Goal: Task Accomplishment & Management: Use online tool/utility

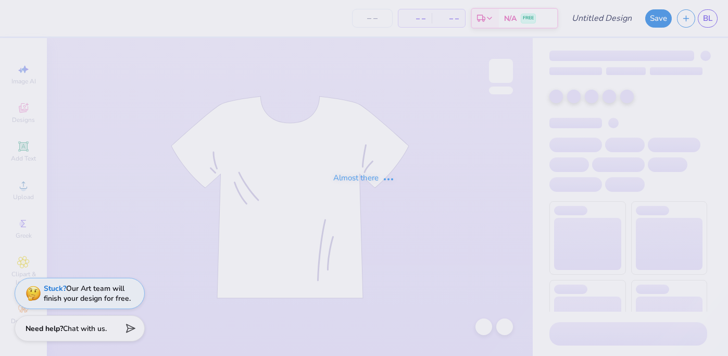
type input "homecoming"
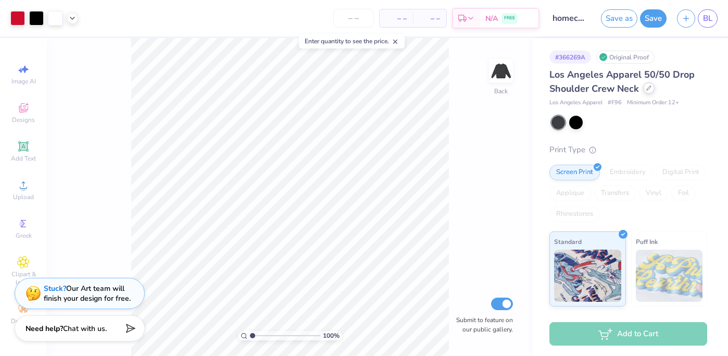
click at [650, 86] on icon at bounding box center [648, 87] width 5 height 5
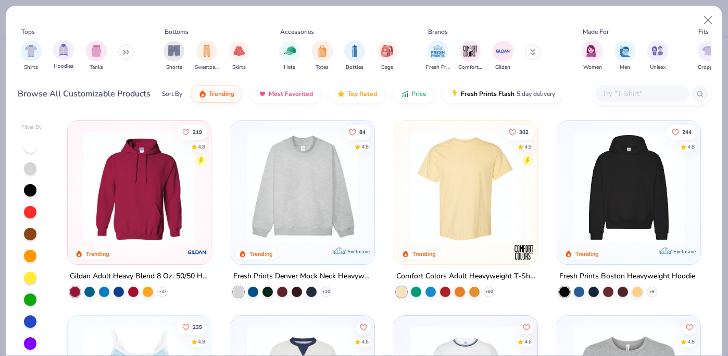
click at [57, 61] on div "Hoodies" at bounding box center [63, 55] width 21 height 31
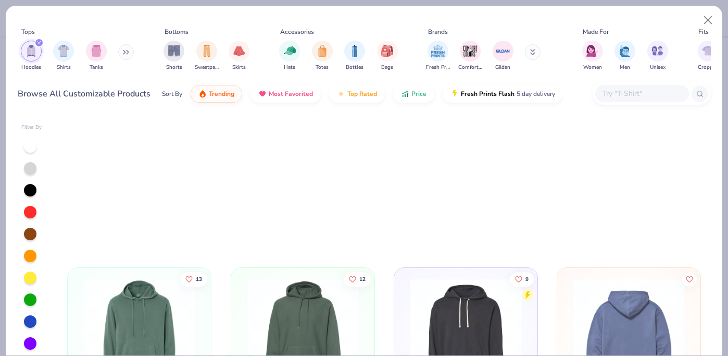
scroll to position [529, 0]
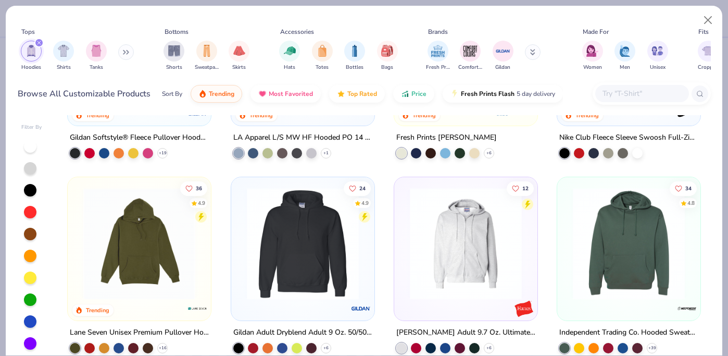
click at [631, 95] on input "text" at bounding box center [641, 93] width 80 height 12
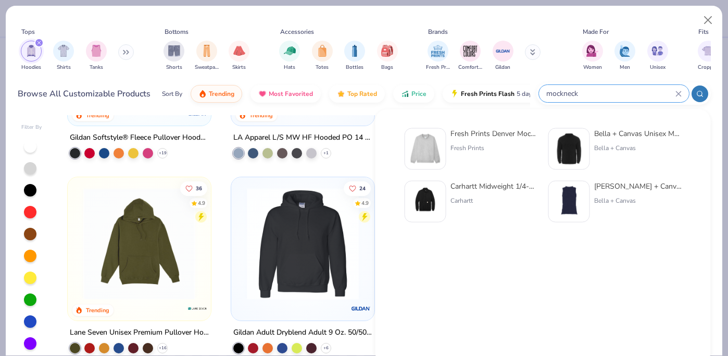
type input "mockneck"
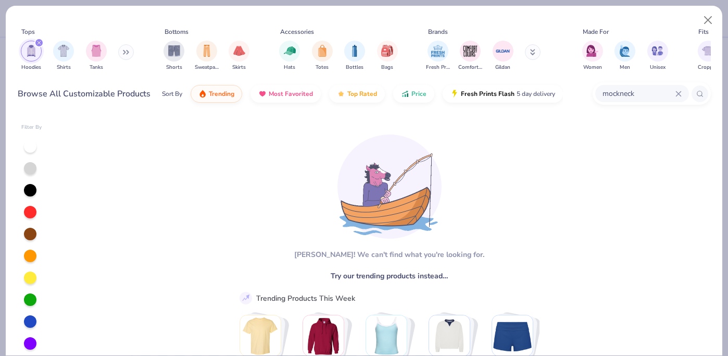
click at [645, 92] on input "mockneck" at bounding box center [638, 93] width 74 height 12
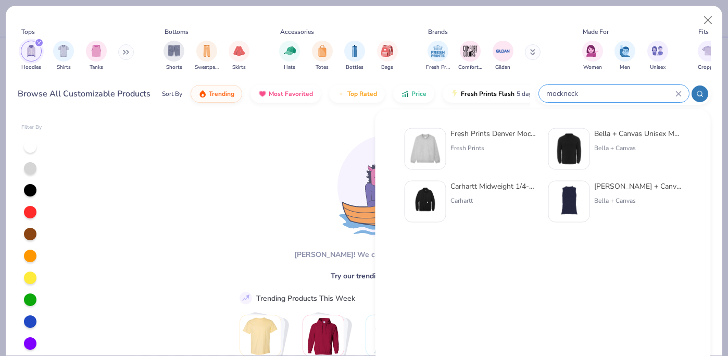
click at [454, 143] on div "Fresh Prints" at bounding box center [493, 147] width 87 height 9
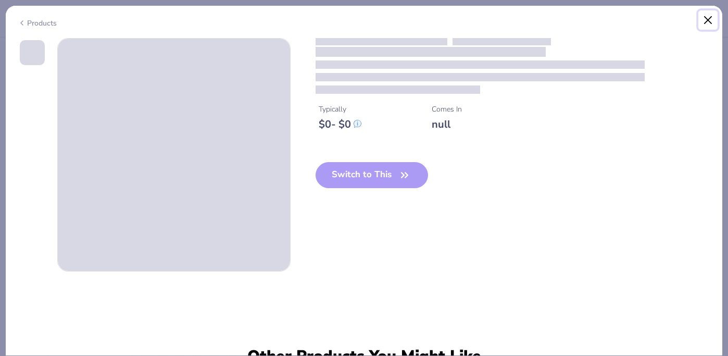
click at [702, 18] on button "Close" at bounding box center [708, 20] width 20 height 20
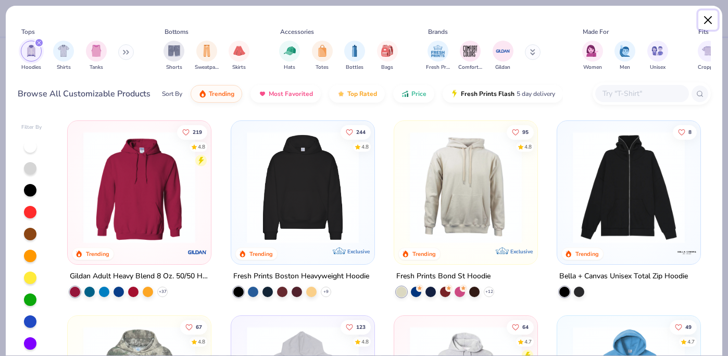
click at [711, 21] on button "Close" at bounding box center [708, 20] width 20 height 20
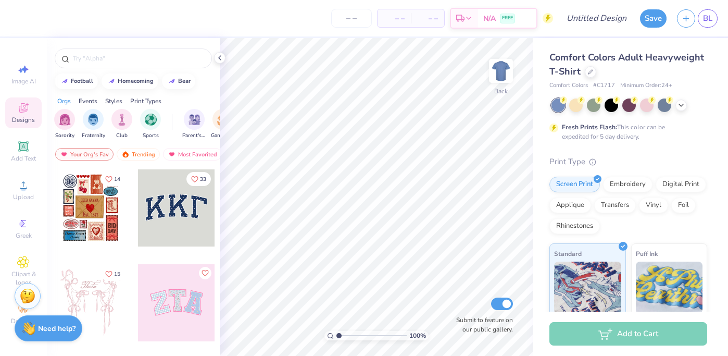
click at [584, 79] on div "Comfort Colors Adult Heavyweight T-Shirt Comfort Colors # C1717 Minimum Order: …" at bounding box center [628, 71] width 158 height 40
click at [595, 74] on div "Comfort Colors Adult Heavyweight T-Shirt" at bounding box center [628, 65] width 158 height 28
click at [590, 67] on div at bounding box center [590, 70] width 11 height 11
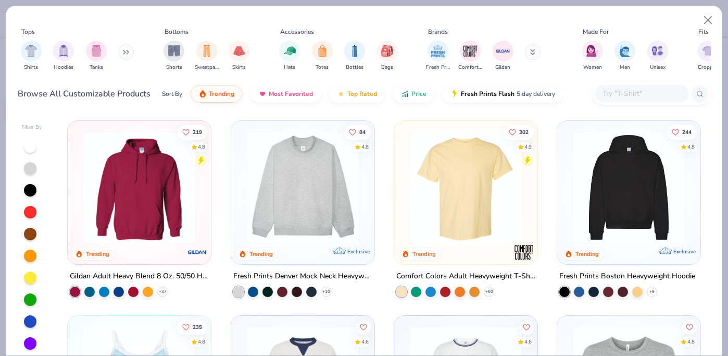
click at [319, 205] on img at bounding box center [303, 187] width 122 height 112
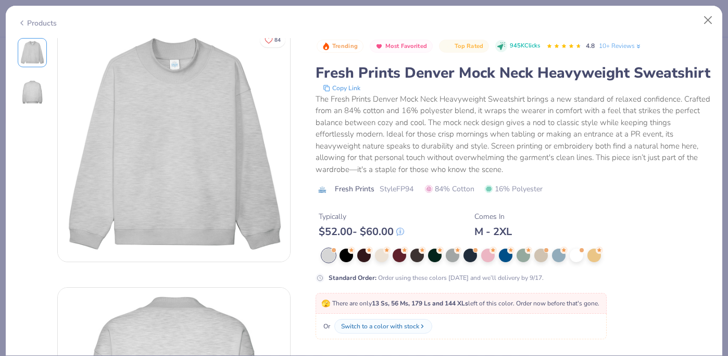
scroll to position [12, 0]
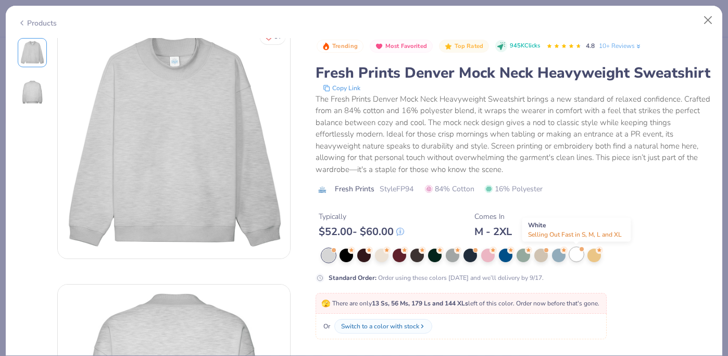
click at [570, 255] on div at bounding box center [577, 254] width 14 height 14
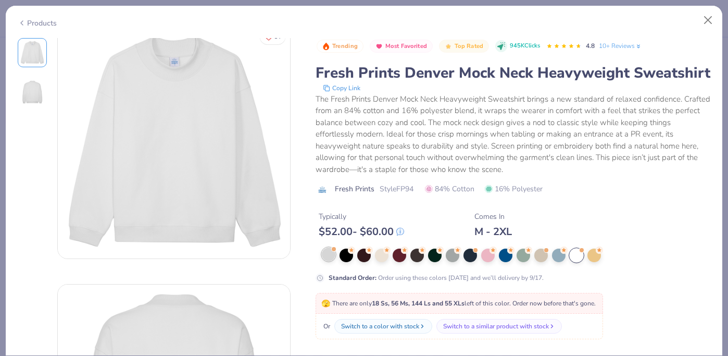
click at [329, 259] on div at bounding box center [329, 254] width 14 height 14
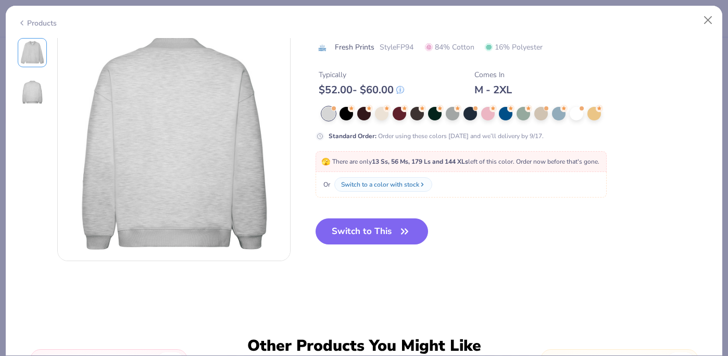
scroll to position [270, 0]
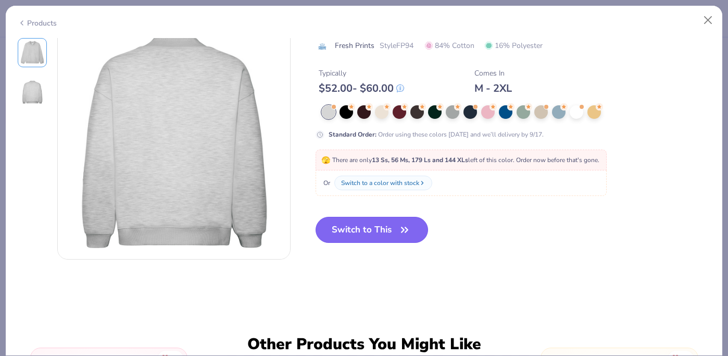
click at [348, 234] on button "Switch to This" at bounding box center [372, 230] width 113 height 26
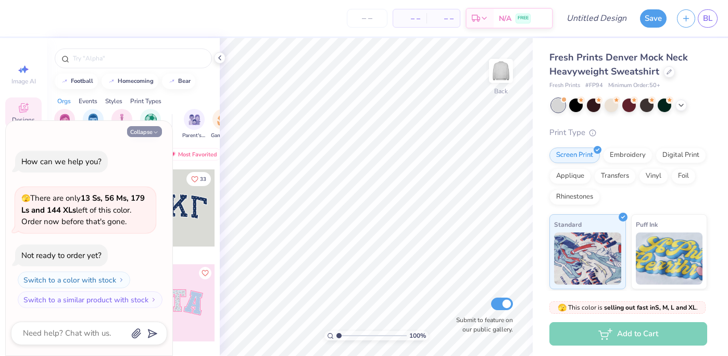
click at [139, 133] on button "Collapse" at bounding box center [144, 131] width 35 height 11
type textarea "x"
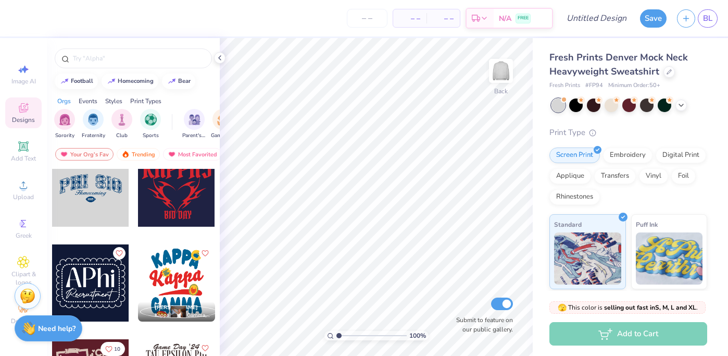
scroll to position [1727, 0]
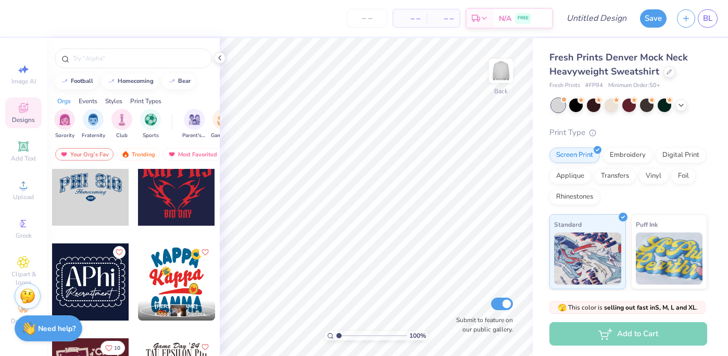
click at [97, 193] on div at bounding box center [90, 186] width 77 height 77
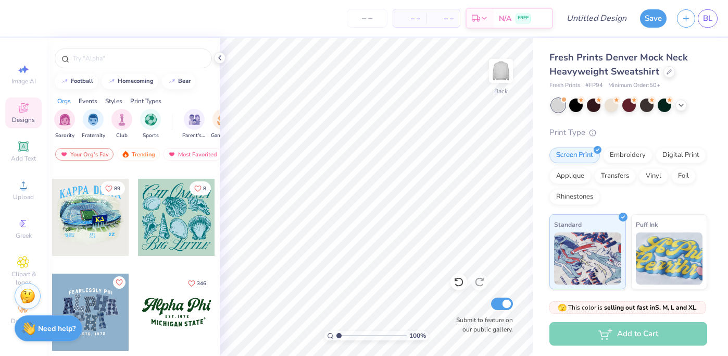
scroll to position [842, 0]
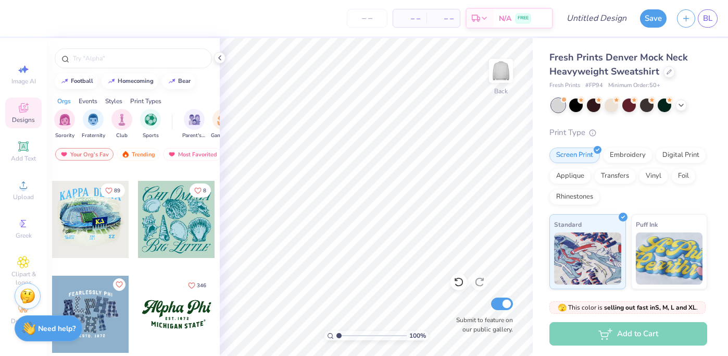
click at [164, 323] on div at bounding box center [176, 313] width 77 height 77
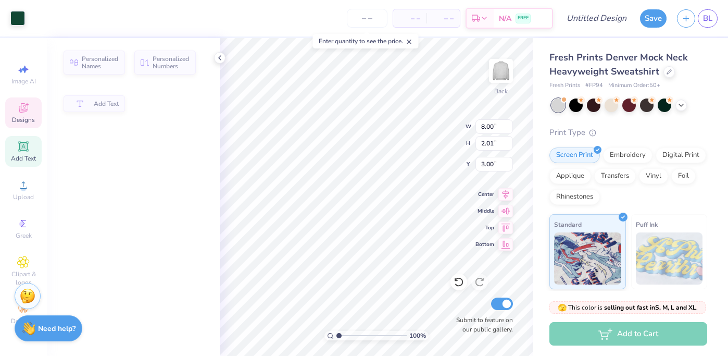
type input "2.01"
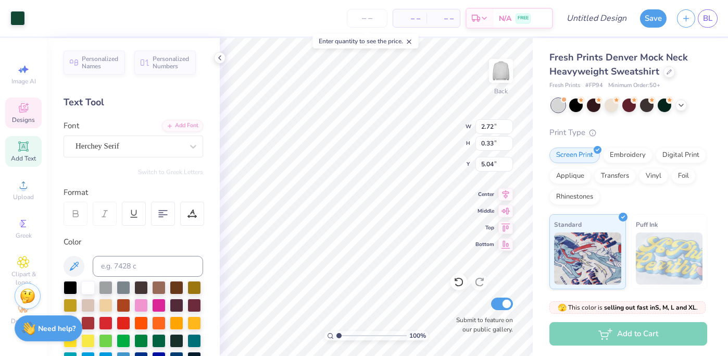
type input "5.01"
type textarea "E"
type input "9.17"
type input "1.36"
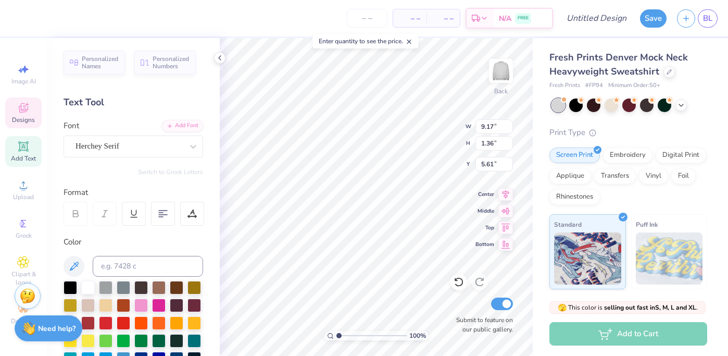
type input "3.98"
type textarea "Rutgers"
click at [105, 327] on div at bounding box center [106, 322] width 14 height 14
click at [177, 145] on div "Herchey Serif" at bounding box center [128, 146] width 109 height 16
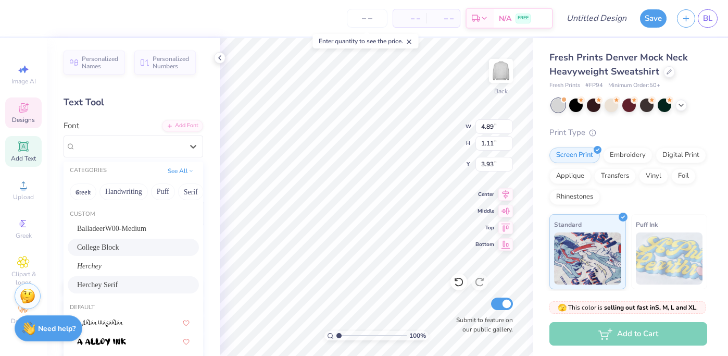
click at [119, 247] on span "College Block" at bounding box center [98, 247] width 42 height 11
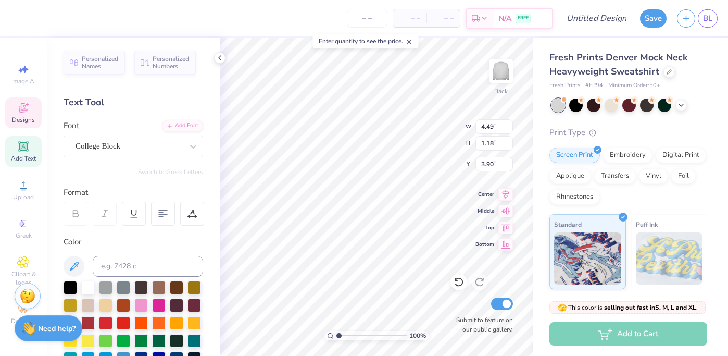
type input "4.49"
type input "1.18"
type input "3.90"
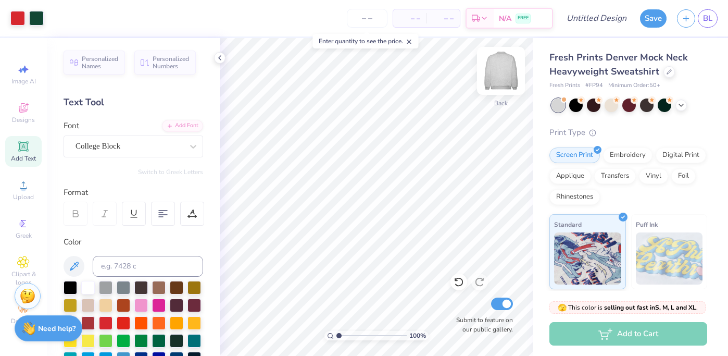
click at [498, 77] on img at bounding box center [501, 71] width 42 height 42
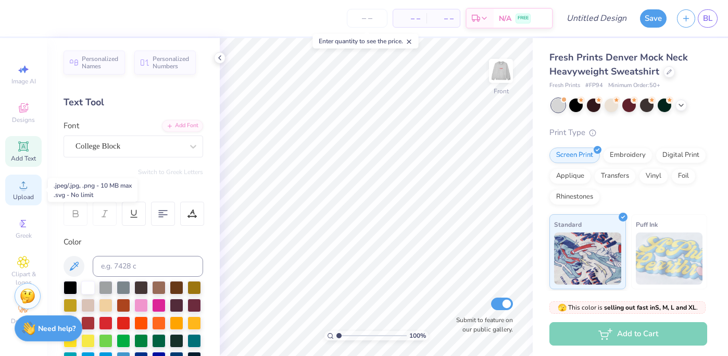
click at [23, 191] on div "Upload" at bounding box center [23, 189] width 36 height 31
click at [25, 240] on div "Greek" at bounding box center [23, 228] width 36 height 31
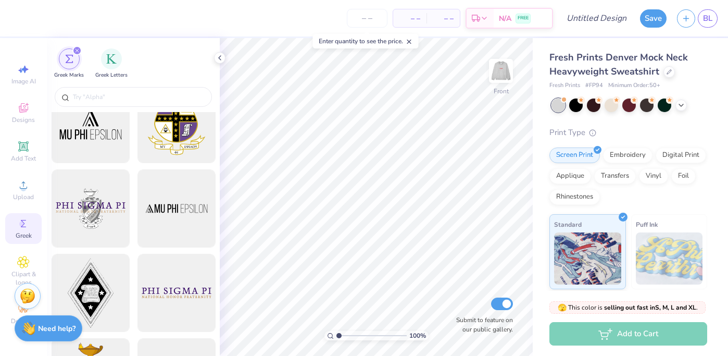
scroll to position [113, 0]
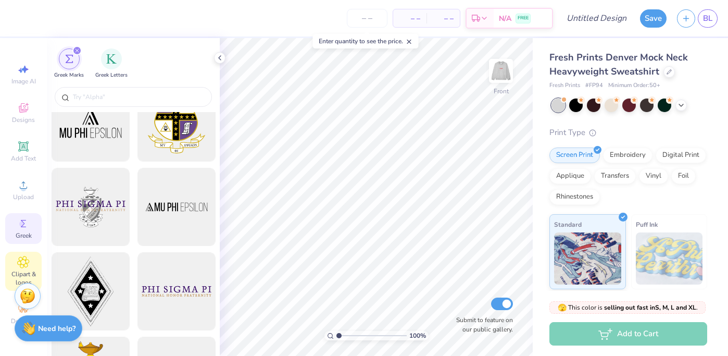
click at [26, 266] on icon at bounding box center [23, 262] width 12 height 12
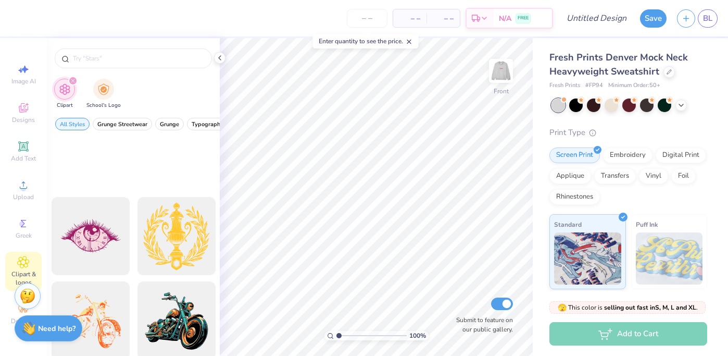
scroll to position [922, 0]
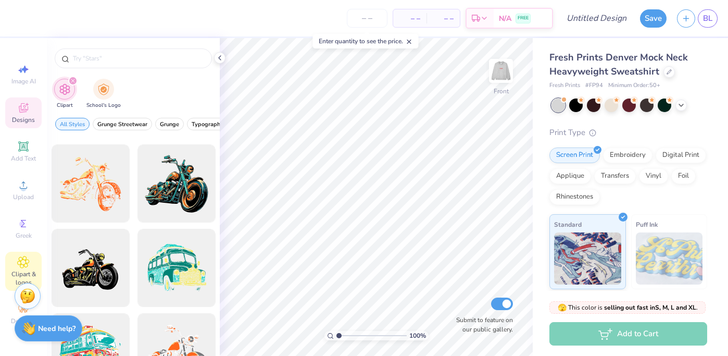
click at [27, 118] on span "Designs" at bounding box center [23, 120] width 23 height 8
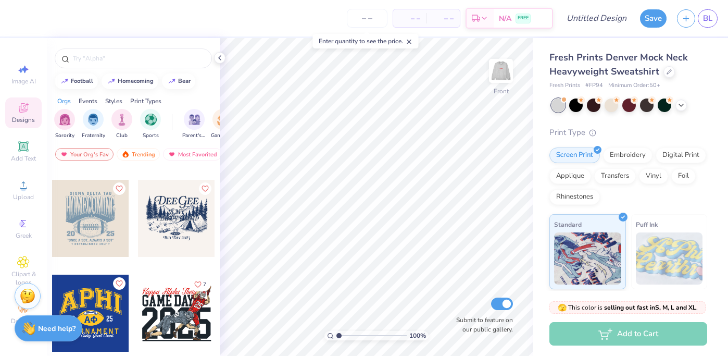
scroll to position [2262, 0]
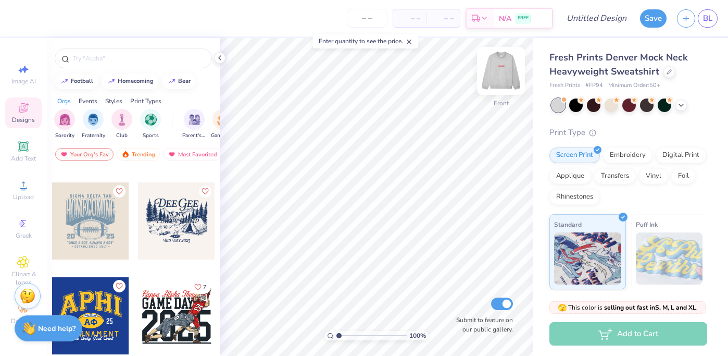
click at [500, 72] on img at bounding box center [501, 71] width 42 height 42
click at [111, 221] on div at bounding box center [90, 220] width 77 height 77
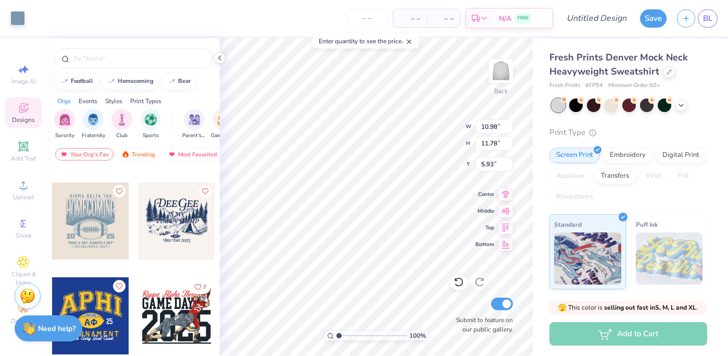
type input "5.93"
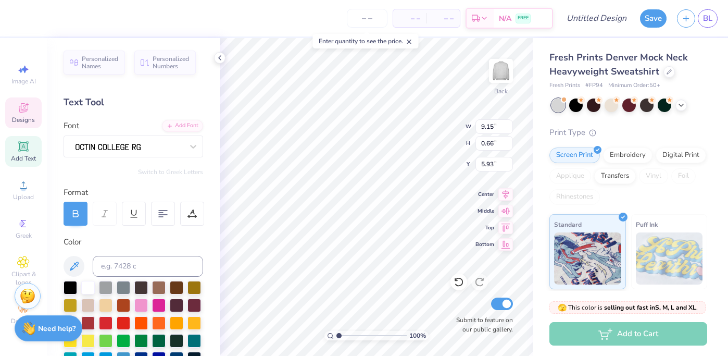
type textarea "SIGMA DELTA"
type input "5.37"
type input "10.30"
type input "0.72"
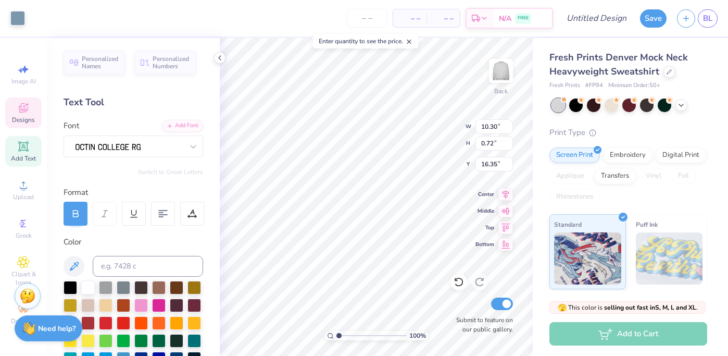
type input "16.53"
type input "6.49"
type input "7.06"
type input "0.47"
type input "17.25"
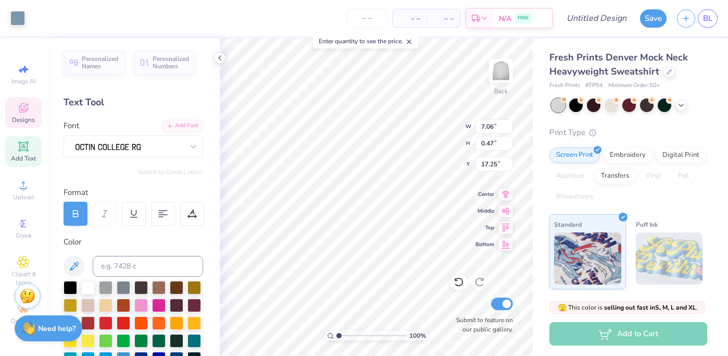
type input "10.98"
type input "9.27"
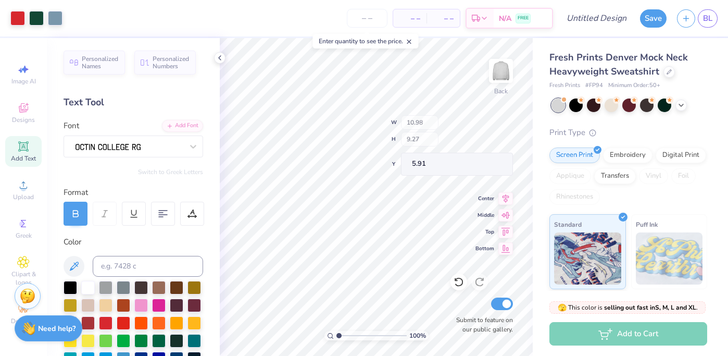
type input "7.35"
type input "1.74"
type input "1.17"
type input "14.59"
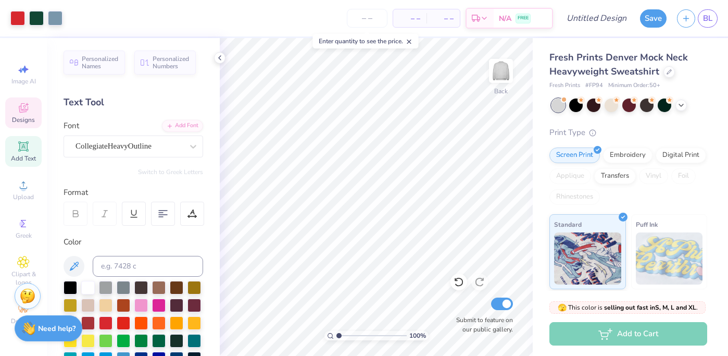
click at [21, 111] on icon at bounding box center [23, 109] width 8 height 7
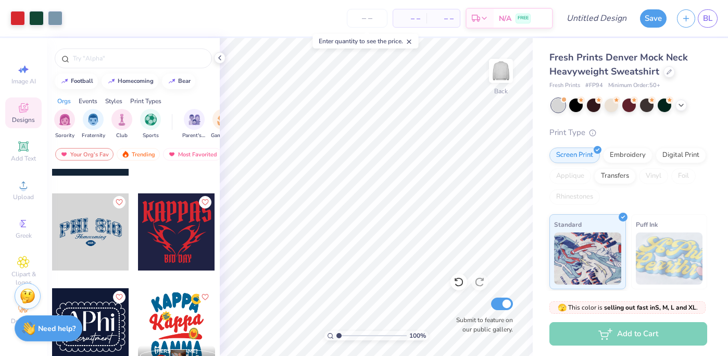
scroll to position [1660, 0]
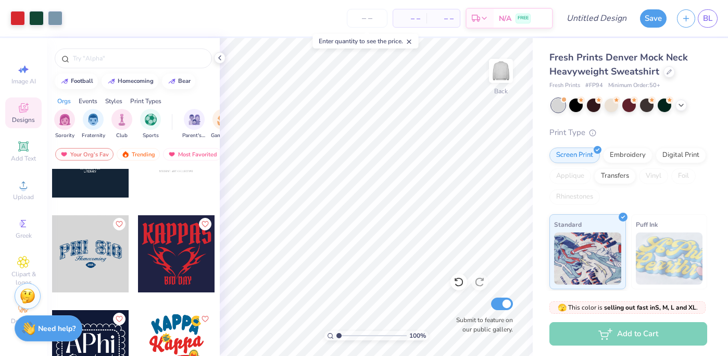
click at [101, 268] on div at bounding box center [90, 253] width 77 height 77
type input "6.81"
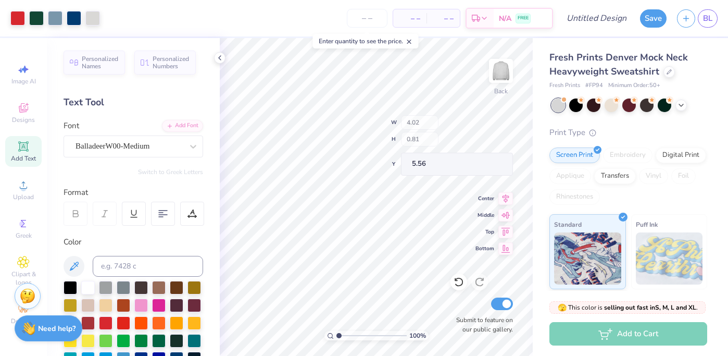
type input "5.56"
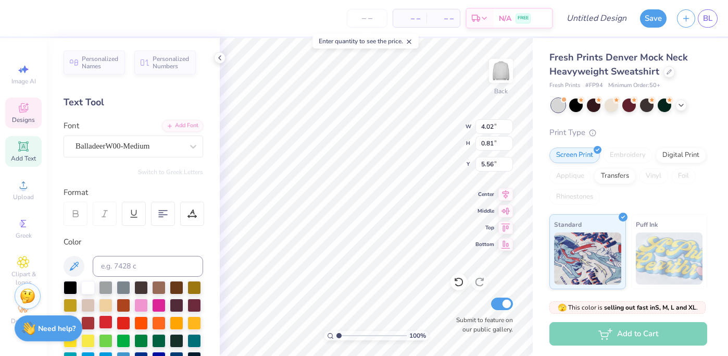
click at [102, 317] on div at bounding box center [106, 322] width 14 height 14
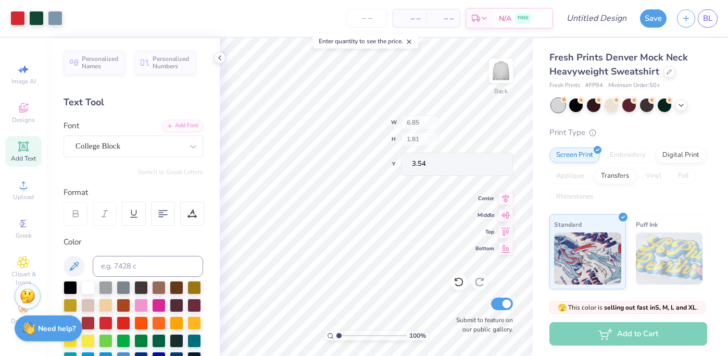
type input "6.85"
type input "1.81"
type input "3.54"
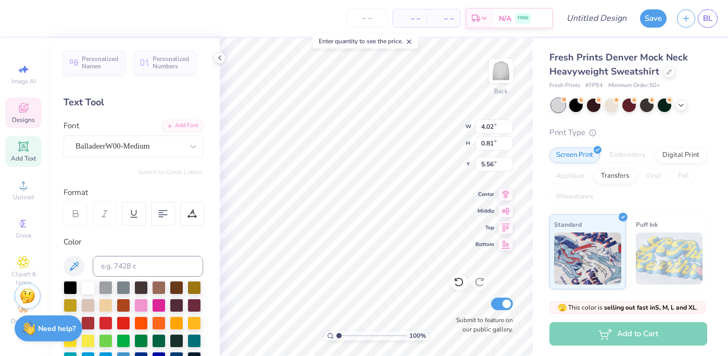
click at [158, 134] on div "Font BalladeerW00-Medium" at bounding box center [134, 138] width 140 height 37
click at [158, 142] on div "BalladeerW00-Medium" at bounding box center [128, 146] width 109 height 16
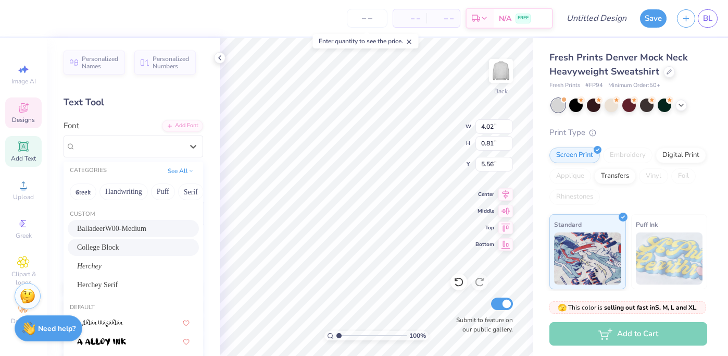
click at [116, 253] on div "College Block" at bounding box center [133, 247] width 131 height 17
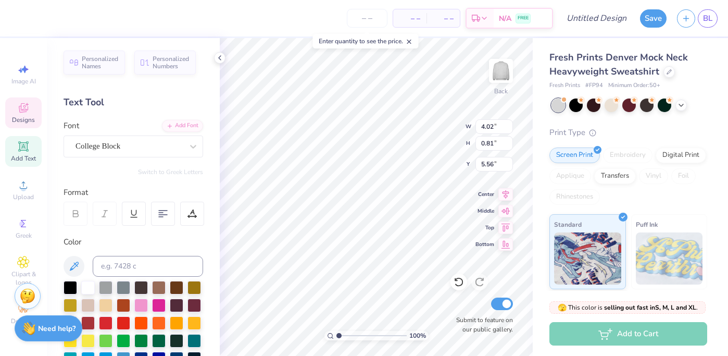
scroll to position [0, 2]
click at [141, 145] on div "College Block" at bounding box center [128, 146] width 109 height 16
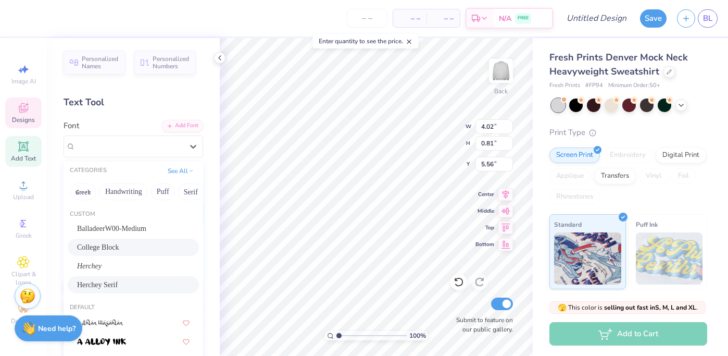
click at [112, 290] on div "Herchey Serif" at bounding box center [133, 284] width 131 height 17
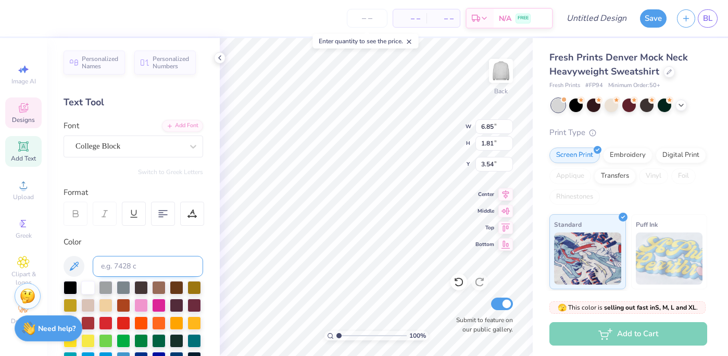
scroll to position [0, 0]
type textarea "utges"
type input "5.88"
type textarea "u"
type textarea "r"
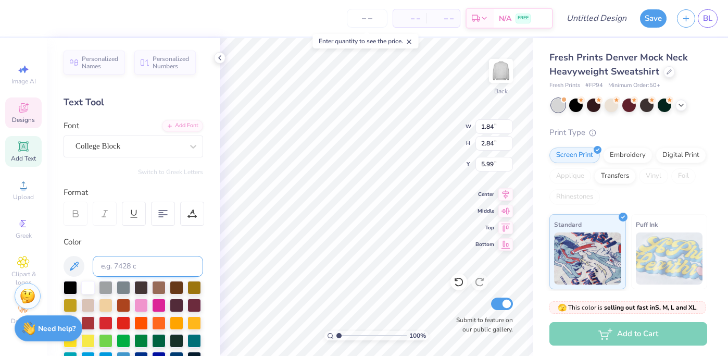
type input "1.84"
type input "2.84"
type input "2.50"
type input "3.67"
type textarea "utger"
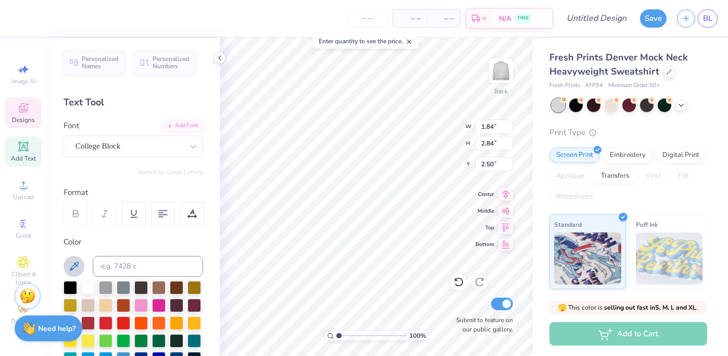
click at [74, 265] on icon at bounding box center [74, 266] width 12 height 12
type input "5.35"
type textarea "s"
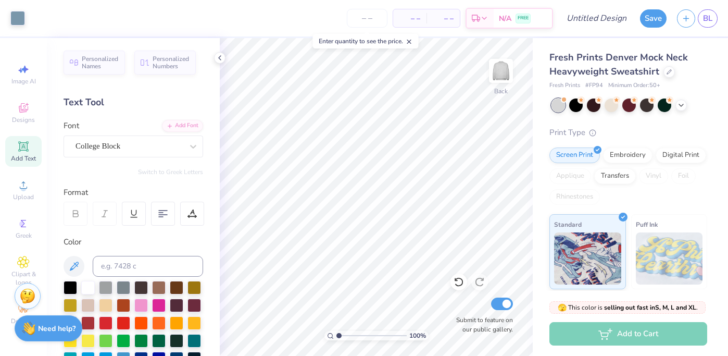
click at [23, 55] on div "Image AI Designs Add Text Upload Greek Clipart & logos Decorate" at bounding box center [23, 197] width 47 height 318
click at [21, 108] on icon at bounding box center [23, 108] width 12 height 12
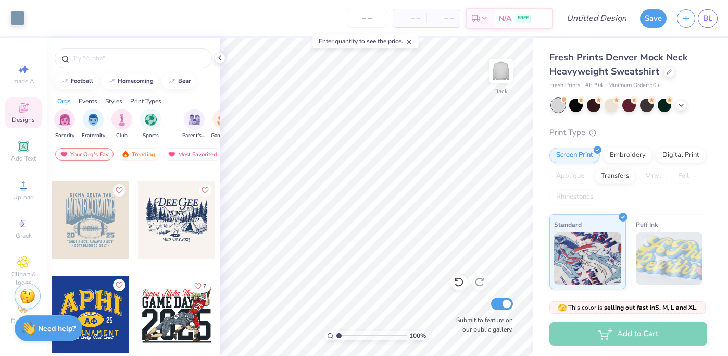
scroll to position [2293, 0]
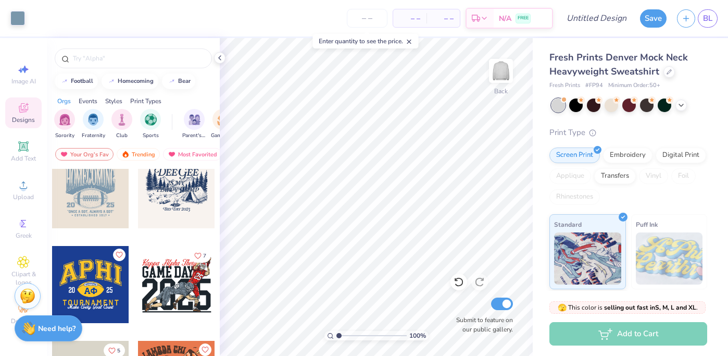
click at [99, 267] on div at bounding box center [90, 284] width 77 height 77
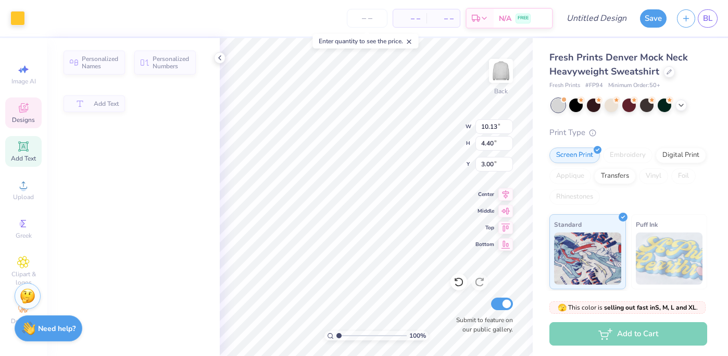
type input "4.40"
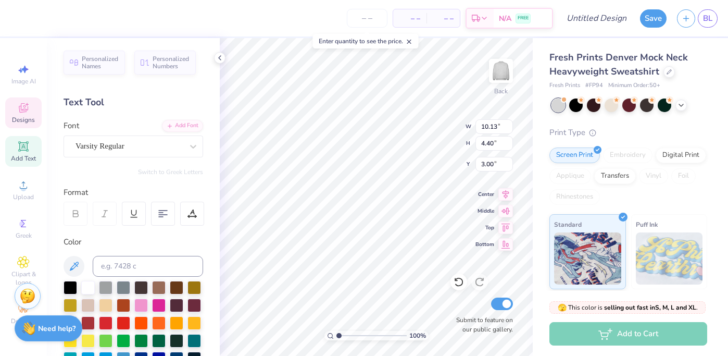
scroll to position [0, 1]
type textarea "rutgers"
click at [102, 322] on div at bounding box center [106, 322] width 14 height 14
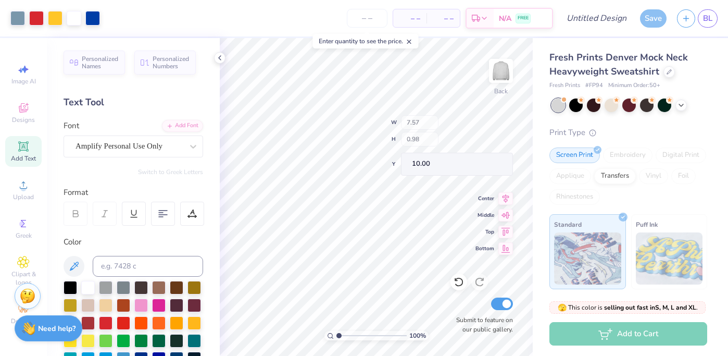
type input "7.57"
type input "0.98"
type input "10.00"
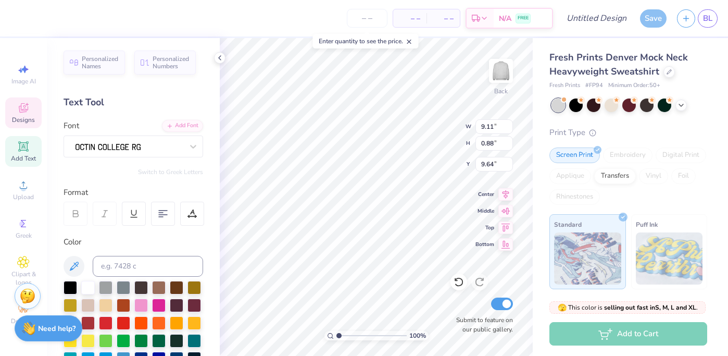
scroll to position [0, 0]
type textarea "T"
click at [654, 135] on div "Print Type" at bounding box center [628, 133] width 158 height 12
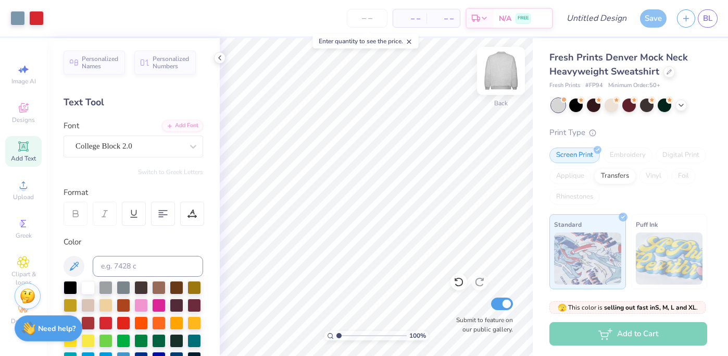
click at [499, 78] on img at bounding box center [501, 71] width 42 height 42
click at [502, 76] on div "Almost there" at bounding box center [474, 197] width 508 height 318
click at [26, 105] on icon at bounding box center [23, 107] width 9 height 9
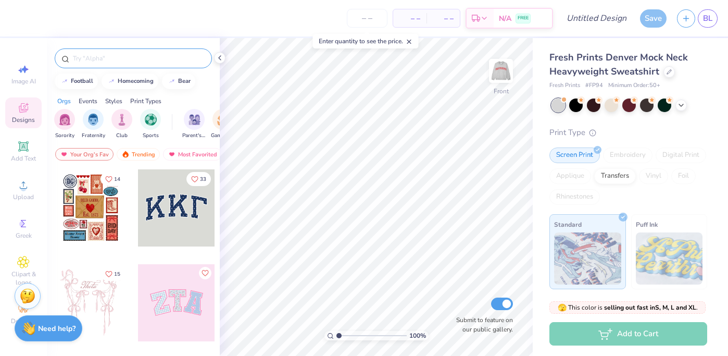
click at [126, 55] on input "text" at bounding box center [138, 58] width 133 height 10
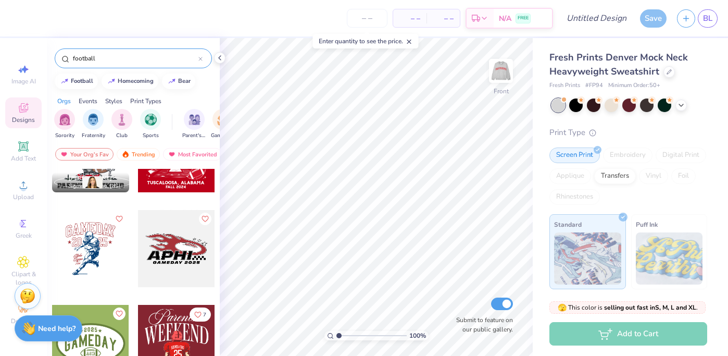
scroll to position [725, 0]
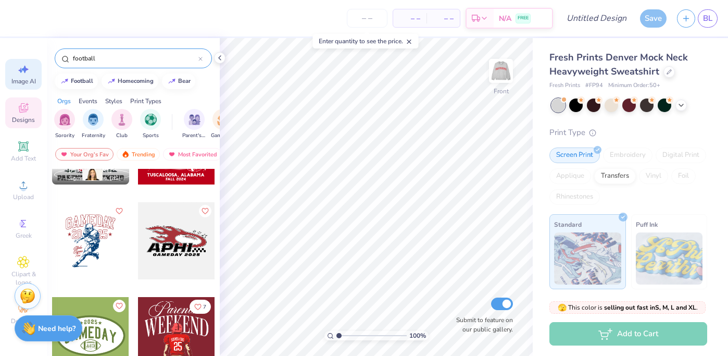
type input "football"
click at [19, 76] on div "Image AI" at bounding box center [23, 74] width 36 height 31
select select "4"
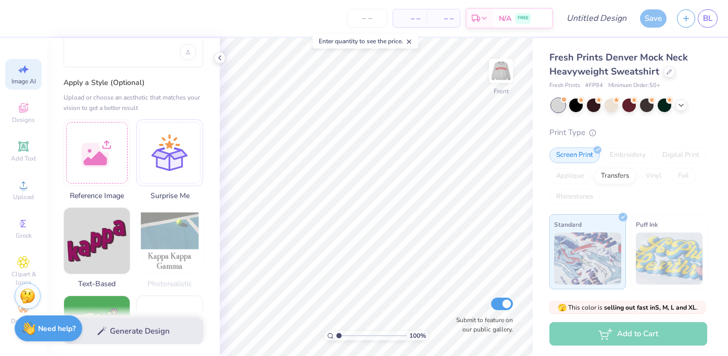
scroll to position [0, 0]
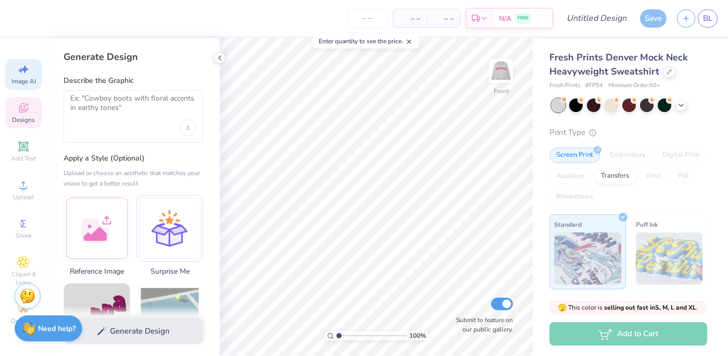
click at [17, 119] on span "Designs" at bounding box center [23, 120] width 23 height 8
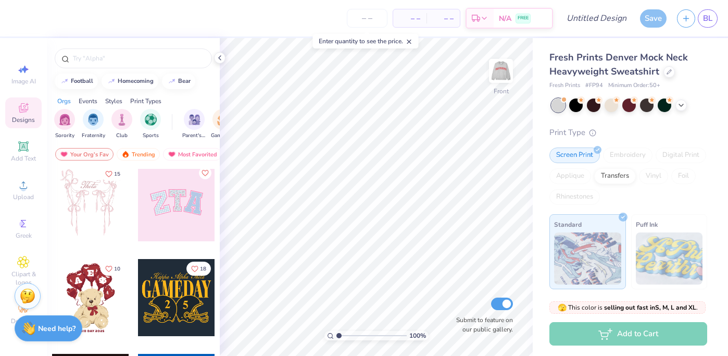
scroll to position [115, 0]
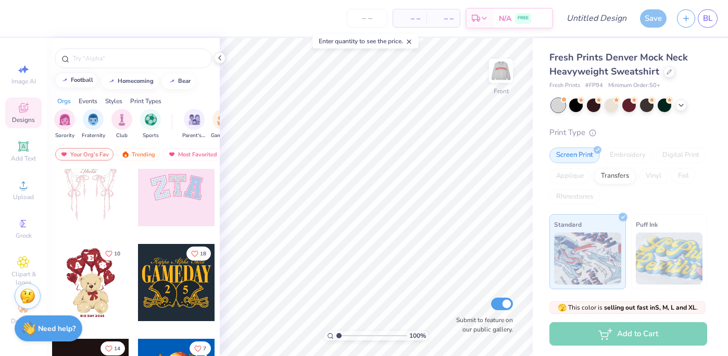
click at [86, 78] on button "football" at bounding box center [76, 80] width 43 height 16
type input "football"
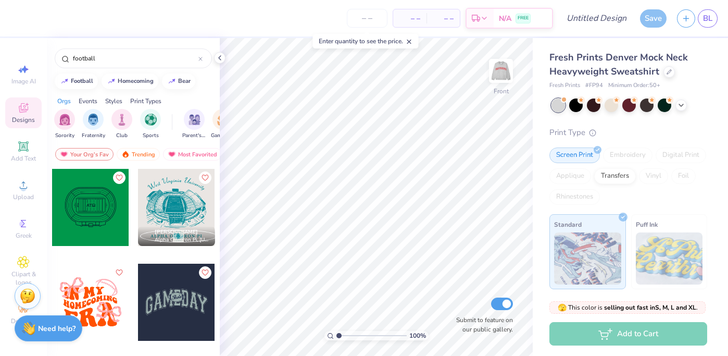
scroll to position [2656, 0]
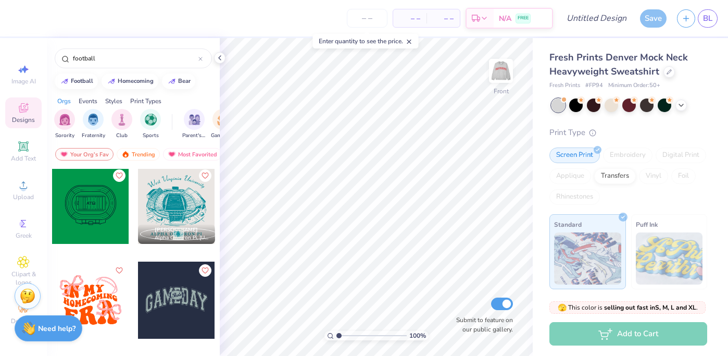
click at [184, 187] on div at bounding box center [176, 205] width 77 height 77
click at [20, 20] on div at bounding box center [17, 17] width 15 height 15
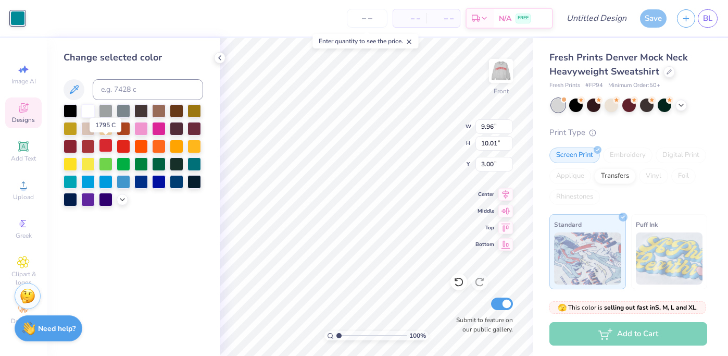
click at [105, 147] on div at bounding box center [106, 146] width 14 height 14
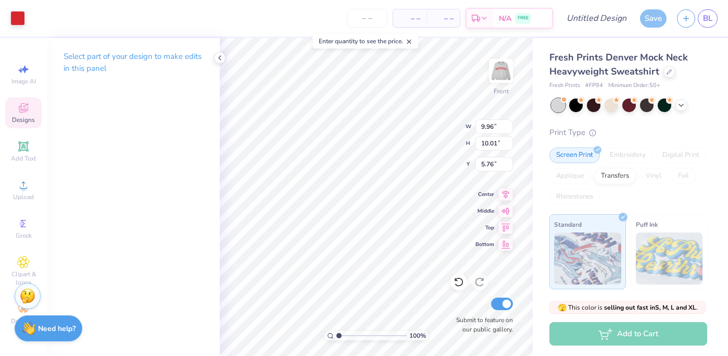
type input "2.65"
type input "14.69"
type input "14.76"
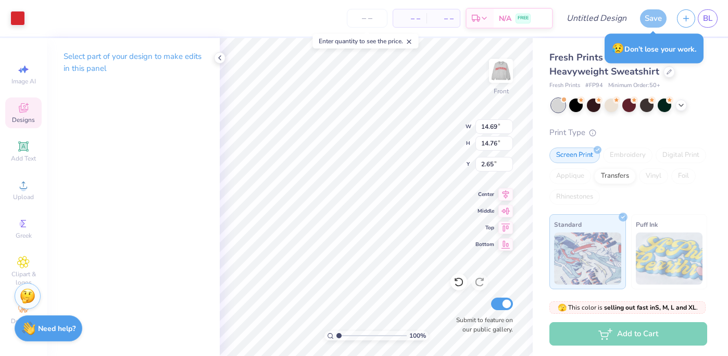
type input "6.19"
type input "5.93"
type input "13.93"
type input "3.20"
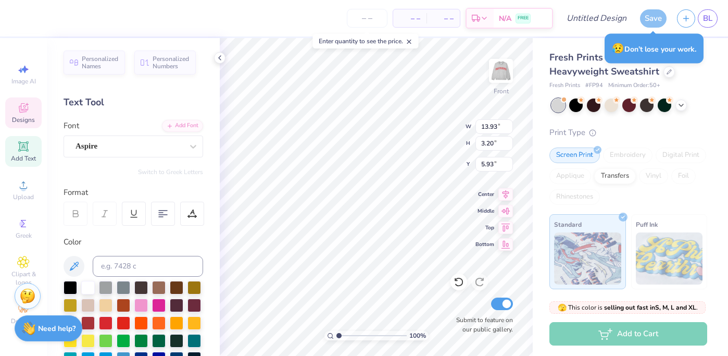
scroll to position [0, 2]
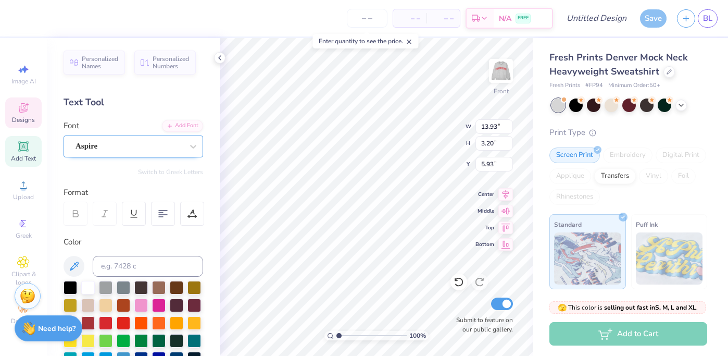
type textarea "Homecoming"
click at [130, 146] on div "Aspire" at bounding box center [128, 146] width 109 height 16
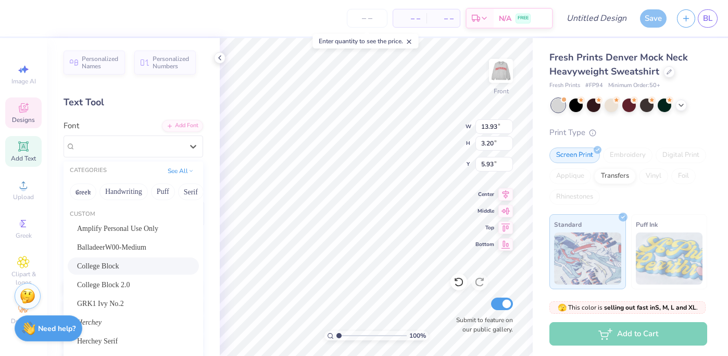
click at [119, 270] on span "College Block" at bounding box center [98, 265] width 42 height 11
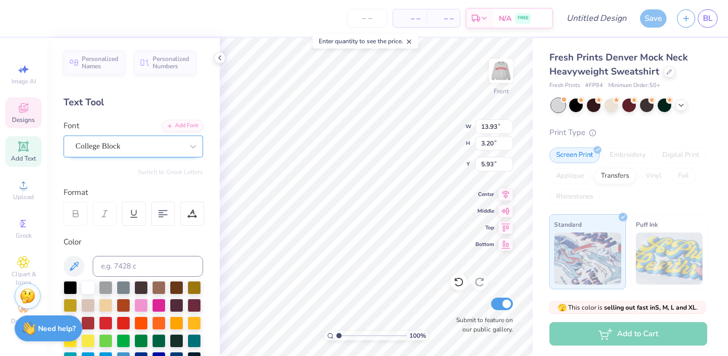
click at [116, 140] on div "College Block" at bounding box center [128, 146] width 109 height 16
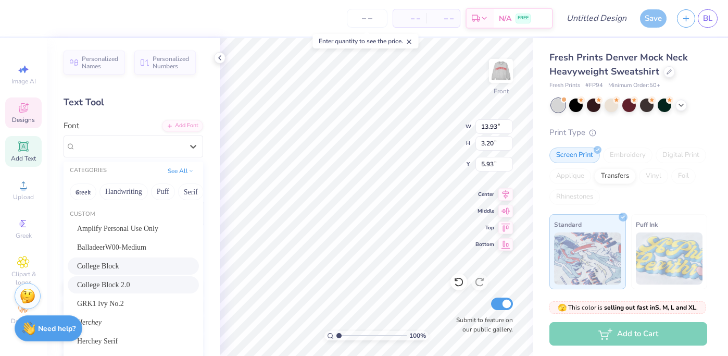
scroll to position [64, 0]
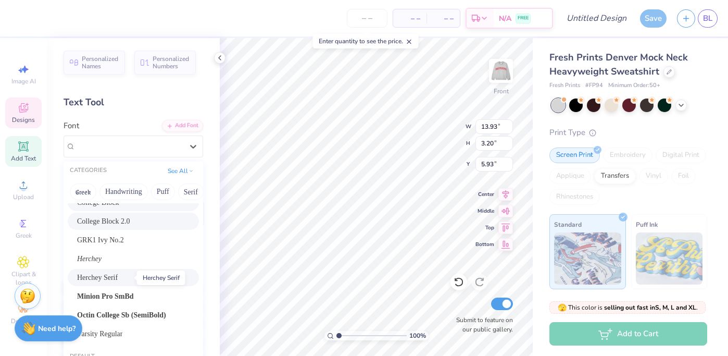
click at [118, 281] on span "Herchey Serif" at bounding box center [97, 277] width 41 height 11
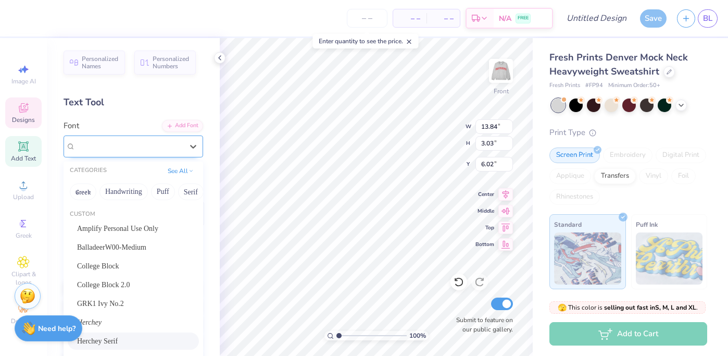
click at [121, 142] on div "Herchey Serif" at bounding box center [128, 146] width 109 height 16
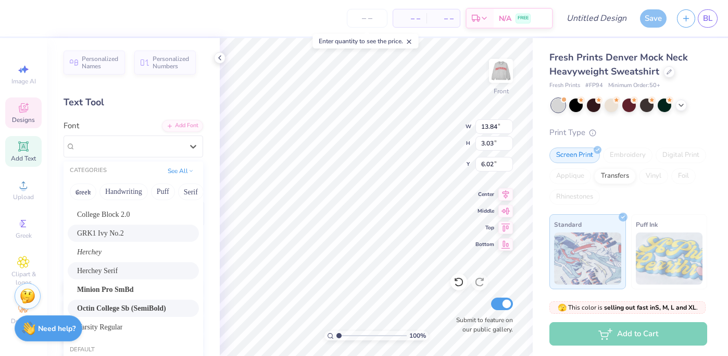
scroll to position [70, 0]
click at [116, 288] on span "Minion Pro SmBd" at bounding box center [105, 289] width 57 height 11
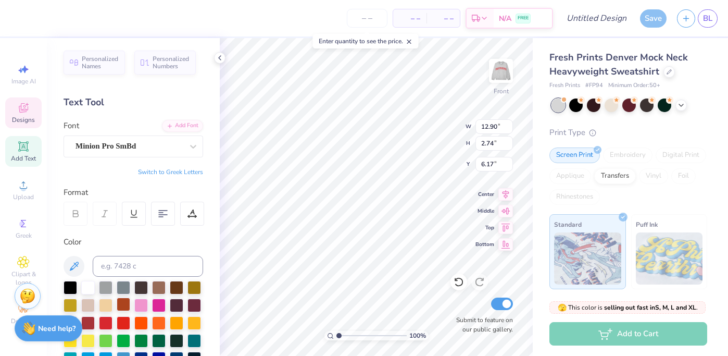
type input "12.90"
type input "2.74"
type input "6.17"
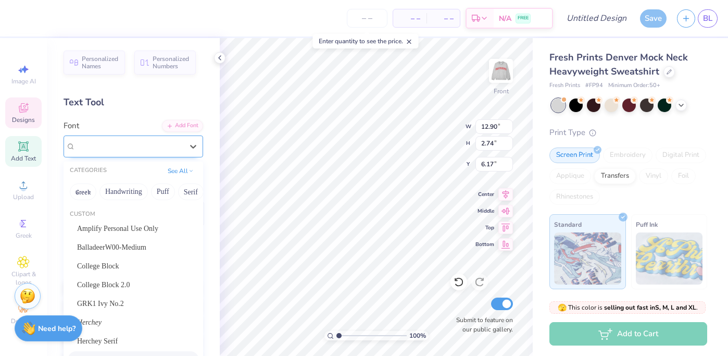
click at [111, 149] on div "Minion Pro SmBd" at bounding box center [128, 146] width 109 height 16
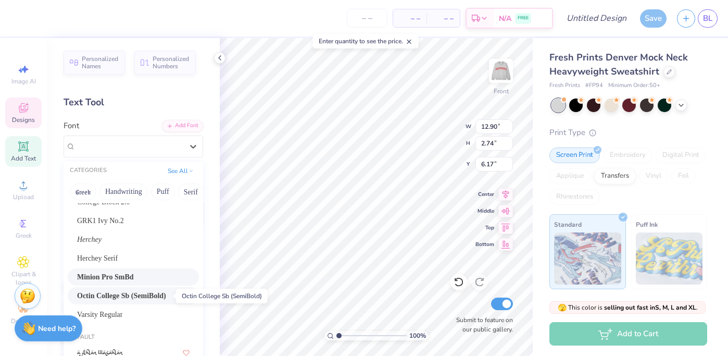
click at [166, 297] on span "Octin College Sb (SemiBold)" at bounding box center [121, 295] width 89 height 11
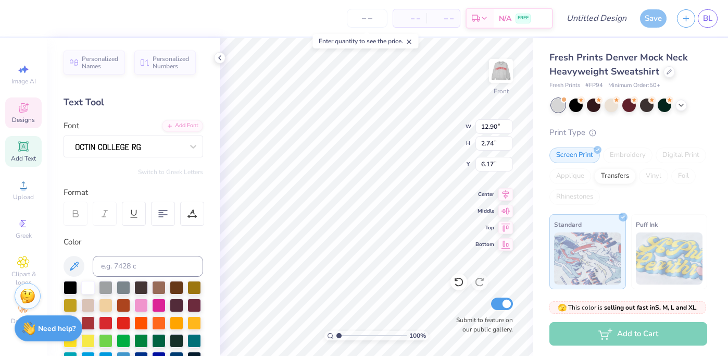
type input "11.98"
type input "2.84"
type input "6.12"
click at [167, 297] on div at bounding box center [134, 332] width 140 height 102
click at [110, 144] on div at bounding box center [128, 146] width 109 height 16
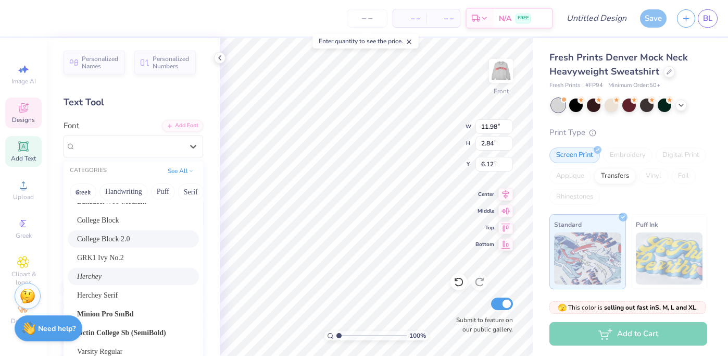
scroll to position [46, 0]
click at [118, 294] on span "Herchey Serif" at bounding box center [97, 294] width 41 height 11
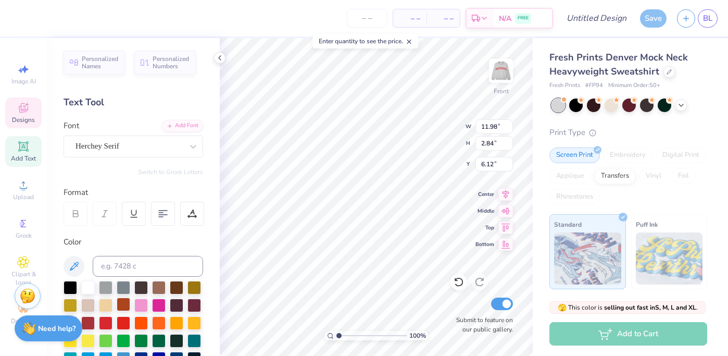
type input "13.84"
type input "3.03"
type input "6.02"
click at [123, 146] on div "Herchey Serif" at bounding box center [128, 146] width 109 height 16
click at [152, 154] on div "Herchey Serif" at bounding box center [128, 146] width 109 height 16
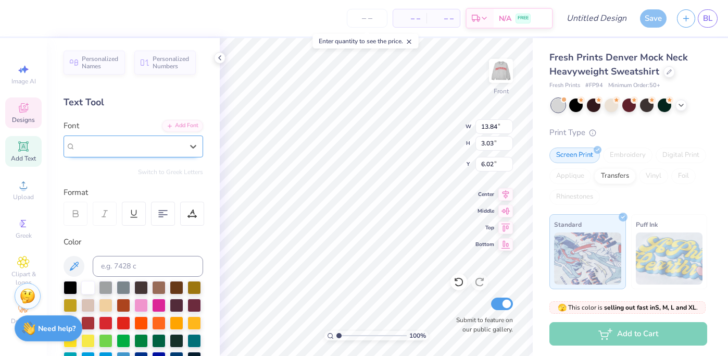
click at [152, 154] on div "Herchey Serif" at bounding box center [128, 146] width 109 height 16
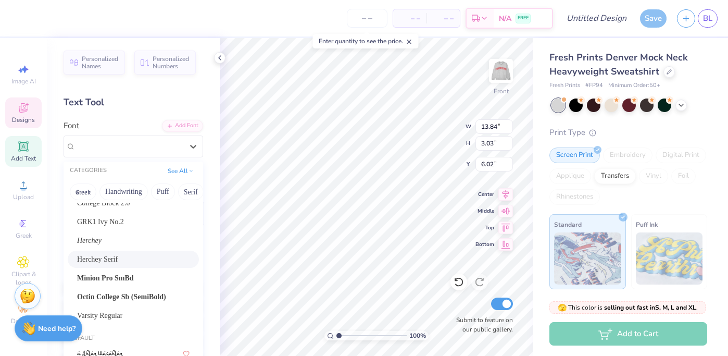
scroll to position [82, 0]
click at [131, 293] on span "Octin College Sb (SemiBold)" at bounding box center [121, 296] width 89 height 11
type input "11.98"
type input "2.84"
type input "6.12"
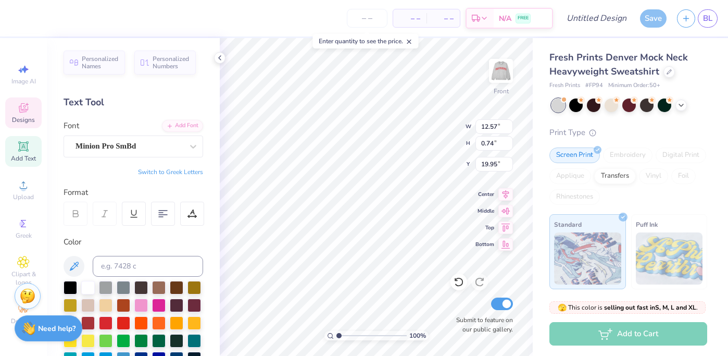
scroll to position [0, 4]
type textarea "ALPHA OMICRON P"
type input "12.03"
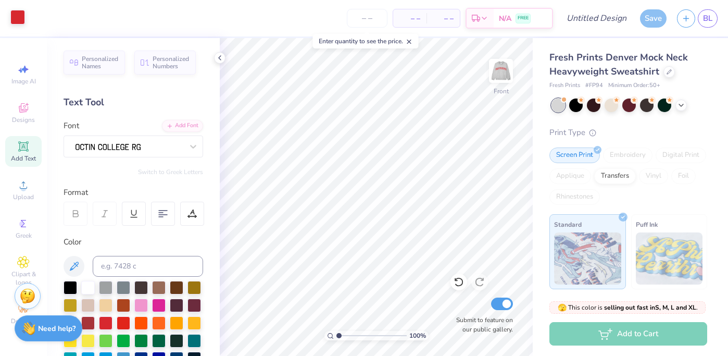
click at [19, 17] on div at bounding box center [17, 17] width 15 height 15
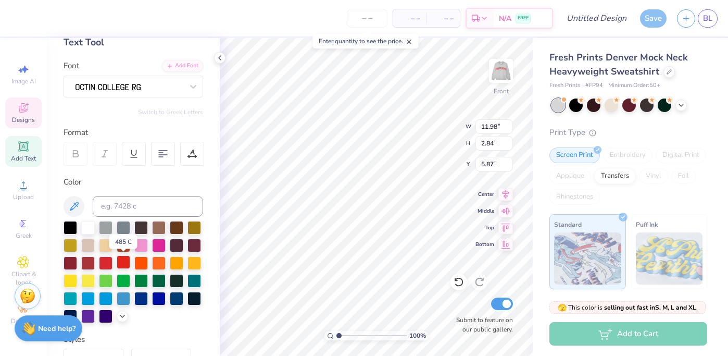
click at [126, 266] on div at bounding box center [124, 262] width 14 height 14
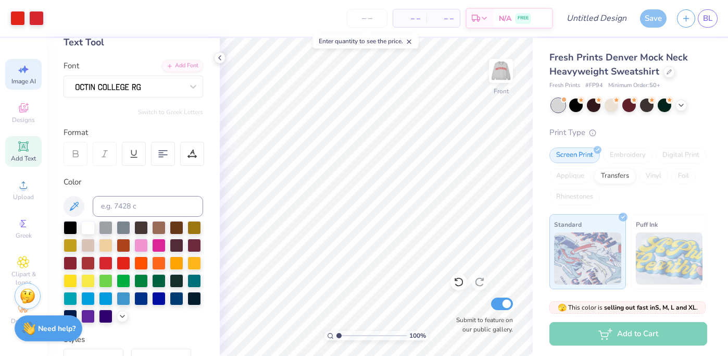
click at [33, 65] on div "Image AI" at bounding box center [23, 74] width 36 height 31
select select "4"
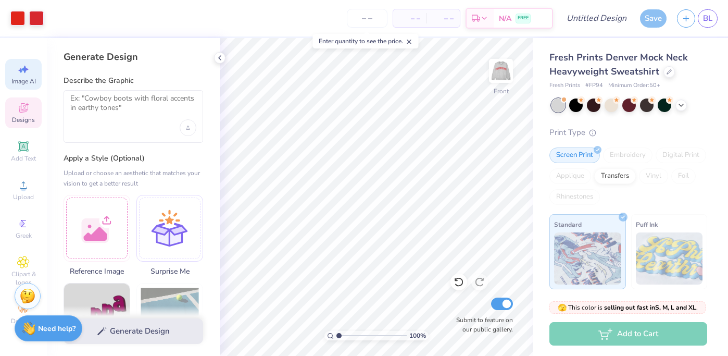
click at [26, 112] on icon at bounding box center [23, 108] width 12 height 12
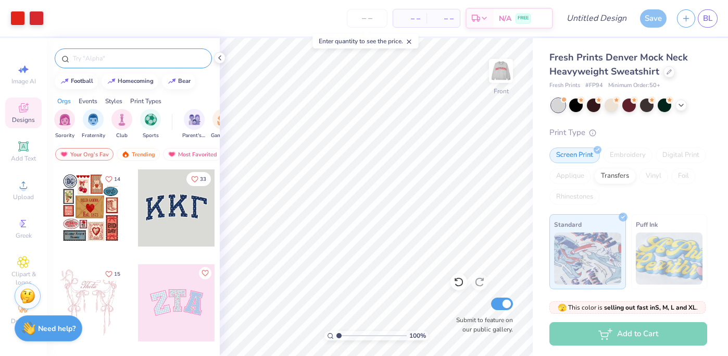
click at [108, 57] on input "text" at bounding box center [138, 58] width 133 height 10
type input "o"
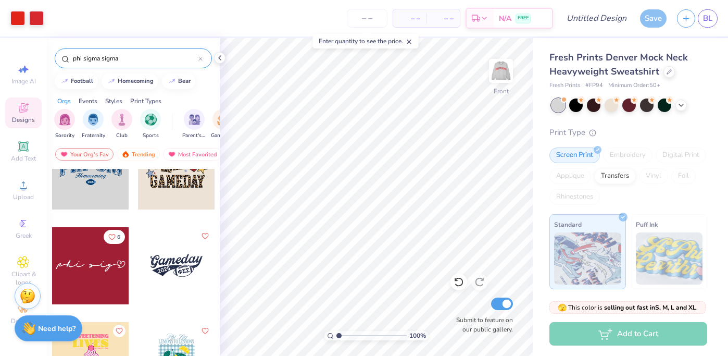
scroll to position [35, 0]
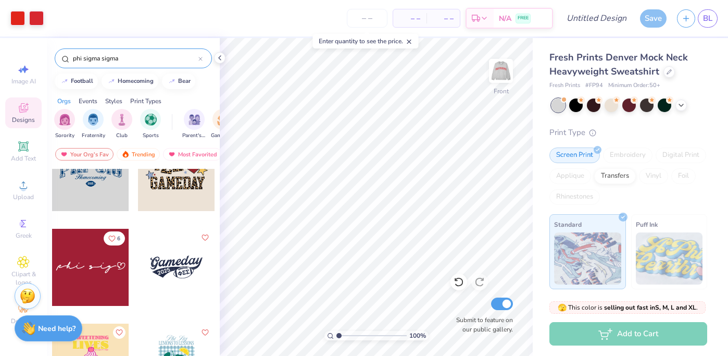
type input "phi sigma sigma"
click at [179, 291] on div at bounding box center [176, 267] width 77 height 77
type input "18.59"
type input "5.22"
type input "3.02"
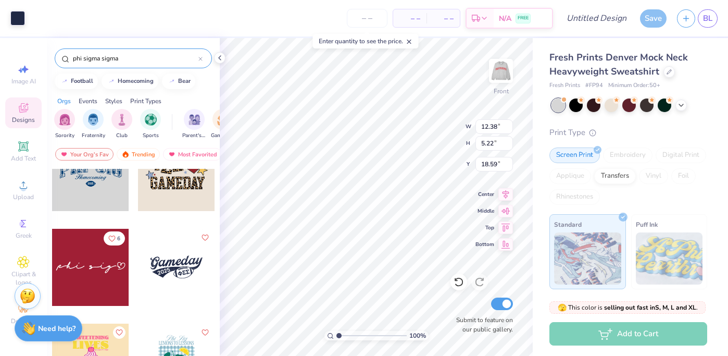
type input "1.76"
type input "21.43"
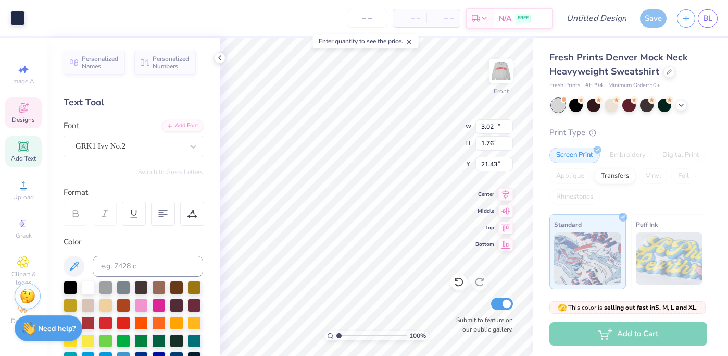
type input "12.38"
type input "5.22"
type input "18.59"
type input "2.77"
type input "1.49"
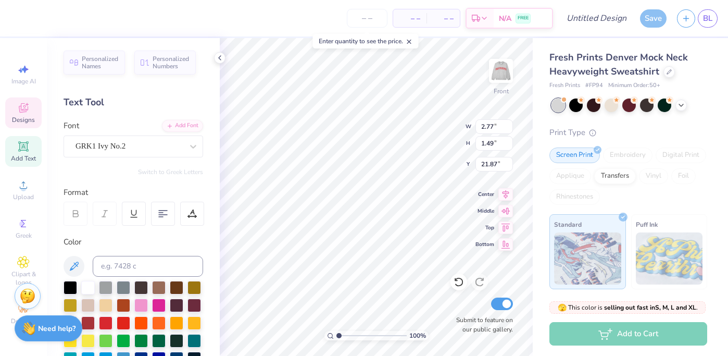
type input "3.00"
type input "18.39"
click at [112, 325] on div at bounding box center [106, 322] width 14 height 14
type input "2.74"
type input "1.43"
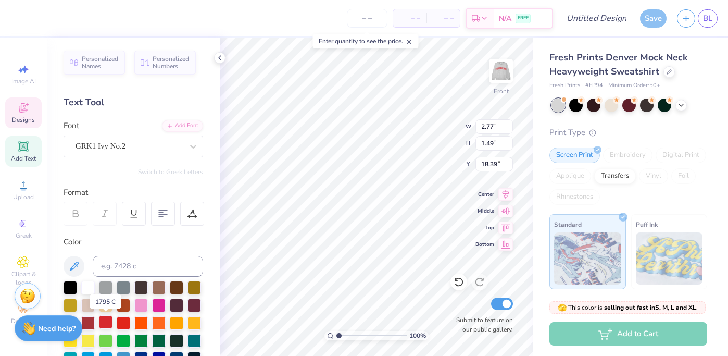
type input "18.52"
click at [120, 324] on div at bounding box center [124, 322] width 14 height 14
click at [110, 324] on div at bounding box center [106, 322] width 14 height 14
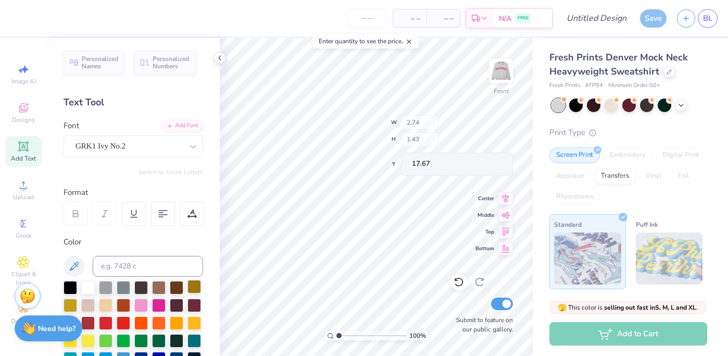
type input "17.67"
type input "18.73"
type input "18.39"
type input "11.98"
type input "2.84"
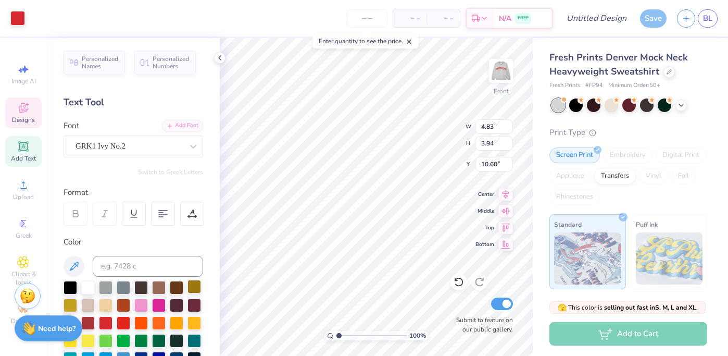
type input "5.87"
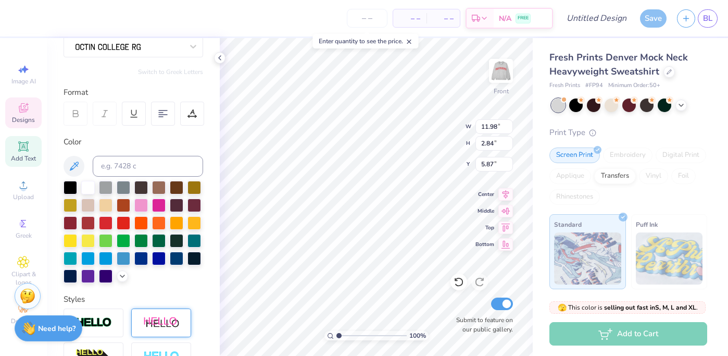
scroll to position [115, 0]
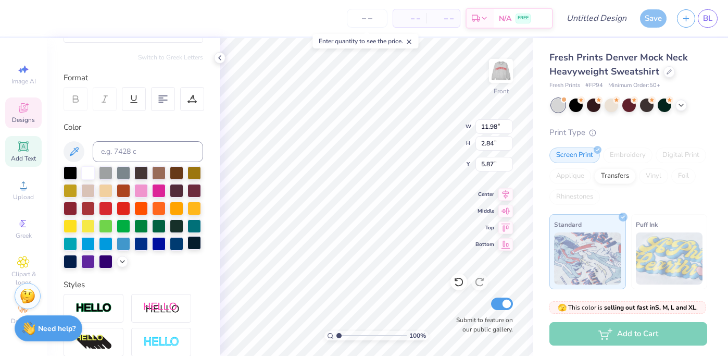
click at [189, 247] on div at bounding box center [194, 243] width 14 height 14
click at [192, 242] on div at bounding box center [194, 243] width 14 height 14
click at [88, 165] on div at bounding box center [88, 172] width 14 height 14
type input "20.47"
type input "2.87"
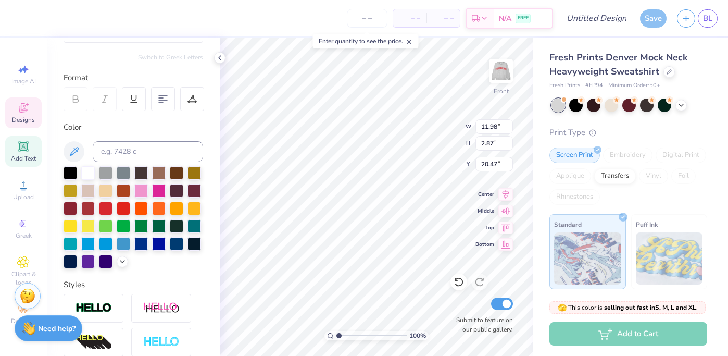
type input "6.51"
click at [115, 199] on div at bounding box center [134, 217] width 140 height 102
click at [118, 201] on div at bounding box center [124, 207] width 14 height 14
click at [104, 210] on div at bounding box center [106, 207] width 14 height 14
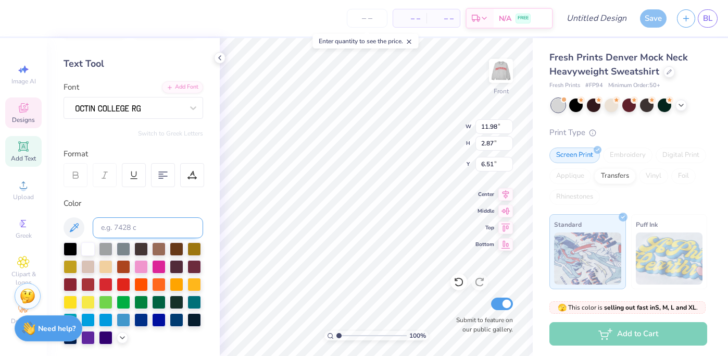
scroll to position [0, 0]
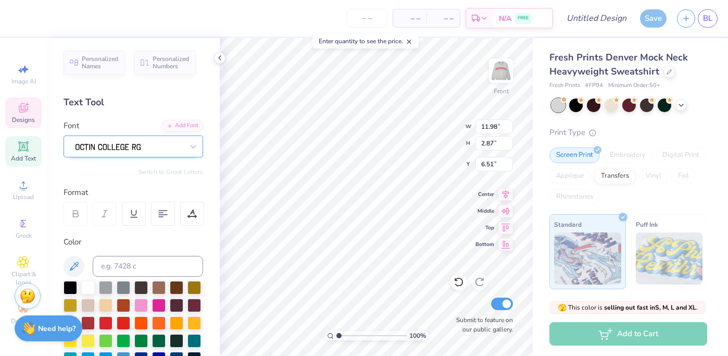
click at [136, 152] on div at bounding box center [129, 146] width 107 height 14
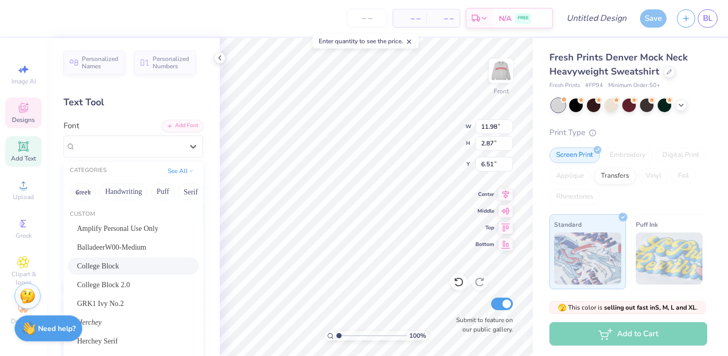
click at [124, 262] on div "College Block" at bounding box center [133, 265] width 112 height 11
click at [114, 243] on div "Color" at bounding box center [134, 242] width 140 height 12
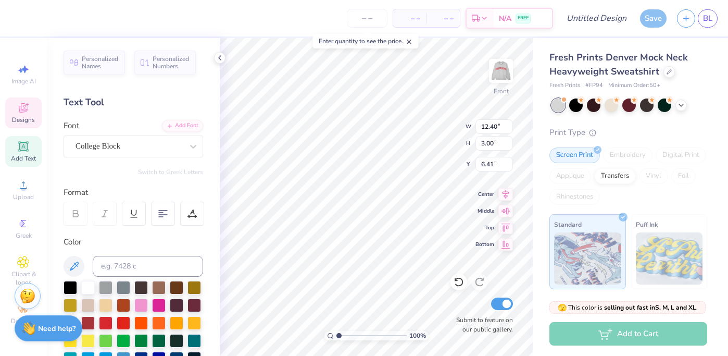
type input "12.40"
type input "3.00"
type input "6.41"
type input "4.04"
type input "14.69"
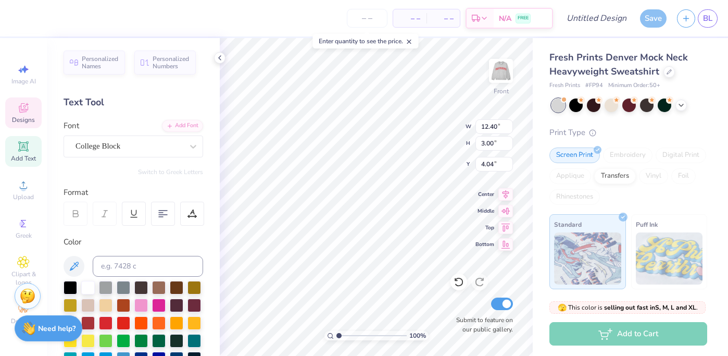
type input "9.67"
type input "8.72"
type input "12.40"
type input "3.00"
type input "5.23"
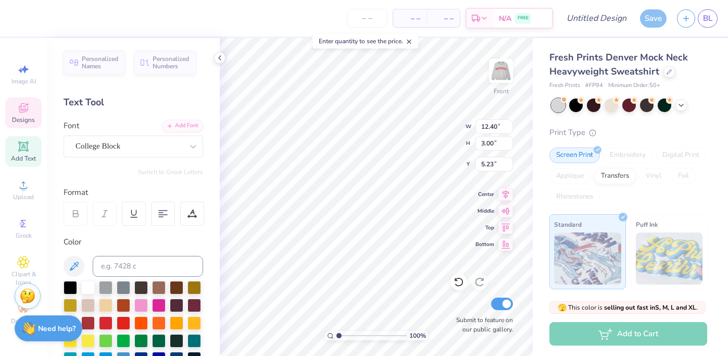
click at [19, 110] on icon at bounding box center [23, 107] width 9 height 9
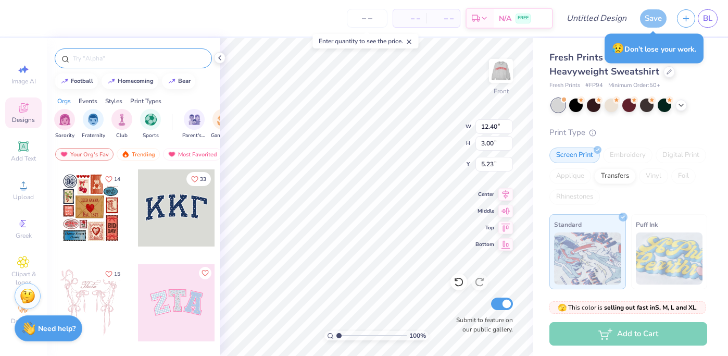
click at [85, 58] on input "text" at bounding box center [138, 58] width 133 height 10
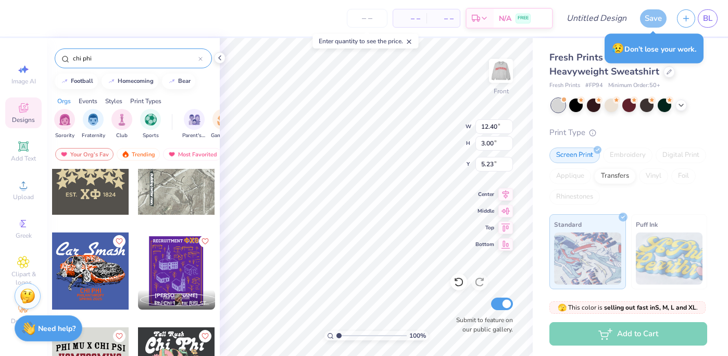
scroll to position [221, 0]
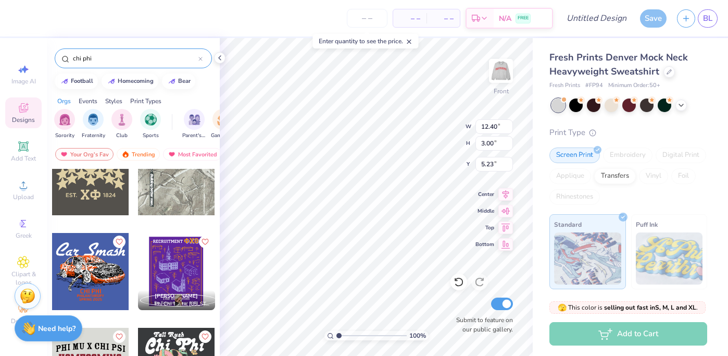
type input "chi phi"
click at [82, 196] on div at bounding box center [90, 176] width 77 height 77
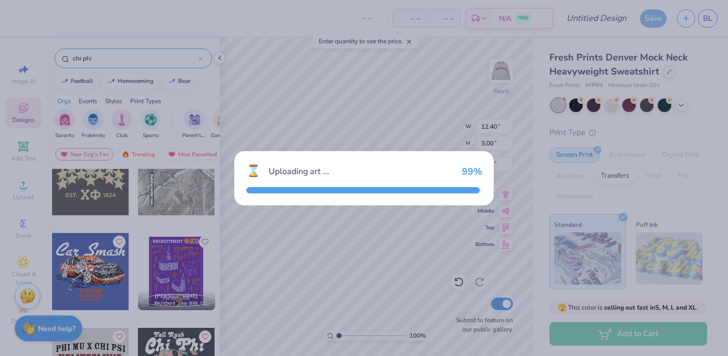
type input "15.00"
type input "9.92"
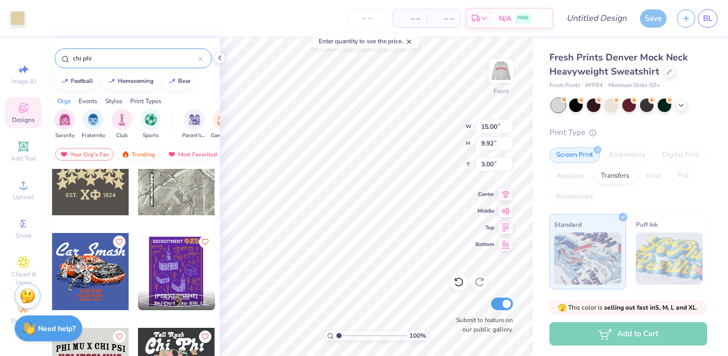
type input "9.90"
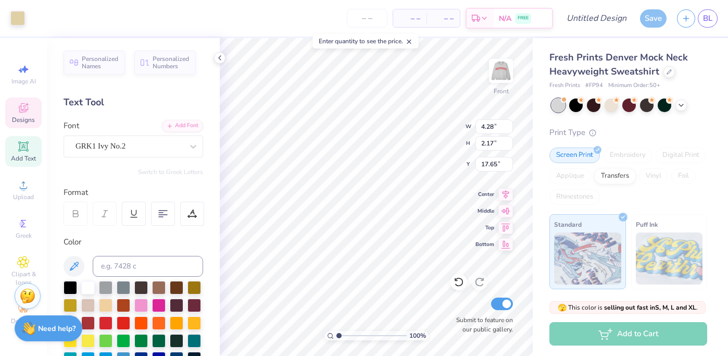
type input "17.75"
type input "15.00"
type input "7.95"
type input "9.90"
click at [106, 322] on div at bounding box center [106, 322] width 14 height 14
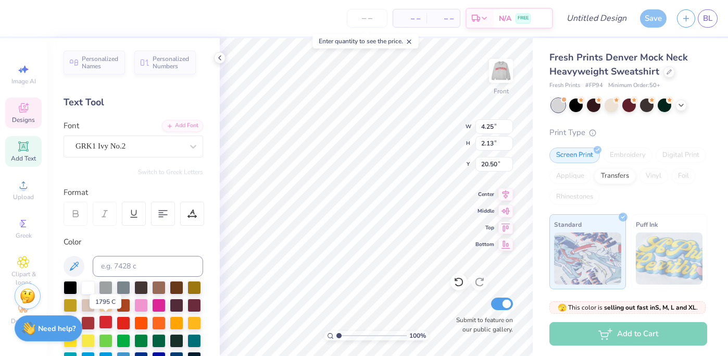
type input "4.25"
type input "2.13"
type input "20.50"
type input "2.46"
type input "1.24"
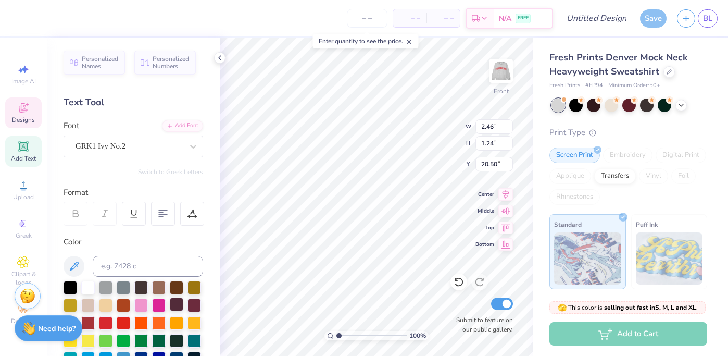
type input "18.39"
type input "4.83"
type input "3.94"
type input "10.60"
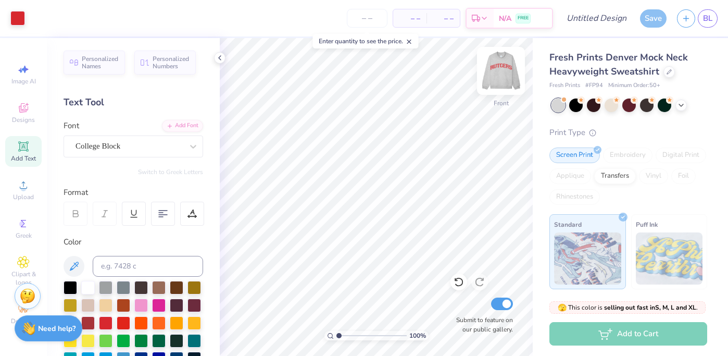
click at [504, 82] on img at bounding box center [501, 71] width 42 height 42
click at [499, 65] on img at bounding box center [501, 71] width 42 height 42
click at [24, 116] on span "Designs" at bounding box center [23, 120] width 23 height 8
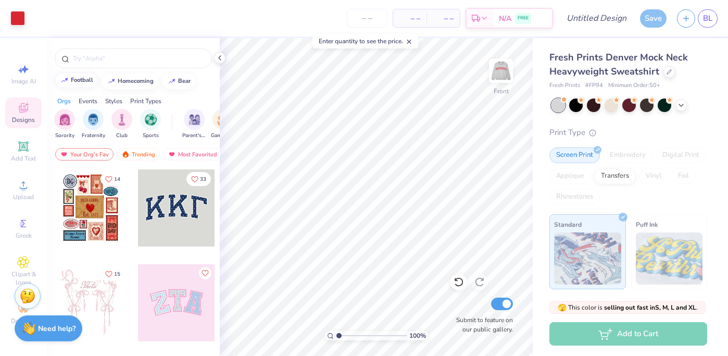
click at [79, 82] on div "football" at bounding box center [82, 80] width 22 height 6
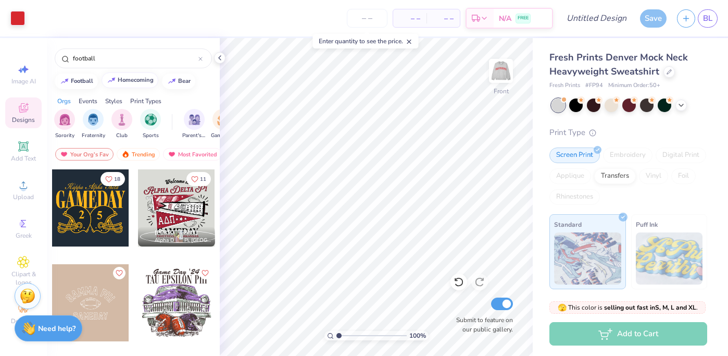
click at [133, 78] on div "homecoming" at bounding box center [136, 80] width 36 height 6
type input "homecoming"
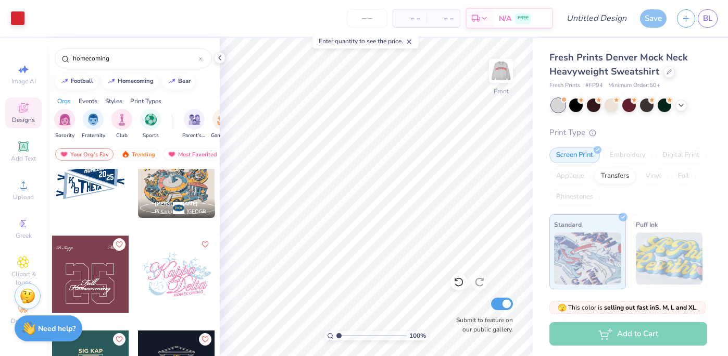
scroll to position [79, 0]
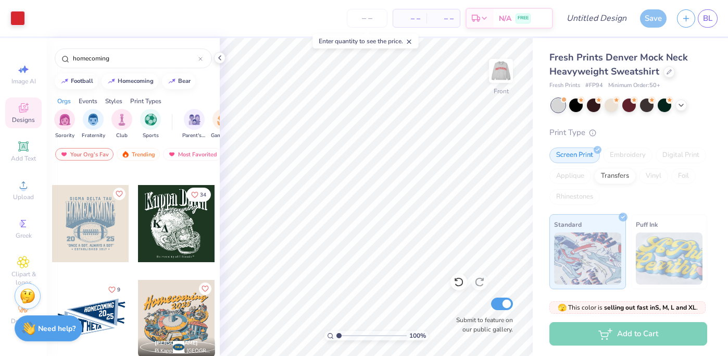
click at [137, 242] on div at bounding box center [98, 223] width 77 height 77
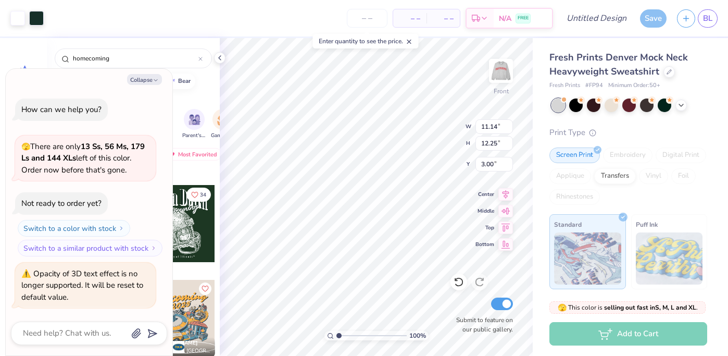
type textarea "x"
type input "7.37"
type textarea "x"
type input "8.04"
type input "2.26"
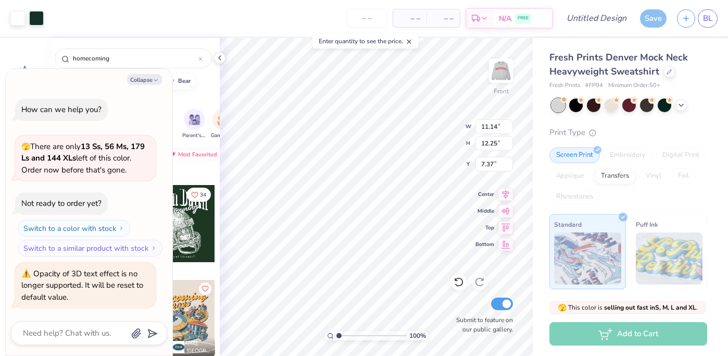
type input "10.14"
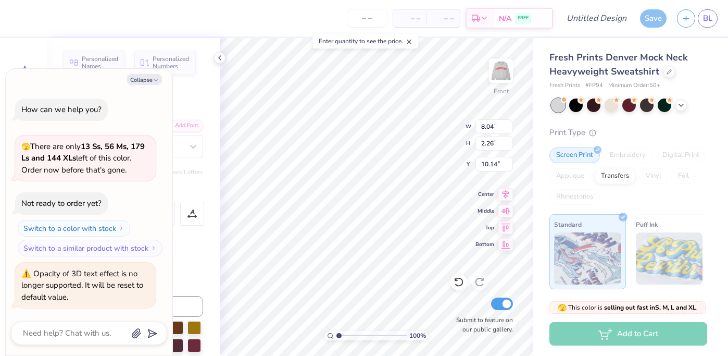
type textarea "x"
type input "11.14"
type input "3.89"
type input "7.37"
type textarea "x"
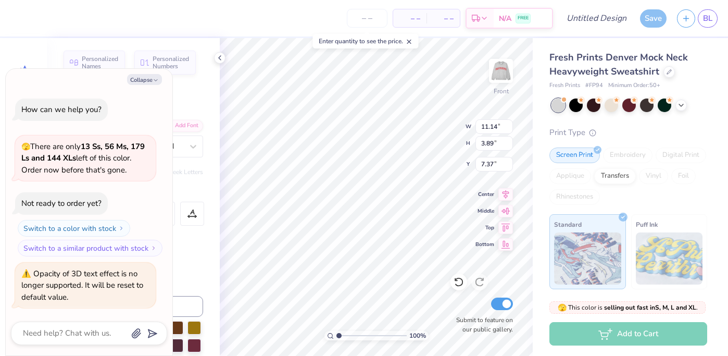
type textarea "H"
type textarea "x"
type textarea "Hom"
type textarea "x"
type textarea "Home"
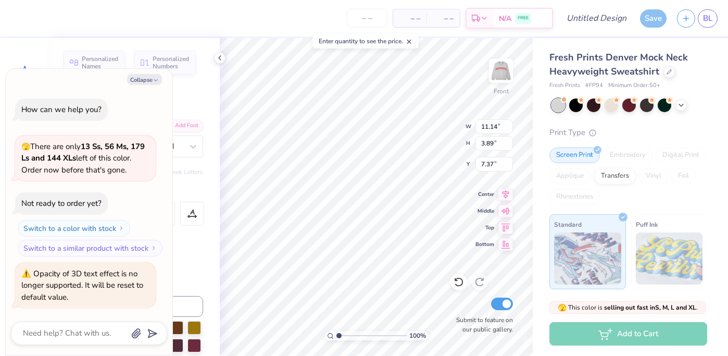
scroll to position [0, 0]
type textarea "x"
type textarea "Homeco"
type textarea "x"
type textarea "Homecomi"
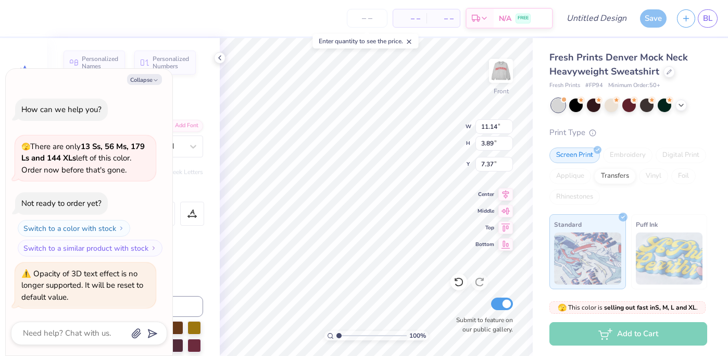
type textarea "x"
type textarea "Homecoming"
click at [149, 82] on button "Collapse" at bounding box center [144, 79] width 35 height 11
click at [154, 82] on icon "button" at bounding box center [156, 80] width 6 height 6
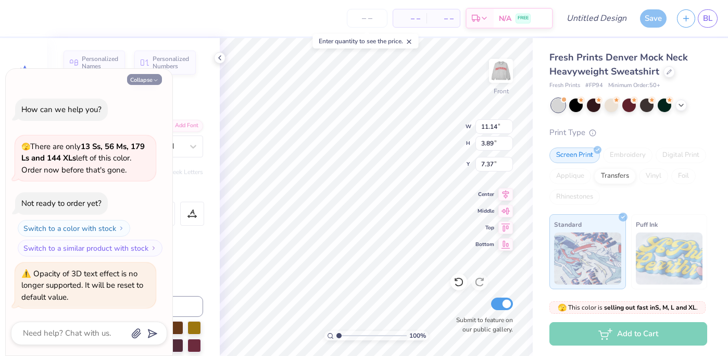
type textarea "x"
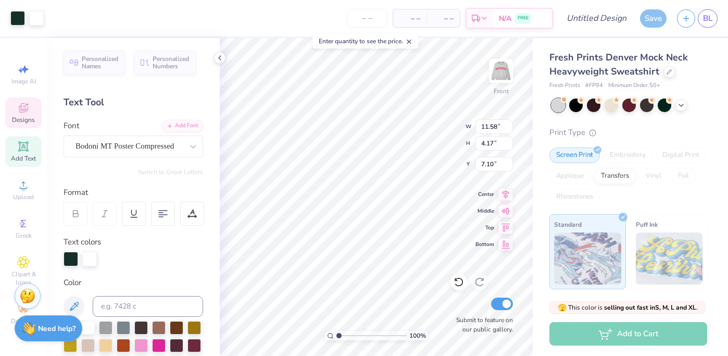
scroll to position [81, 0]
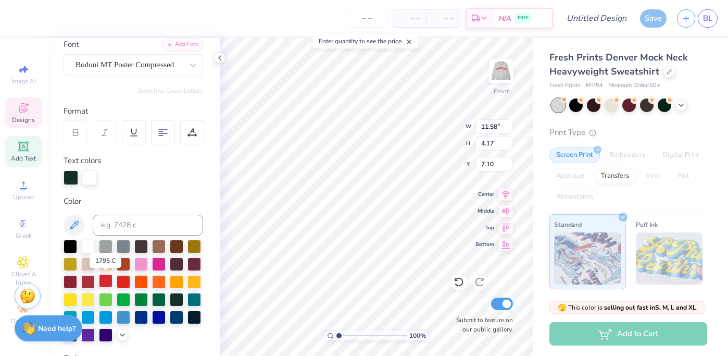
click at [102, 283] on div at bounding box center [106, 281] width 14 height 14
type input "11.58"
type input "4.17"
type input "7.10"
type input "5.15"
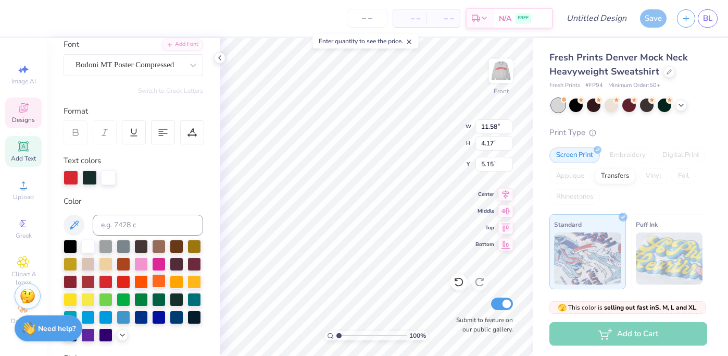
type input "8.78"
type input "8.25"
type input "9.43"
type input "1.52"
type input "1.49"
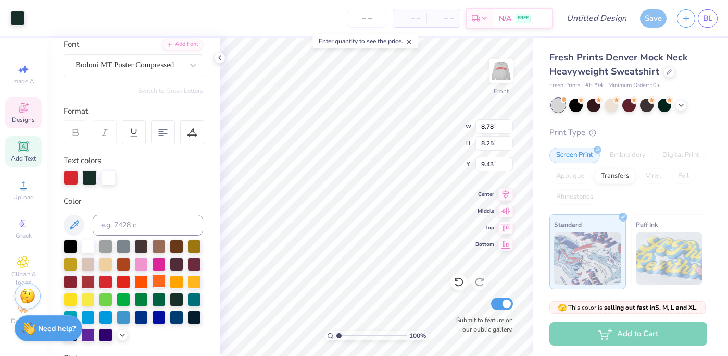
type input "13.55"
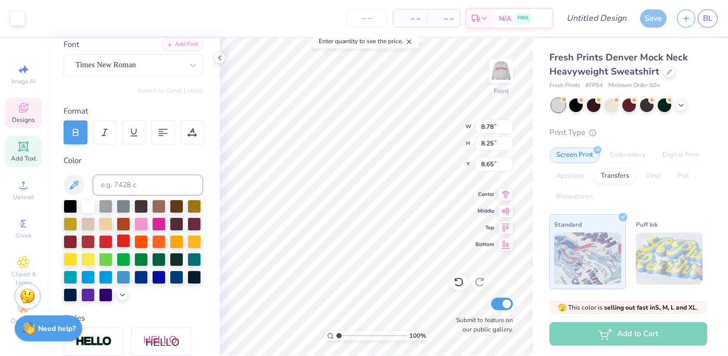
click at [123, 236] on div at bounding box center [124, 241] width 14 height 14
click at [126, 242] on div at bounding box center [124, 241] width 14 height 14
click at [108, 242] on div at bounding box center [106, 241] width 14 height 14
type input "8.66"
click at [109, 245] on div at bounding box center [106, 241] width 14 height 14
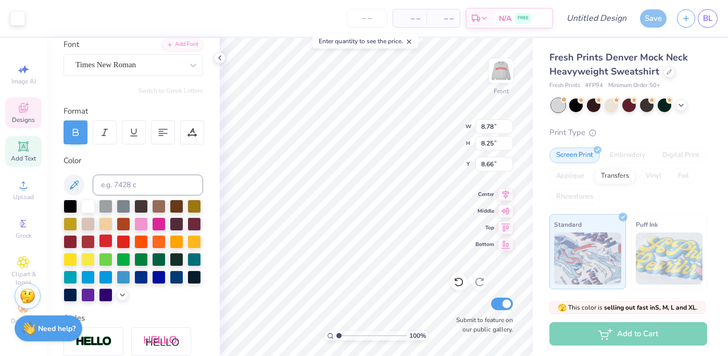
click at [109, 245] on div at bounding box center [106, 241] width 14 height 14
click at [111, 242] on div at bounding box center [106, 241] width 14 height 14
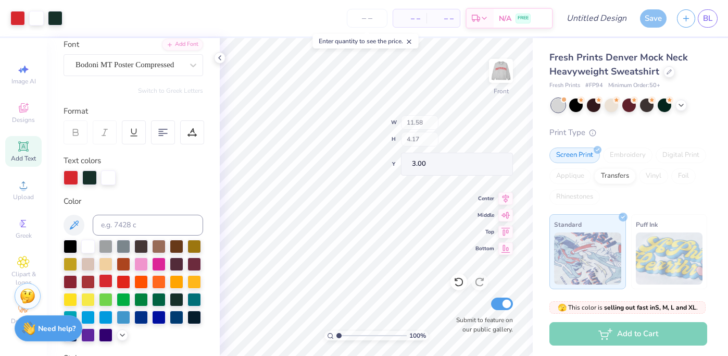
type input "3.00"
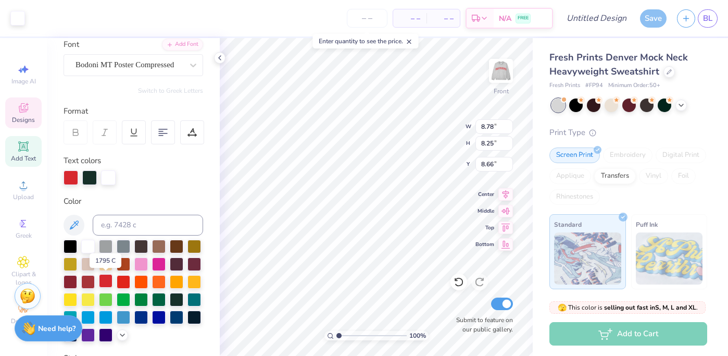
click at [104, 283] on div at bounding box center [106, 281] width 14 height 14
click at [129, 279] on div at bounding box center [124, 281] width 14 height 14
click at [16, 119] on span "Designs" at bounding box center [23, 120] width 23 height 8
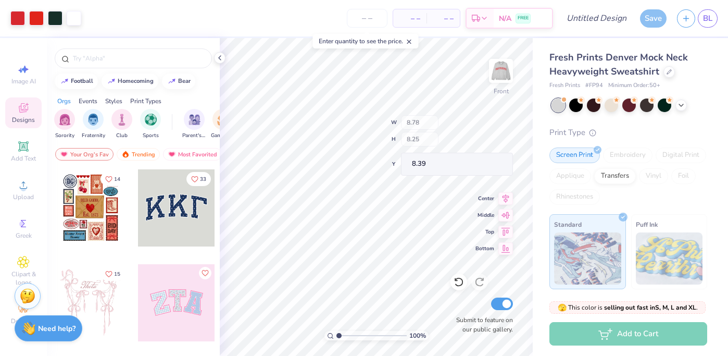
type input "8.39"
click at [128, 81] on div "homecoming" at bounding box center [136, 80] width 36 height 6
type input "homecoming"
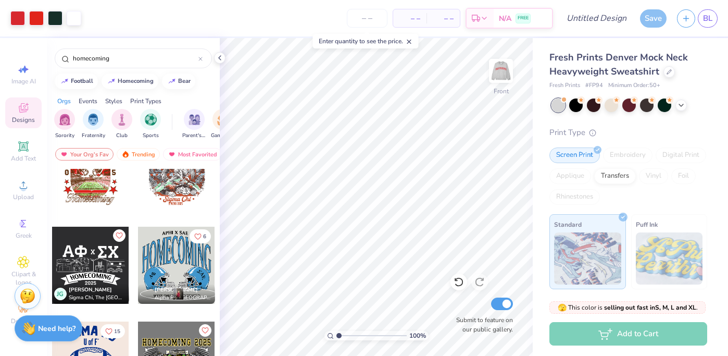
scroll to position [2971, 0]
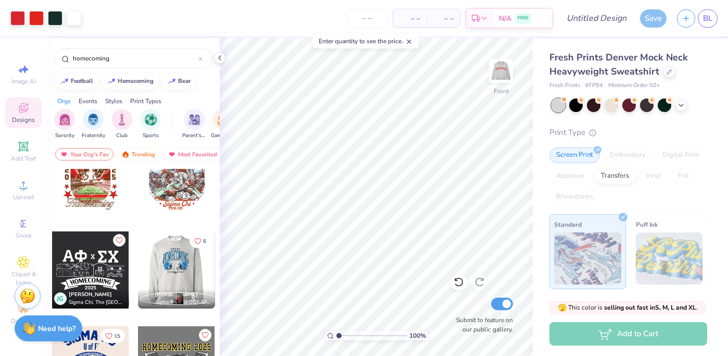
click at [138, 273] on div at bounding box center [99, 269] width 77 height 77
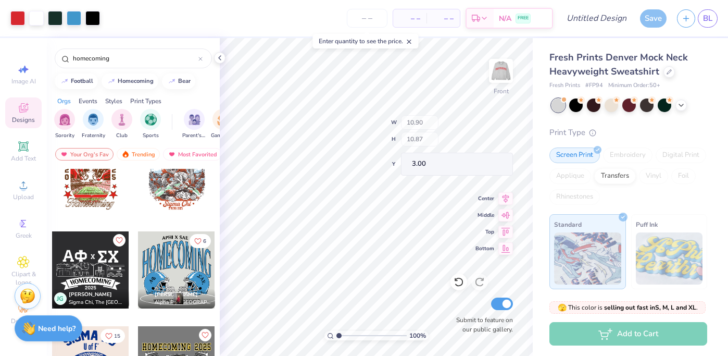
type input "11.58"
type input "4.17"
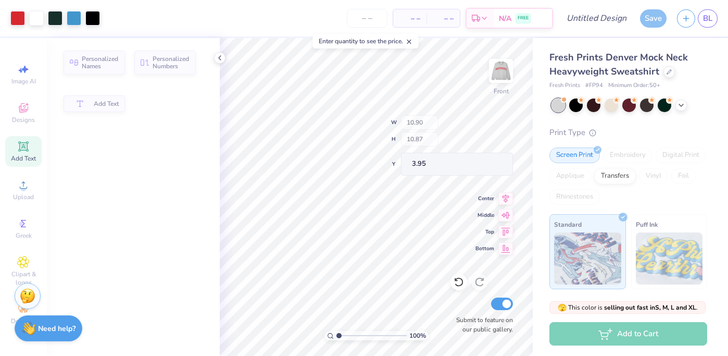
type input "3.95"
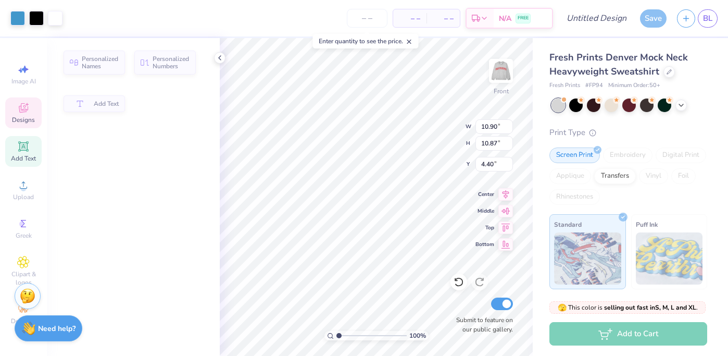
type input "2.70"
type input "14.02"
type input "13.99"
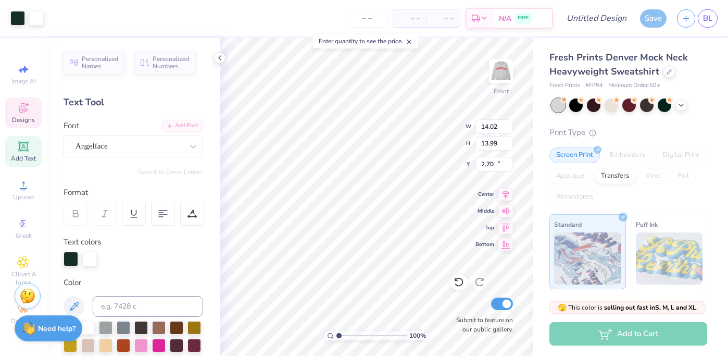
type input "8.04"
type input "2.26"
type input "21.34"
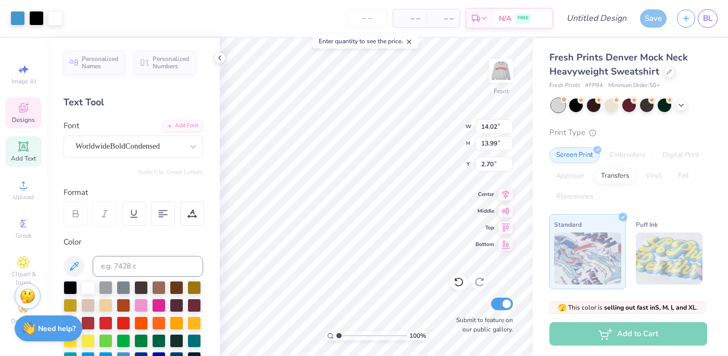
type input "5.26"
type input "1.24"
type textarea "x"
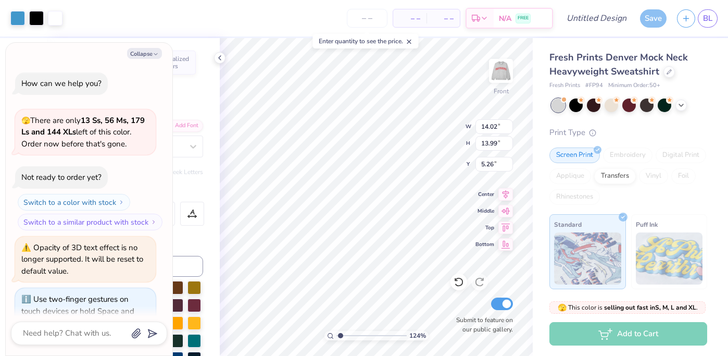
scroll to position [37, 0]
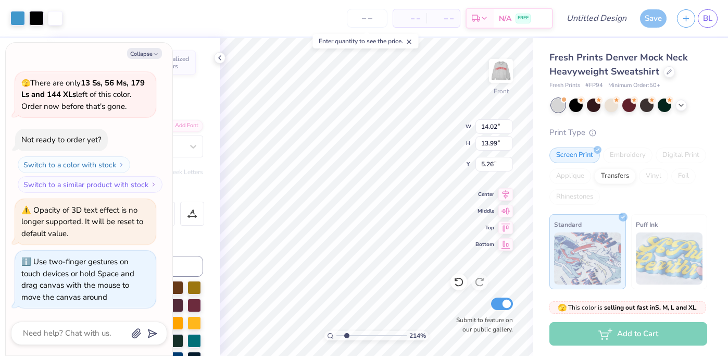
drag, startPoint x: 337, startPoint y: 334, endPoint x: 346, endPoint y: 336, distance: 9.1
click at [346, 336] on input "range" at bounding box center [371, 335] width 70 height 9
type input "1.69"
click at [343, 336] on input "range" at bounding box center [371, 335] width 70 height 9
type textarea "x"
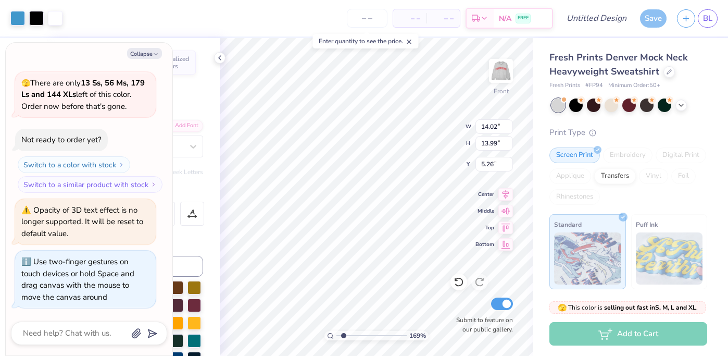
type input "1.24"
type input "1.48"
type input "13.67"
type textarea "x"
type input "14.02"
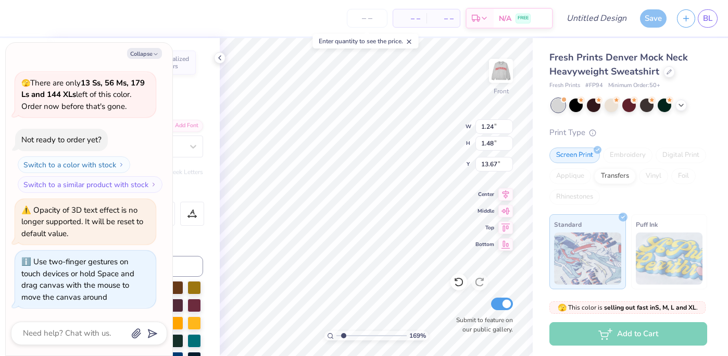
type input "7.69"
type input "6.23"
type textarea "x"
type input "1.24"
type input "1.48"
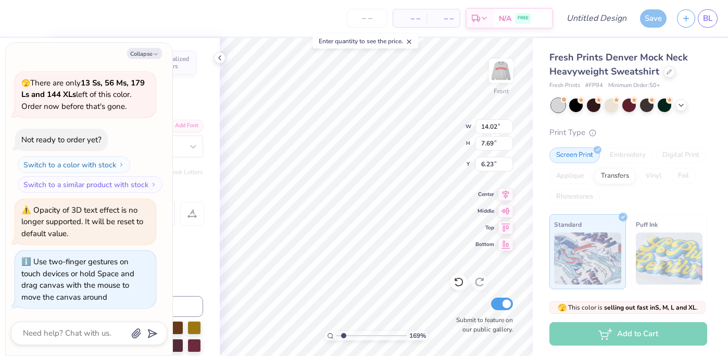
type input "13.67"
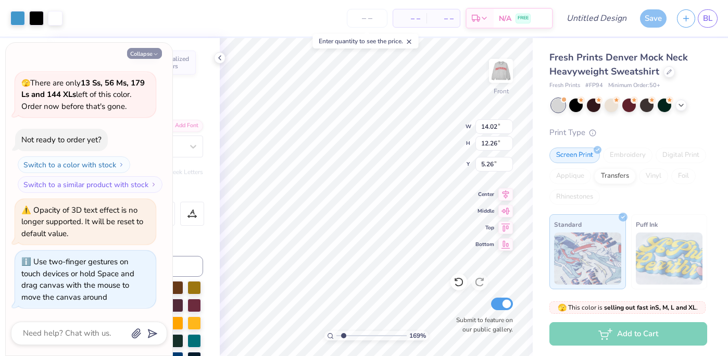
click at [142, 49] on button "Collapse" at bounding box center [144, 53] width 35 height 11
type textarea "x"
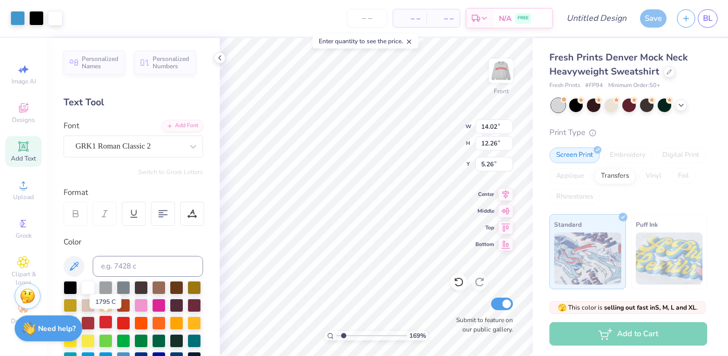
click at [102, 325] on div at bounding box center [106, 322] width 14 height 14
click at [104, 322] on div at bounding box center [106, 323] width 14 height 14
click at [126, 323] on div at bounding box center [124, 322] width 14 height 14
click at [108, 320] on div at bounding box center [106, 322] width 14 height 14
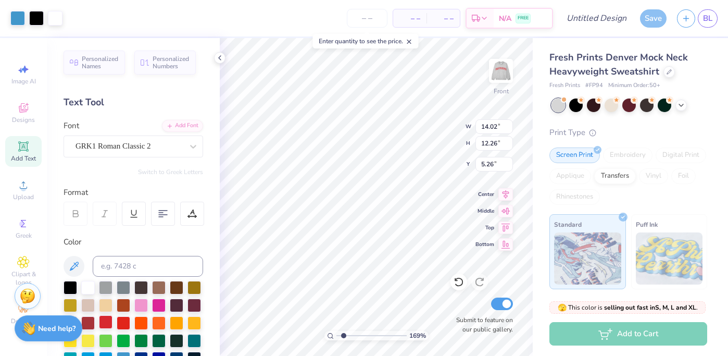
click at [108, 320] on div at bounding box center [106, 322] width 14 height 14
drag, startPoint x: 108, startPoint y: 320, endPoint x: 21, endPoint y: 18, distance: 314.8
click at [107, 319] on div at bounding box center [106, 323] width 14 height 14
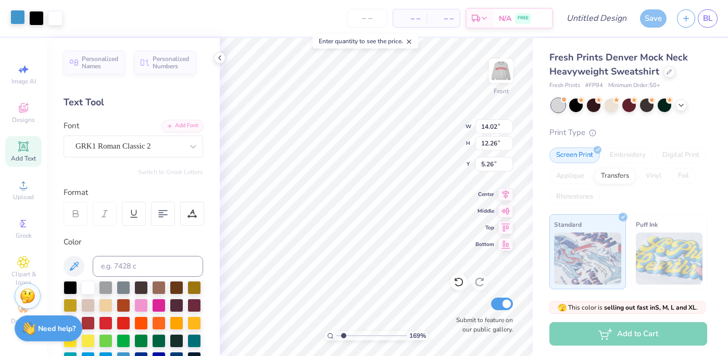
click at [109, 193] on div "Format" at bounding box center [134, 192] width 141 height 12
click at [147, 215] on div at bounding box center [134, 214] width 141 height 24
click at [147, 334] on div at bounding box center [141, 341] width 14 height 14
click at [162, 281] on div at bounding box center [134, 332] width 140 height 102
click at [199, 316] on div at bounding box center [194, 323] width 14 height 14
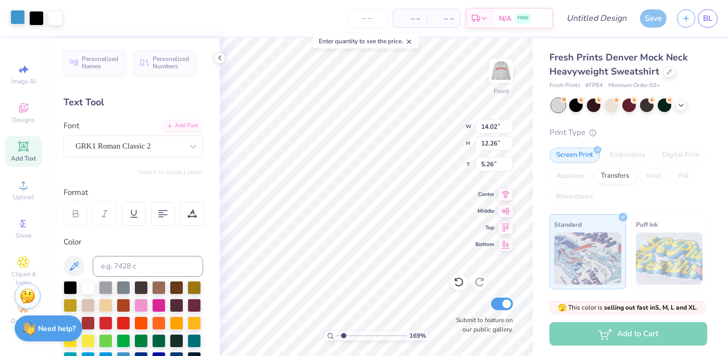
click at [183, 281] on div at bounding box center [177, 288] width 14 height 14
click at [21, 18] on div at bounding box center [17, 17] width 15 height 15
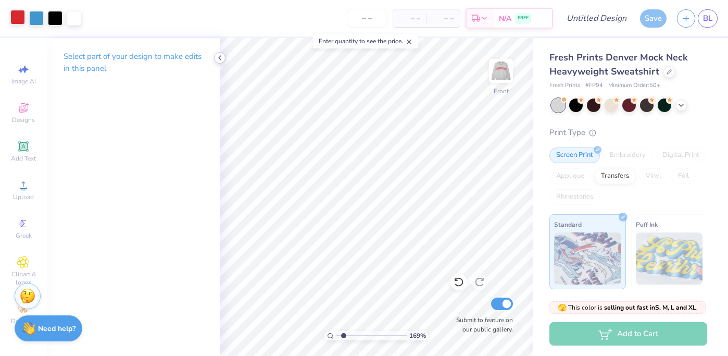
click at [222, 59] on icon at bounding box center [220, 58] width 8 height 8
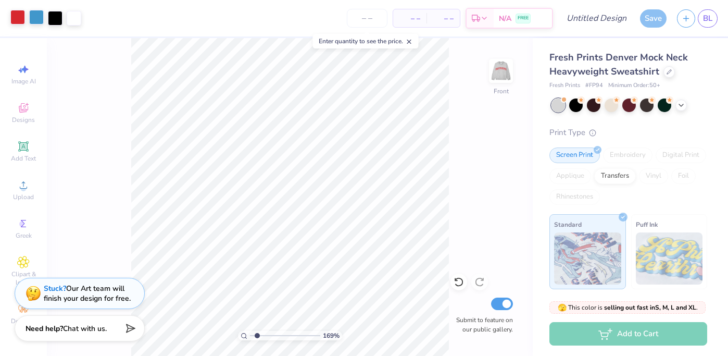
click at [39, 21] on div at bounding box center [36, 17] width 15 height 15
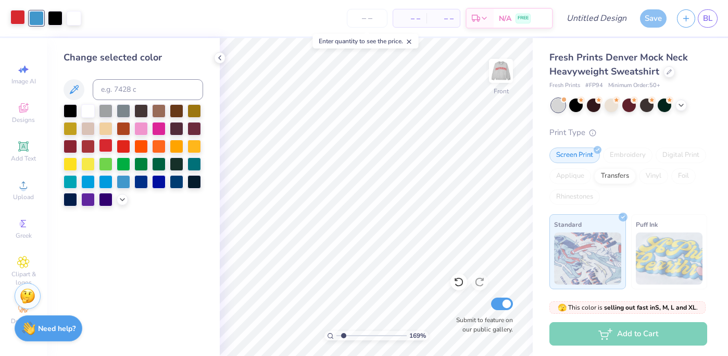
click at [99, 145] on div at bounding box center [106, 146] width 14 height 14
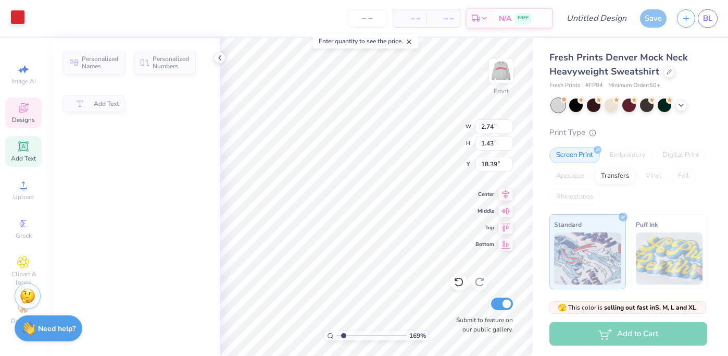
type input "18.33"
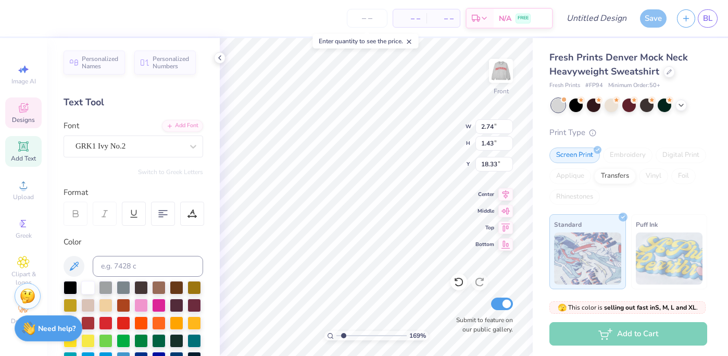
scroll to position [69, 0]
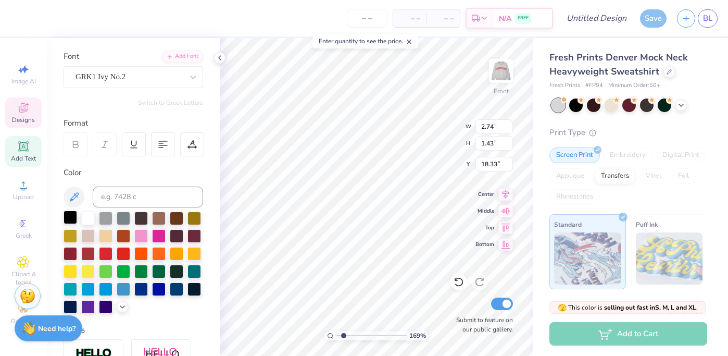
click at [68, 219] on div at bounding box center [71, 217] width 14 height 14
drag, startPoint x: 461, startPoint y: 299, endPoint x: 392, endPoint y: 11, distance: 296.7
click at [461, 299] on div "Submit to feature on our public gallery." at bounding box center [481, 314] width 62 height 39
click at [459, 298] on div "Submit to feature on our public gallery." at bounding box center [481, 314] width 62 height 39
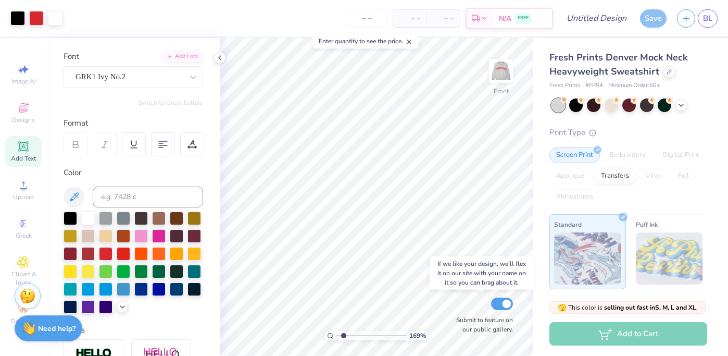
click at [457, 296] on div "Submit to feature on our public gallery." at bounding box center [481, 314] width 62 height 39
click at [440, 302] on div "169 % Front Submit to feature on our public gallery." at bounding box center [376, 197] width 313 height 318
type input "1.09"
click at [339, 336] on input "range" at bounding box center [371, 335] width 70 height 9
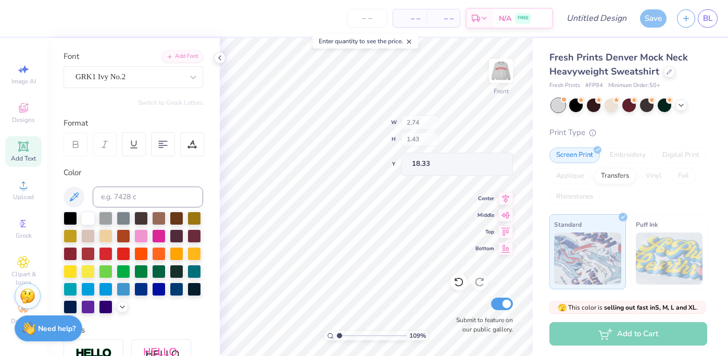
type input "20.07"
type input "2.59"
type input "2.07"
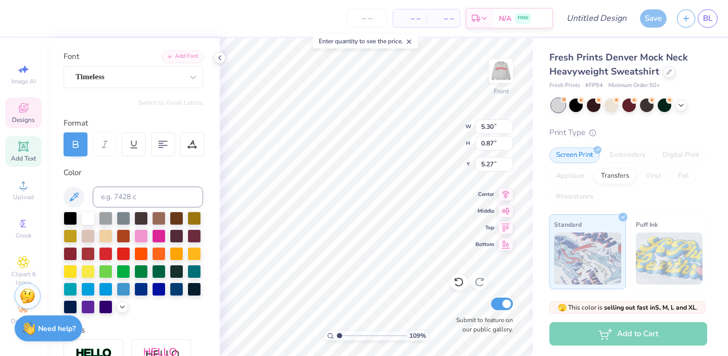
scroll to position [0, 3]
click at [68, 216] on div at bounding box center [71, 217] width 14 height 14
click at [440, 116] on div "109 % Front W 2.59 2.59 " H 2.07 2.07 " Y 19.62 19.62 " Center Middle Top Botto…" at bounding box center [376, 197] width 313 height 318
click at [494, 72] on img at bounding box center [501, 71] width 42 height 42
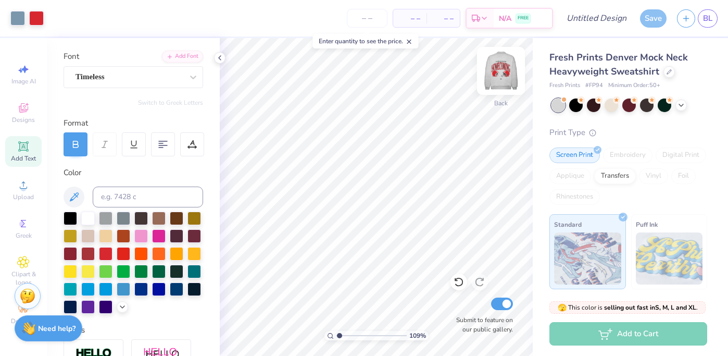
click at [495, 73] on img at bounding box center [501, 71] width 42 height 42
click at [511, 65] on img at bounding box center [501, 71] width 42 height 42
click at [504, 81] on img at bounding box center [501, 71] width 42 height 42
click at [505, 72] on img at bounding box center [501, 71] width 42 height 42
click at [502, 72] on img at bounding box center [501, 71] width 42 height 42
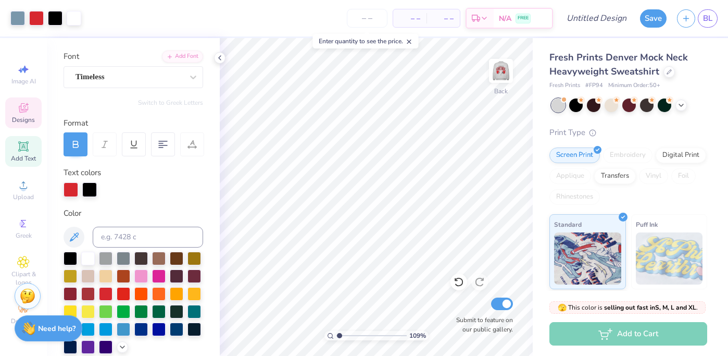
click at [20, 102] on icon at bounding box center [23, 108] width 12 height 12
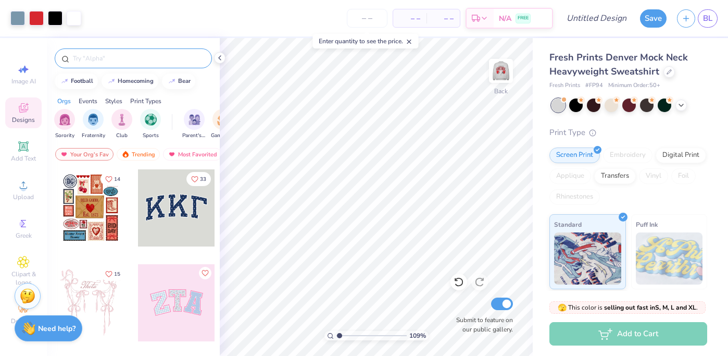
click at [129, 64] on div at bounding box center [133, 58] width 157 height 20
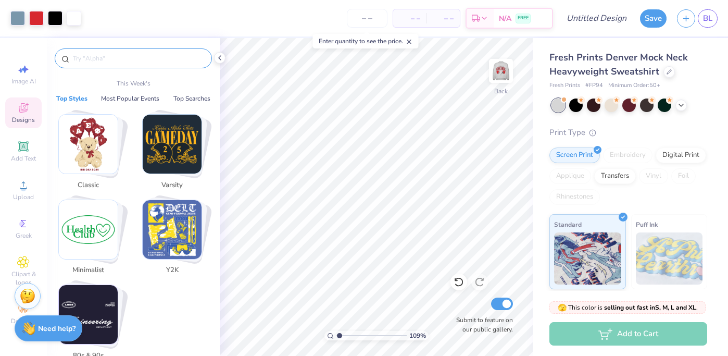
click at [123, 57] on input "text" at bounding box center [138, 58] width 133 height 10
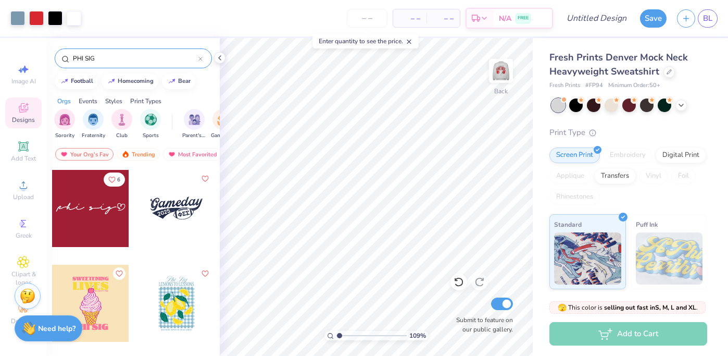
scroll to position [101, 0]
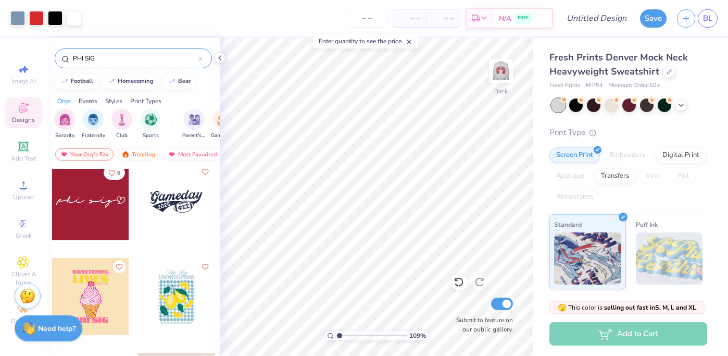
click at [164, 207] on div at bounding box center [176, 201] width 77 height 77
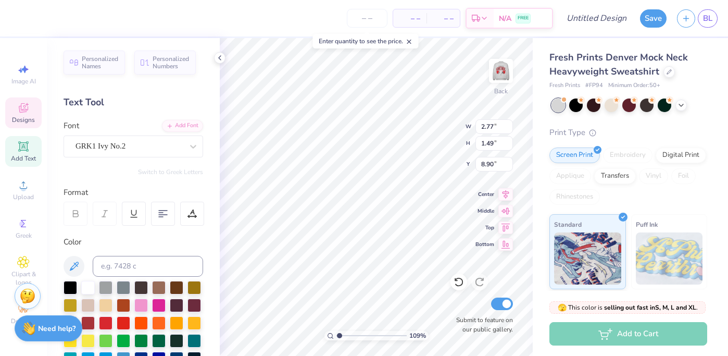
click at [25, 108] on icon at bounding box center [23, 108] width 12 height 12
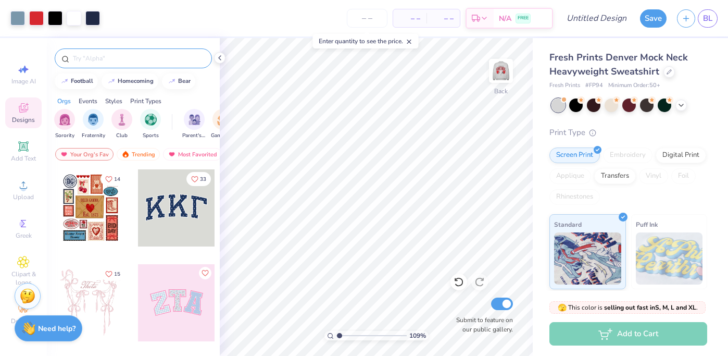
click at [123, 58] on input "text" at bounding box center [138, 58] width 133 height 10
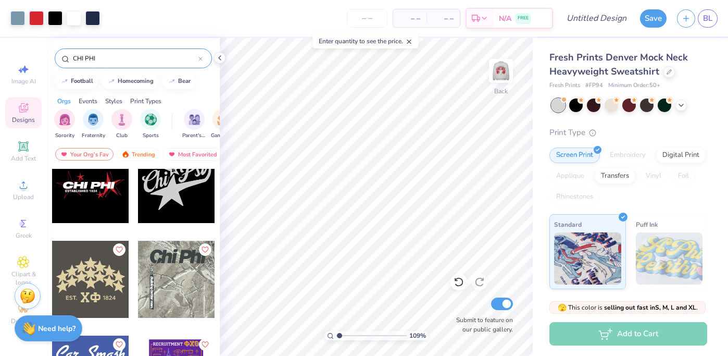
scroll to position [208, 0]
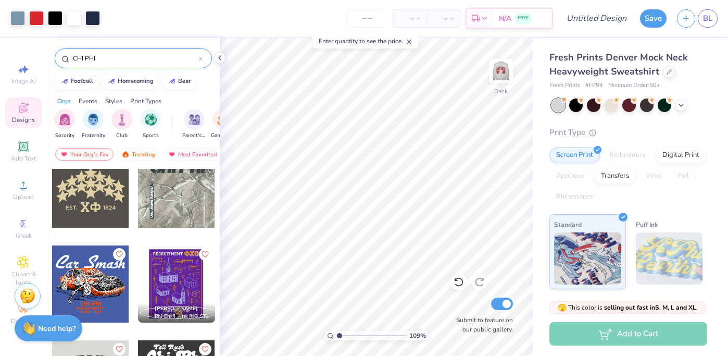
click at [84, 211] on div at bounding box center [90, 189] width 77 height 77
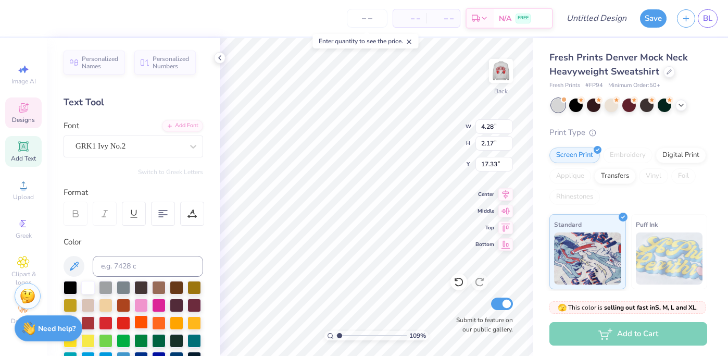
scroll to position [8, 0]
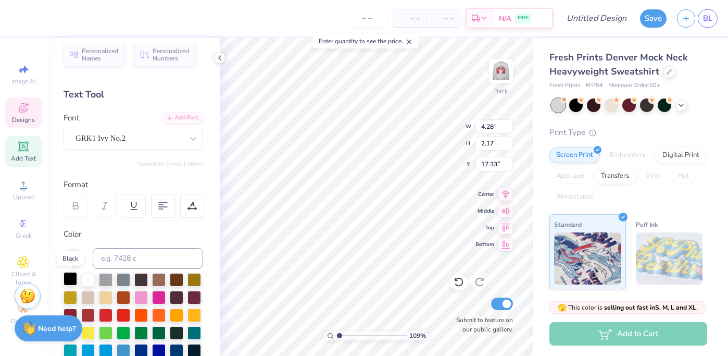
click at [71, 275] on div at bounding box center [71, 279] width 14 height 14
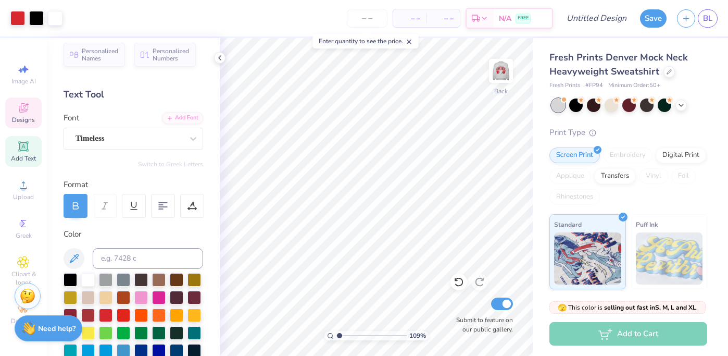
click at [22, 108] on icon at bounding box center [23, 108] width 12 height 12
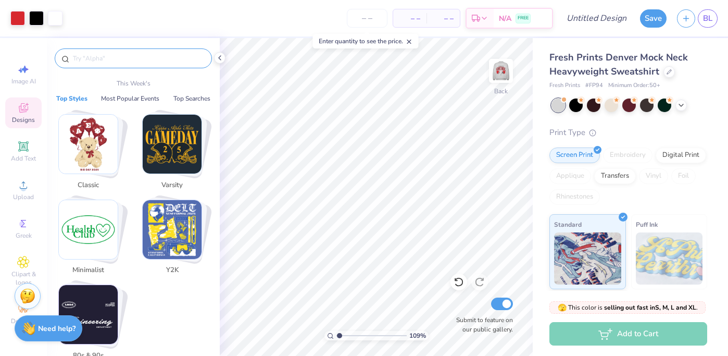
click at [107, 56] on input "text" at bounding box center [138, 58] width 133 height 10
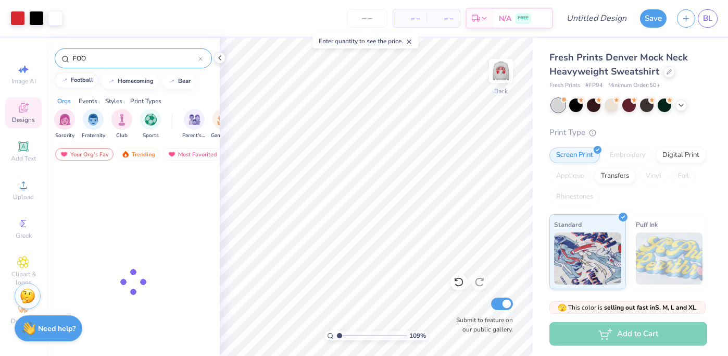
click at [80, 87] on button "football" at bounding box center [76, 80] width 43 height 16
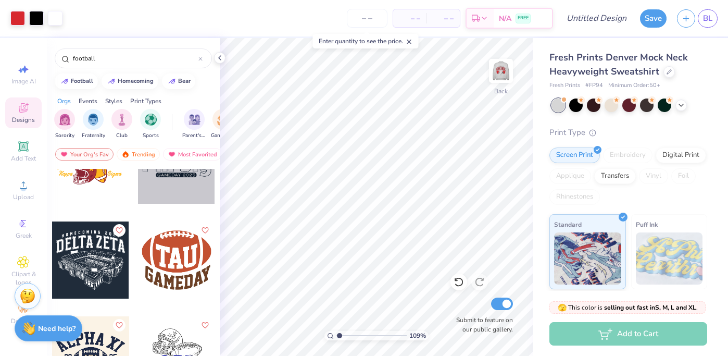
scroll to position [3529, 0]
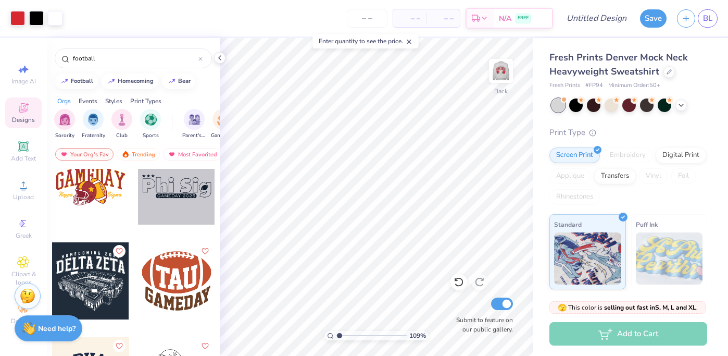
click at [108, 292] on div at bounding box center [90, 280] width 77 height 77
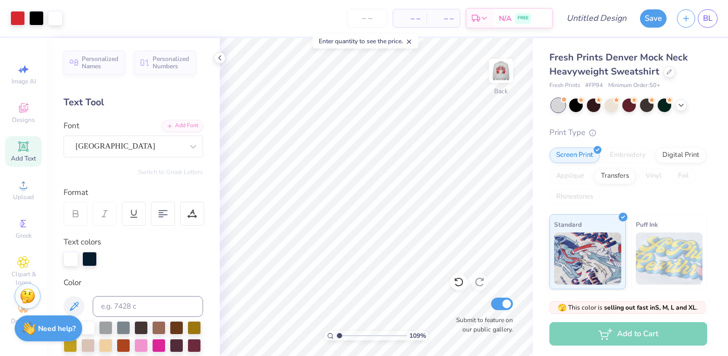
click at [141, 83] on div "Art colors – – Per Item – – Total Est. Delivery N/A FREE Design Title Save BL I…" at bounding box center [364, 178] width 728 height 356
click at [256, 31] on div "– – Per Item – – Total Est. Delivery N/A FREE" at bounding box center [310, 18] width 485 height 36
click at [20, 16] on div at bounding box center [17, 17] width 15 height 15
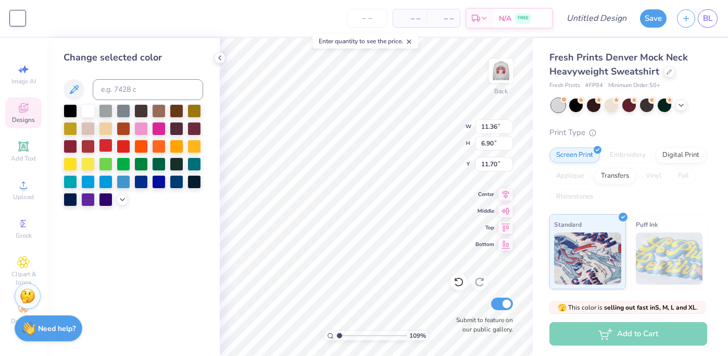
click at [102, 145] on div at bounding box center [106, 146] width 14 height 14
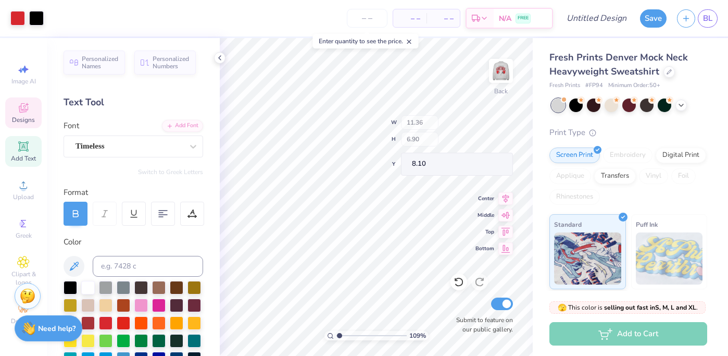
click at [23, 118] on span "Designs" at bounding box center [23, 120] width 23 height 8
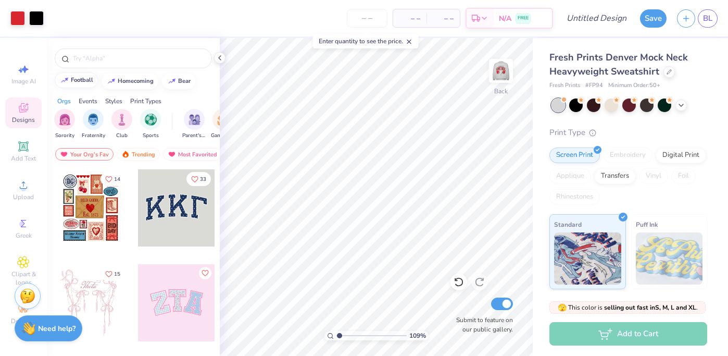
click at [84, 88] on div "football homecoming bear" at bounding box center [133, 81] width 173 height 16
click at [76, 78] on div "football" at bounding box center [82, 80] width 22 height 6
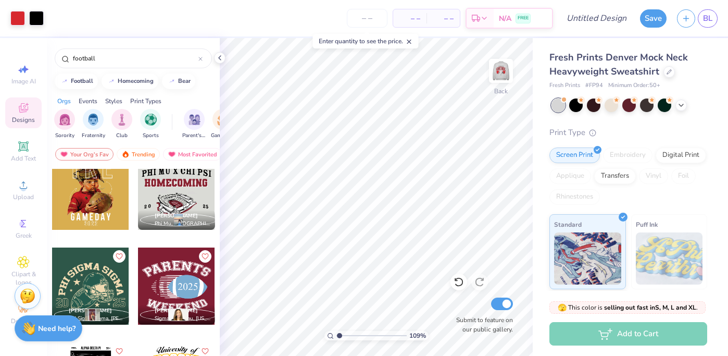
scroll to position [6555, 0]
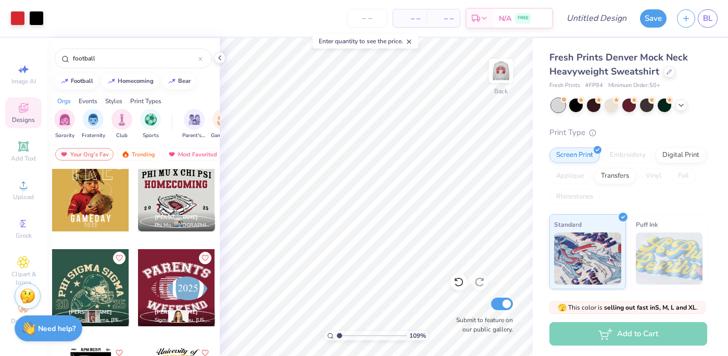
click at [179, 200] on div at bounding box center [176, 192] width 77 height 77
click at [457, 283] on icon at bounding box center [459, 282] width 10 height 10
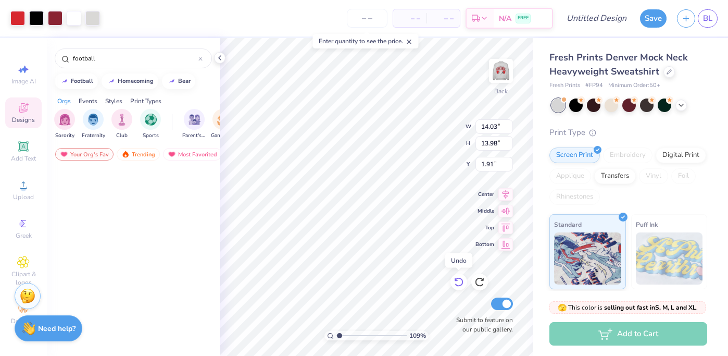
scroll to position [6555, 0]
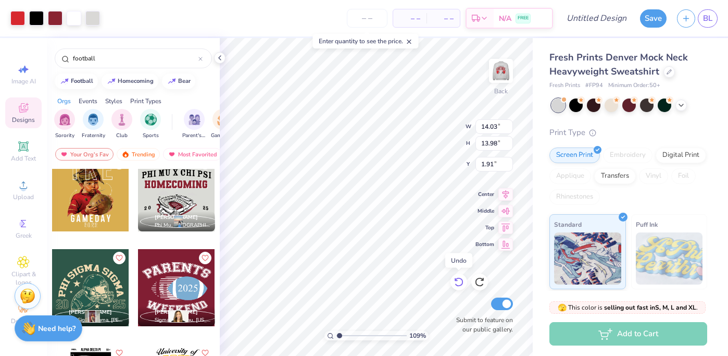
click at [459, 286] on icon at bounding box center [459, 282] width 10 height 10
click at [455, 286] on div at bounding box center [458, 281] width 17 height 17
type input "1.03"
click at [457, 282] on icon at bounding box center [459, 282] width 10 height 10
type input "12.11"
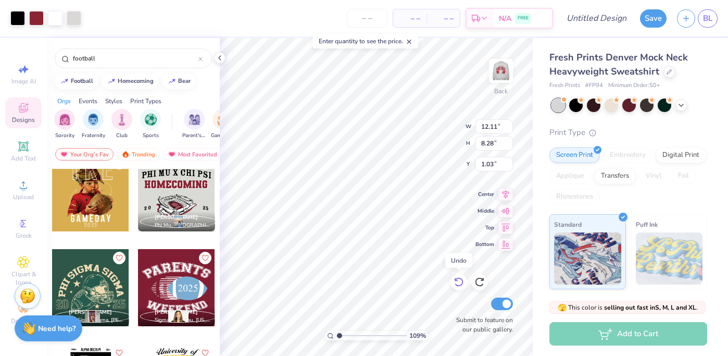
type input "8.28"
type input "3.00"
click at [457, 282] on icon at bounding box center [459, 282] width 10 height 10
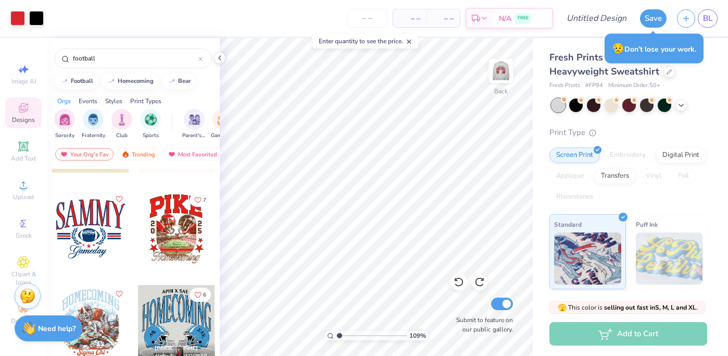
scroll to position [5762, 0]
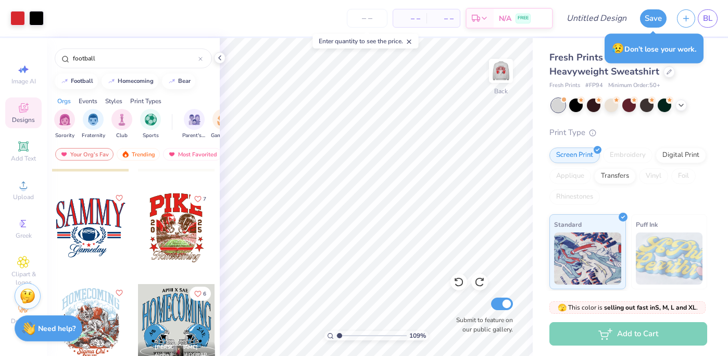
click at [174, 244] on div at bounding box center [176, 227] width 77 height 77
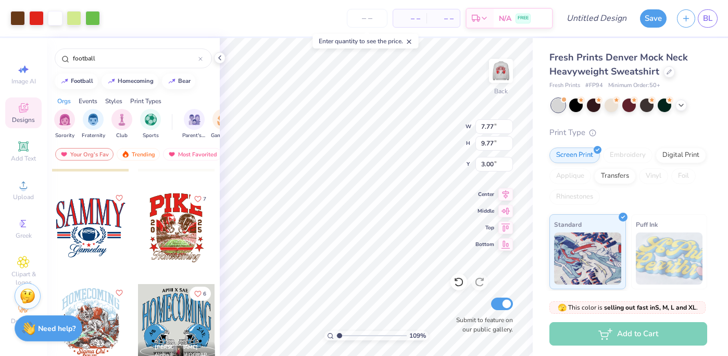
type input "7.77"
type input "9.77"
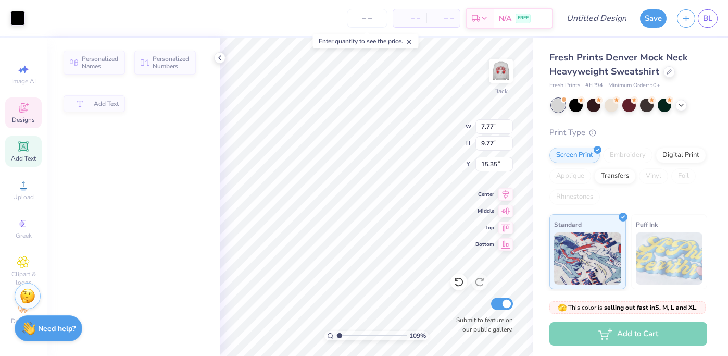
type input "8.04"
type input "0.97"
type input "15.35"
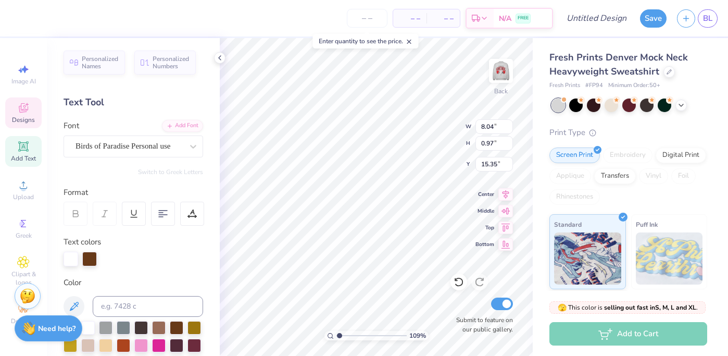
type input "6.93"
type input "1.72"
type input "15.87"
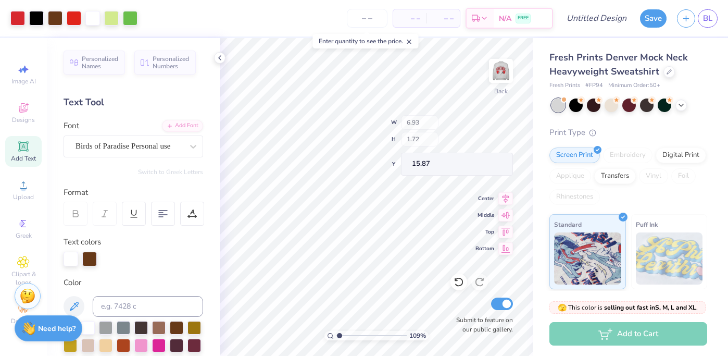
type input "5.72"
type input "3.79"
type input "12.95"
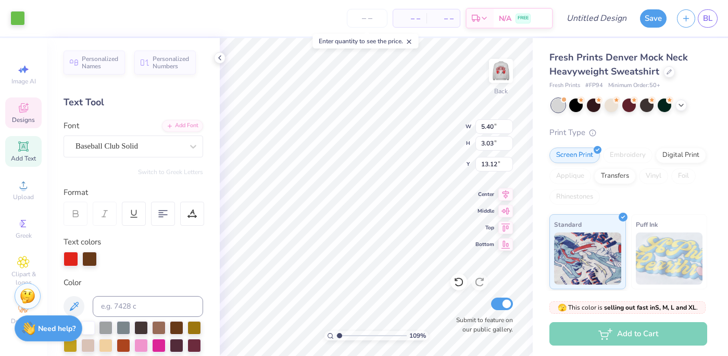
click at [456, 286] on icon at bounding box center [459, 282] width 10 height 10
click at [455, 281] on icon at bounding box center [459, 282] width 10 height 10
type input "7.40"
type input "3.35"
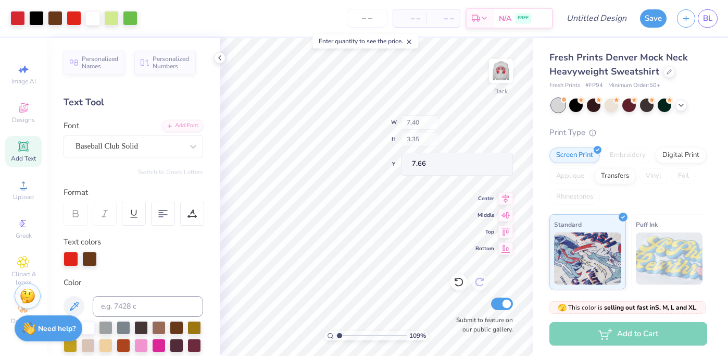
type input "7.82"
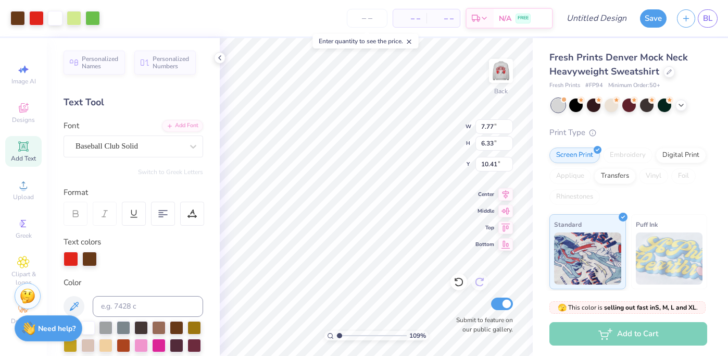
type input "10.20"
type input "8.30"
type input "8.43"
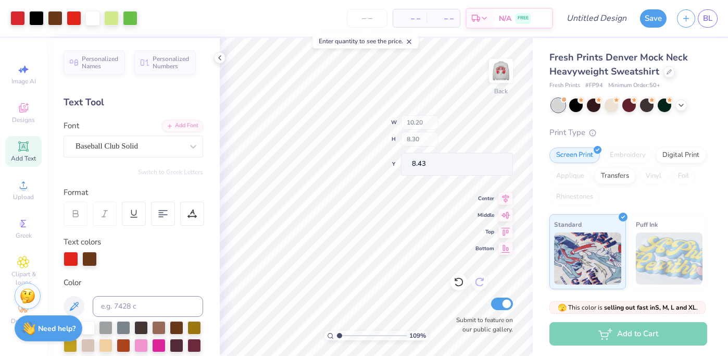
type input "10.91"
type input "8.88"
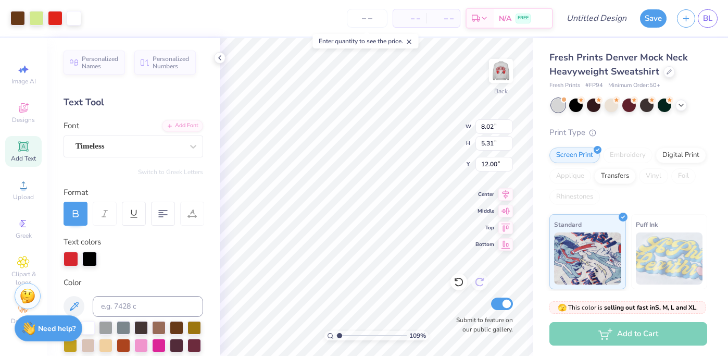
type input "8.02"
type input "5.31"
type input "12.00"
type input "8.24"
type input "2.72"
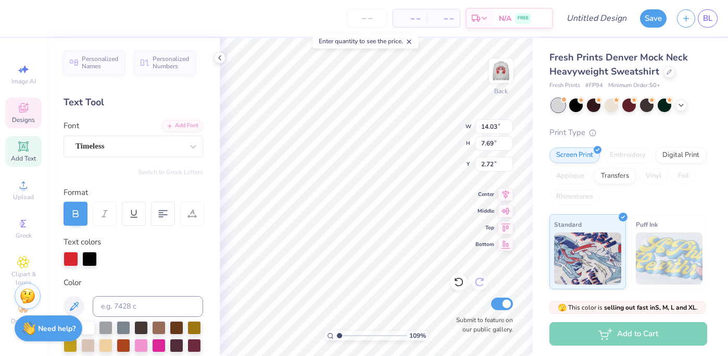
type input "8.04"
type input "0.97"
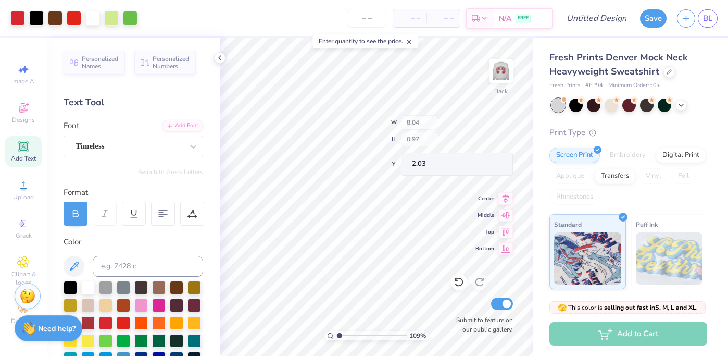
type input "17.64"
click at [51, 17] on div at bounding box center [55, 17] width 15 height 15
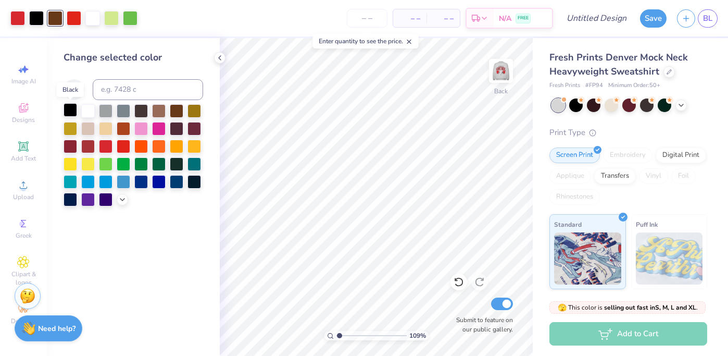
click at [71, 113] on div at bounding box center [71, 110] width 14 height 14
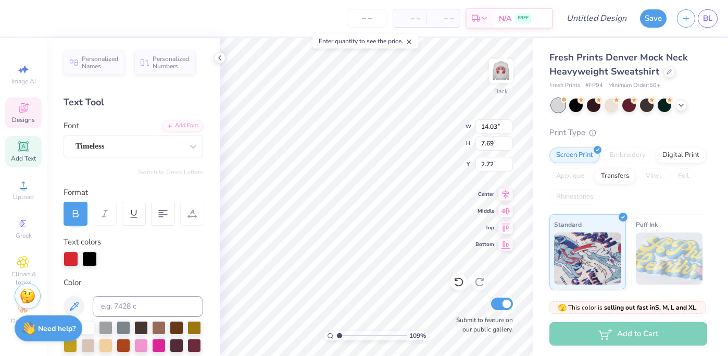
type input "1.16"
click at [452, 309] on div "Submit to feature on our public gallery." at bounding box center [481, 314] width 62 height 39
click at [452, 325] on label "Submit to feature on our public gallery." at bounding box center [481, 324] width 62 height 19
click at [491, 310] on input "Submit to feature on our public gallery." at bounding box center [502, 303] width 22 height 12
checkbox input "false"
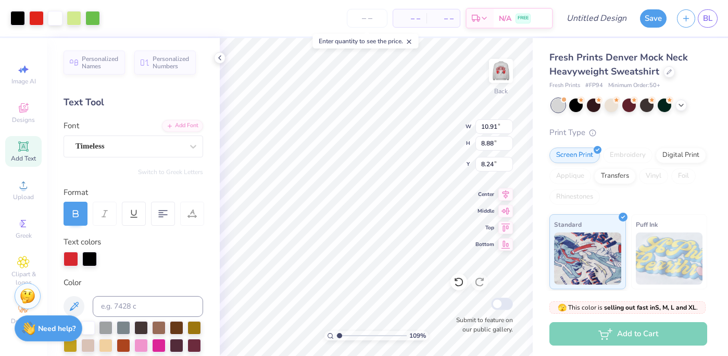
type input "7.61"
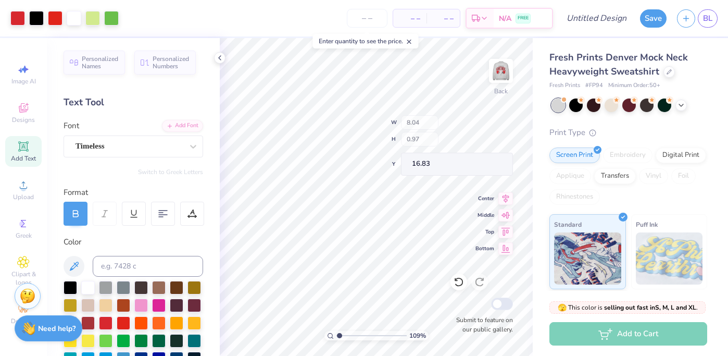
type input "16.83"
click at [596, 18] on input "Design Title" at bounding box center [609, 18] width 51 height 21
type input "homecoming"
click at [642, 4] on div "Save BL" at bounding box center [684, 18] width 88 height 36
click at [651, 17] on button "Save" at bounding box center [653, 17] width 27 height 18
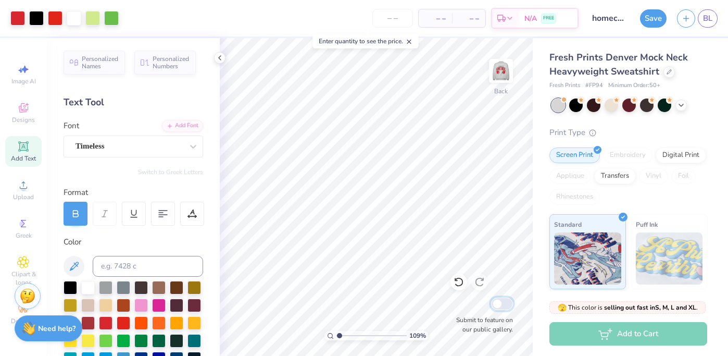
click at [495, 302] on input "Submit to feature on our public gallery." at bounding box center [502, 303] width 22 height 12
checkbox input "true"
click at [489, 300] on div "Submit to feature on our public gallery." at bounding box center [481, 314] width 62 height 39
click at [657, 20] on div "Save" at bounding box center [653, 18] width 27 height 18
click at [686, 19] on icon "button" at bounding box center [686, 16] width 9 height 9
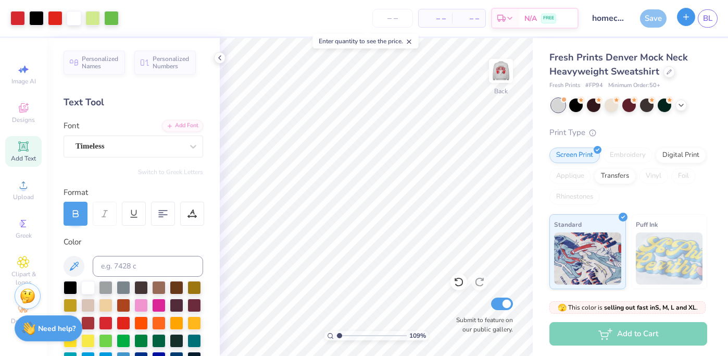
click at [692, 13] on button "button" at bounding box center [686, 17] width 18 height 18
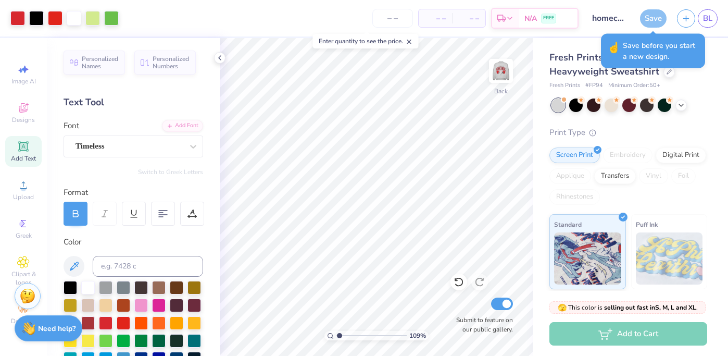
click at [656, 17] on div "Save" at bounding box center [653, 18] width 27 height 18
click at [621, 13] on input "homecoming" at bounding box center [609, 18] width 51 height 21
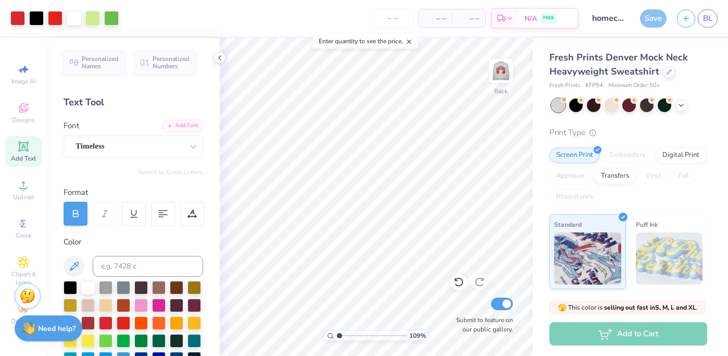
click at [651, 19] on div "Save" at bounding box center [653, 18] width 27 height 18
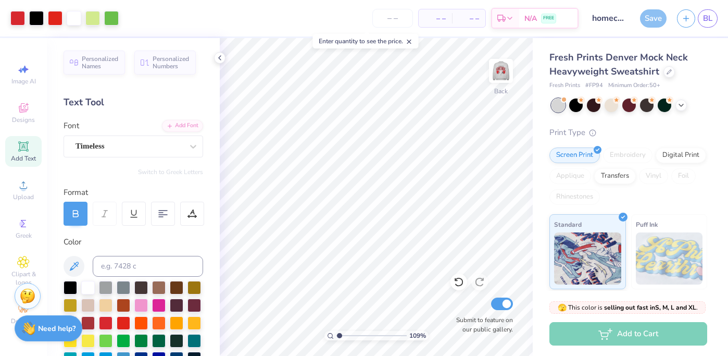
click at [651, 19] on div "Save" at bounding box center [653, 18] width 27 height 18
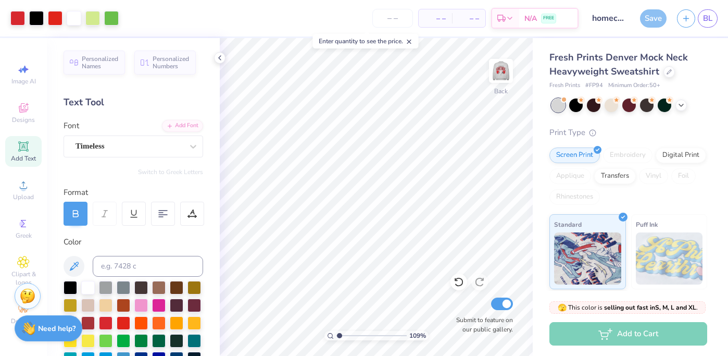
click at [651, 19] on div "Save" at bounding box center [653, 18] width 27 height 18
click at [690, 12] on icon "button" at bounding box center [686, 16] width 9 height 9
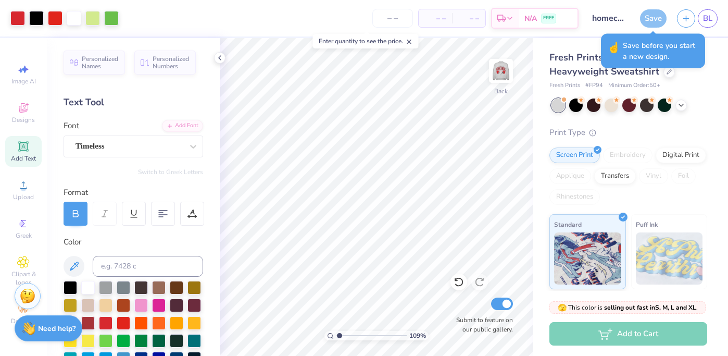
click at [648, 16] on div "Save" at bounding box center [653, 18] width 27 height 18
click at [696, 114] on div "Fresh Prints Denver Mock Neck Heavyweight Sweatshirt Fresh Prints # FP94 Minimu…" at bounding box center [628, 250] width 158 height 399
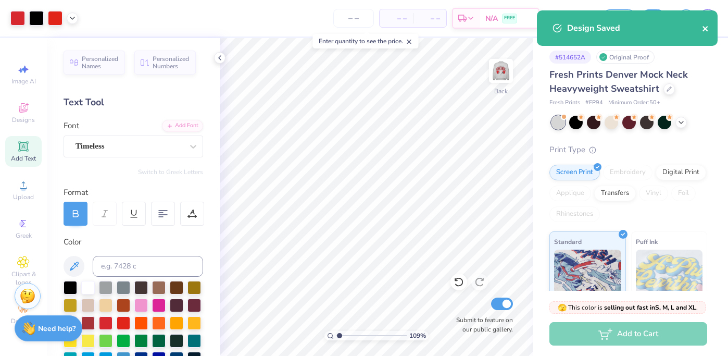
click at [704, 32] on icon "close" at bounding box center [705, 28] width 7 height 8
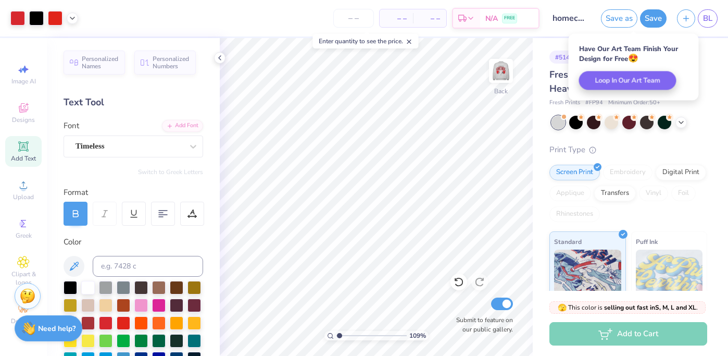
click at [675, 18] on div "Save as Save BL" at bounding box center [664, 18] width 127 height 36
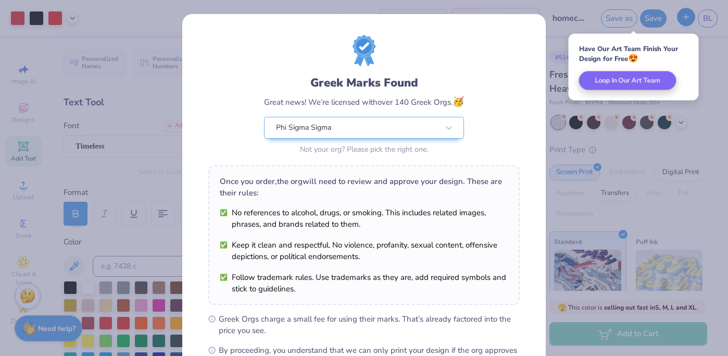
click at [690, 18] on div "Greek Marks Found Great news! We’re licensed with over 140 Greek Orgs. 🥳 Phi Si…" at bounding box center [364, 178] width 728 height 356
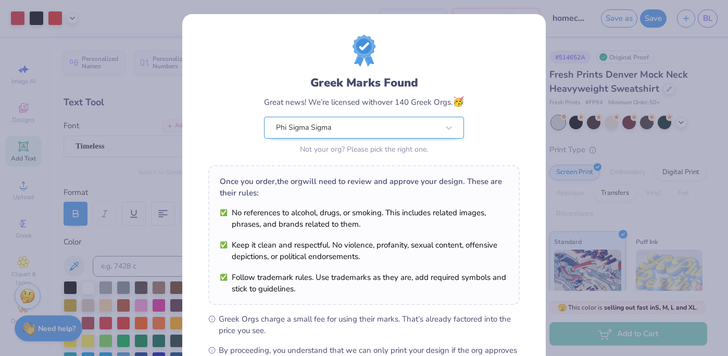
scroll to position [132, 0]
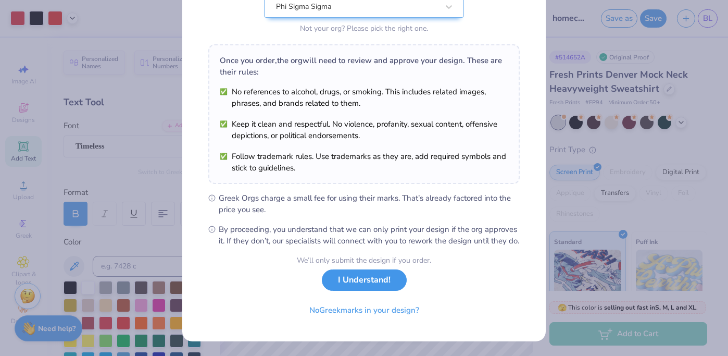
click at [386, 281] on button "I Understand!" at bounding box center [364, 279] width 85 height 21
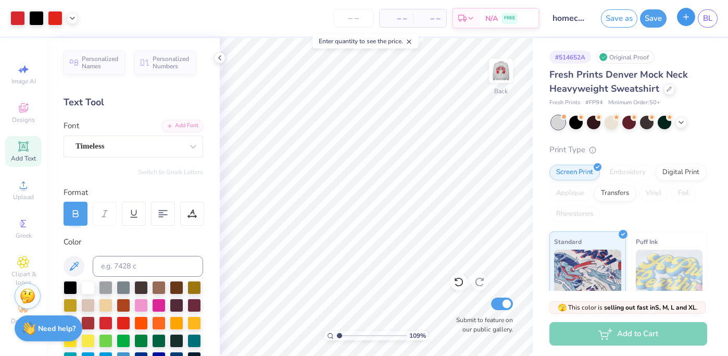
click at [686, 14] on line "button" at bounding box center [686, 16] width 0 height 5
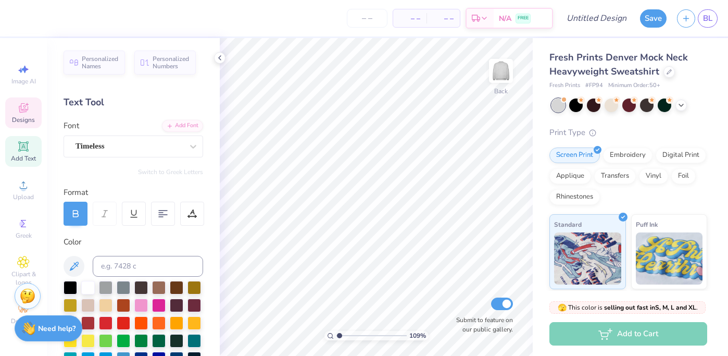
click at [17, 116] on span "Designs" at bounding box center [23, 120] width 23 height 8
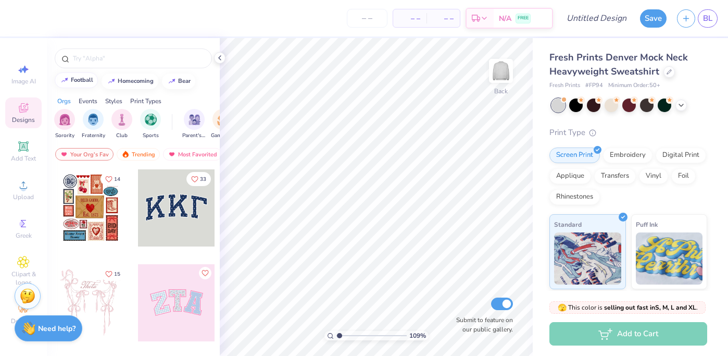
click at [80, 84] on button "football" at bounding box center [76, 80] width 43 height 16
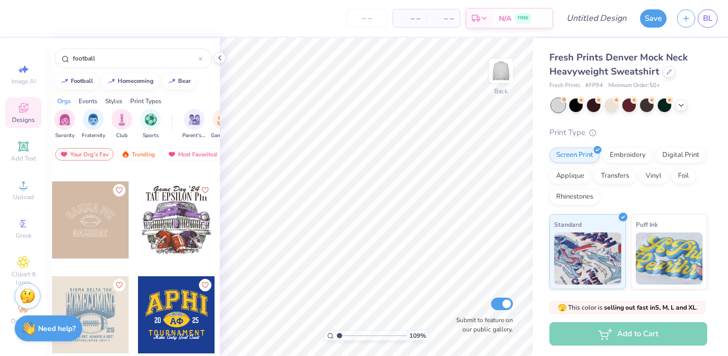
scroll to position [85, 0]
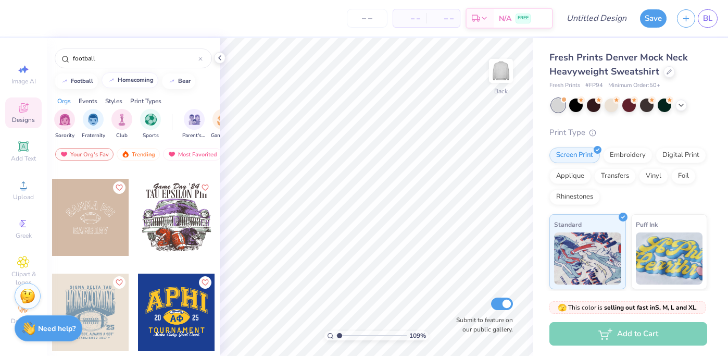
click at [131, 78] on div "homecoming" at bounding box center [136, 80] width 36 height 6
type input "homecoming"
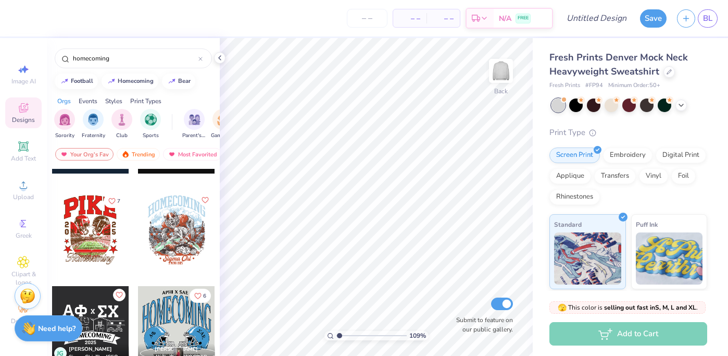
scroll to position [2947, 0]
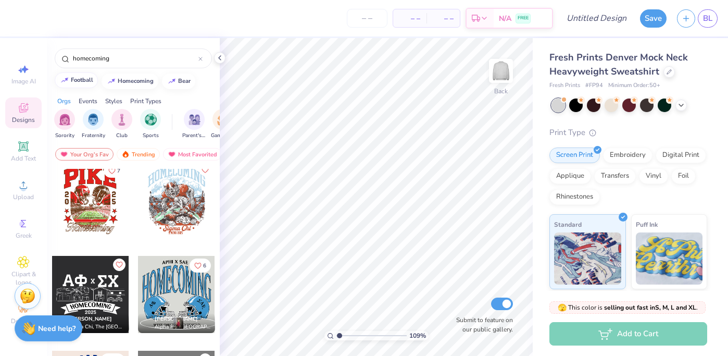
click at [83, 88] on div "football homecoming bear" at bounding box center [133, 81] width 173 height 16
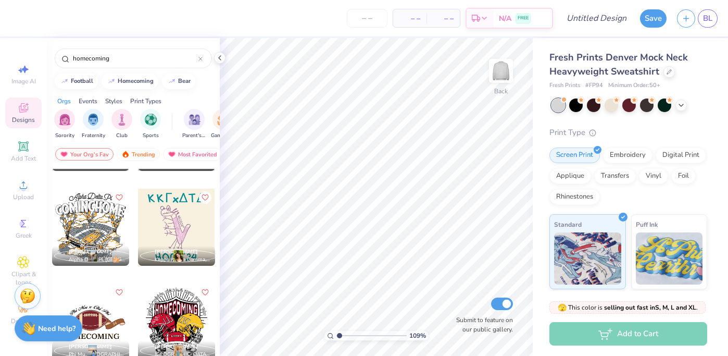
scroll to position [3581, 0]
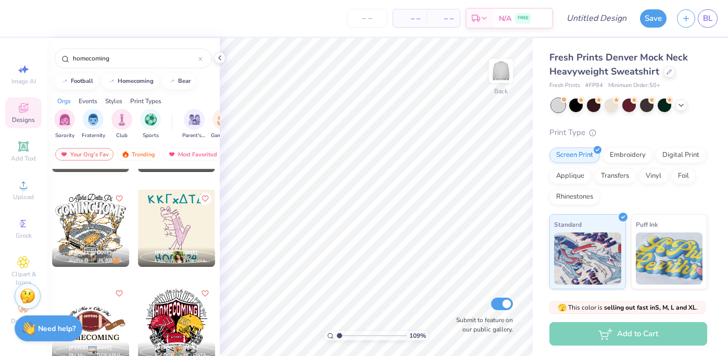
click at [105, 225] on div at bounding box center [90, 228] width 77 height 77
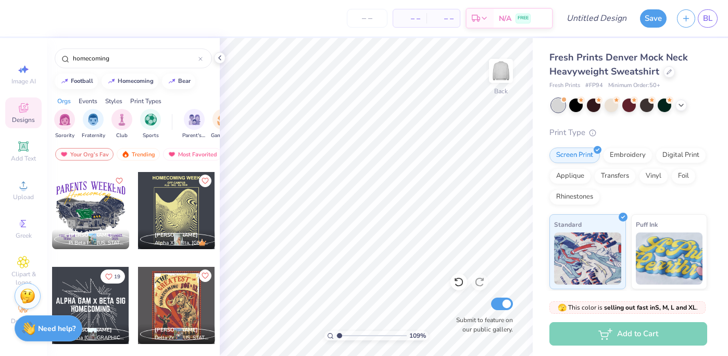
scroll to position [3980, 0]
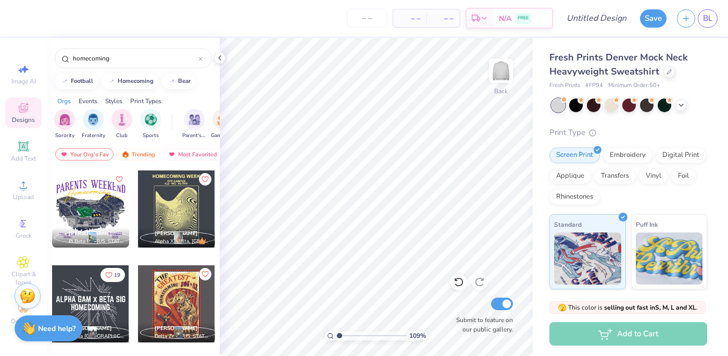
click at [114, 237] on div "Abby Mcmillan" at bounding box center [97, 234] width 56 height 8
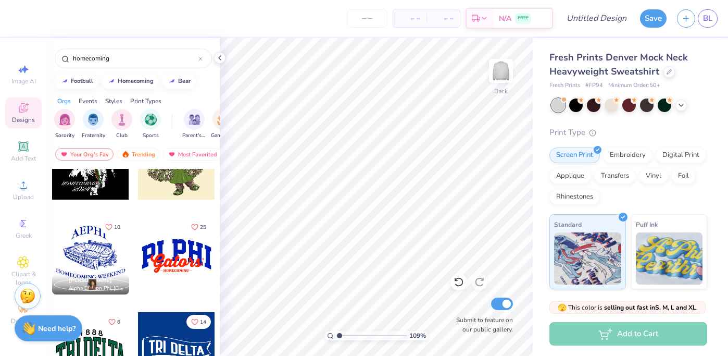
scroll to position [4317, 0]
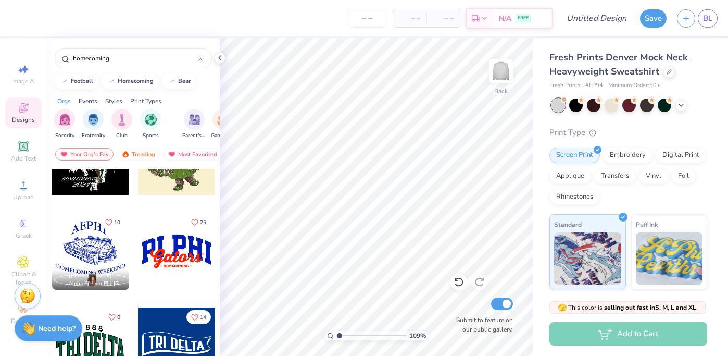
click at [104, 255] on div at bounding box center [90, 250] width 77 height 77
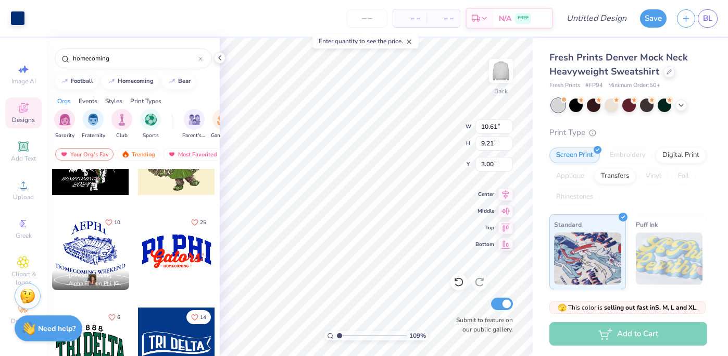
scroll to position [4352, 0]
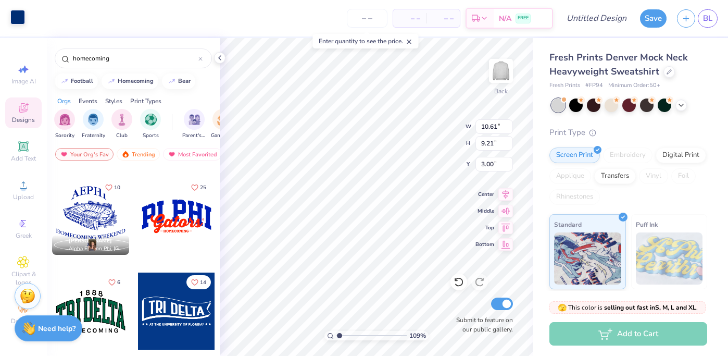
click at [13, 18] on div at bounding box center [17, 17] width 15 height 15
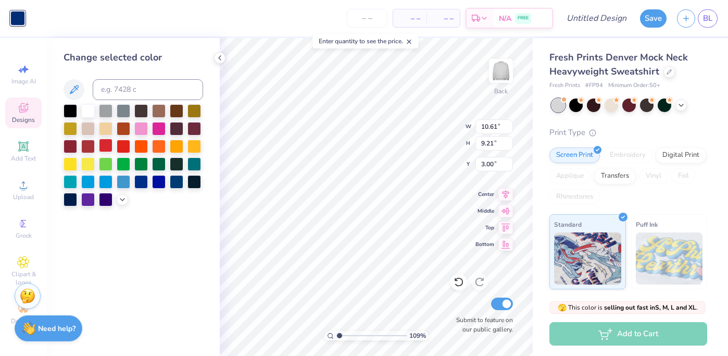
click at [108, 145] on div at bounding box center [106, 146] width 14 height 14
type input "13.23"
type input "11.48"
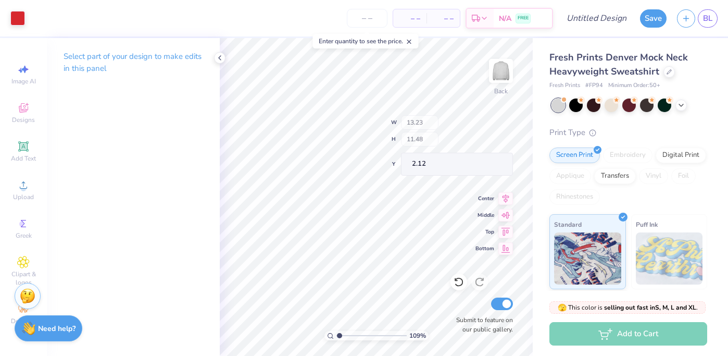
type input "2.12"
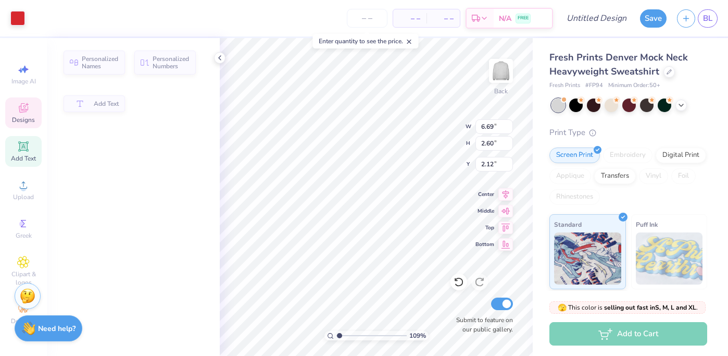
type input "6.69"
type input "2.60"
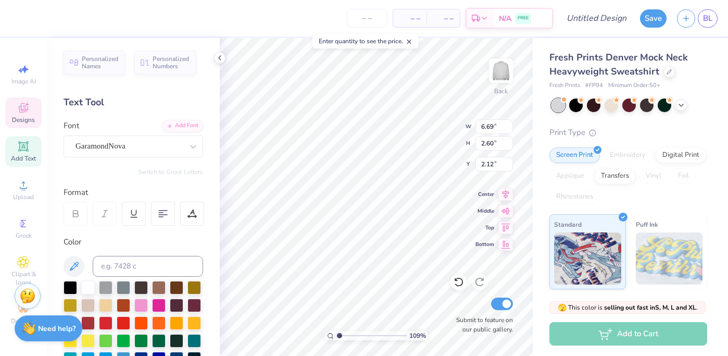
scroll to position [0, 0]
type textarea "HOMECOMING"
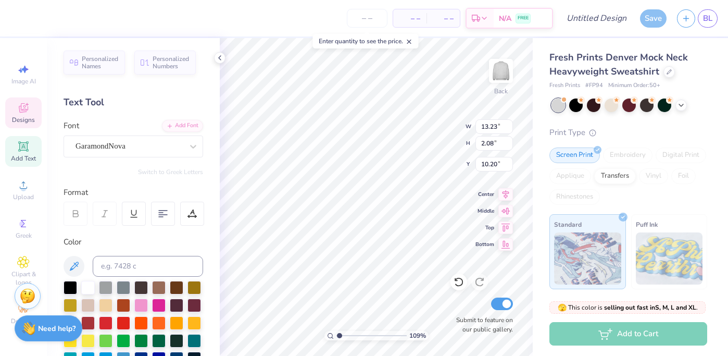
scroll to position [0, 3]
type textarea "PHI SIG X CHI PHI"
click at [75, 289] on div at bounding box center [71, 287] width 14 height 14
type input "1.31"
click at [69, 286] on div at bounding box center [71, 287] width 14 height 14
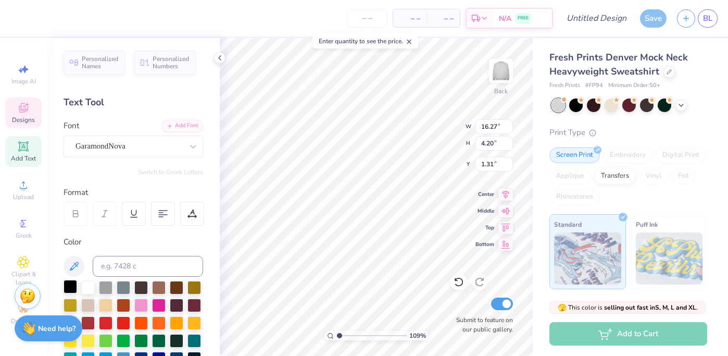
type input "14.95"
type input "3.86"
type input "1.65"
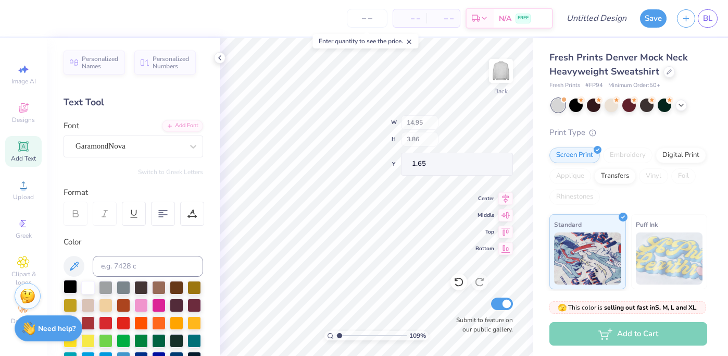
type input "13.75"
type input "3.55"
type input "2.06"
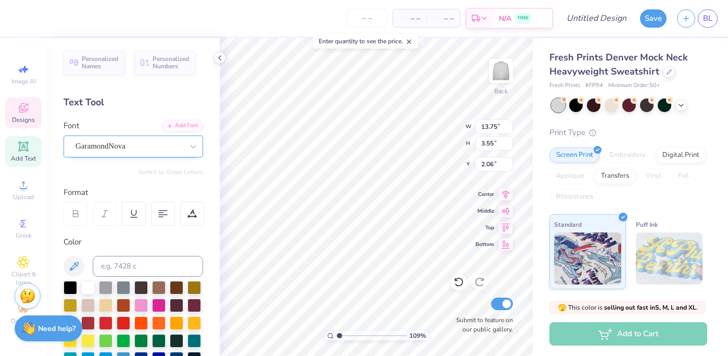
click at [114, 149] on div "GaramondNova" at bounding box center [128, 146] width 109 height 16
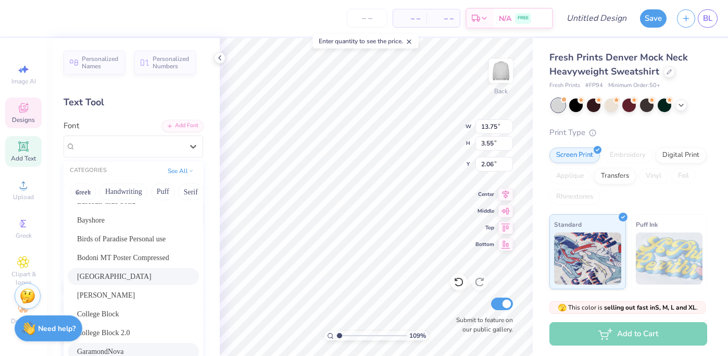
scroll to position [0, 0]
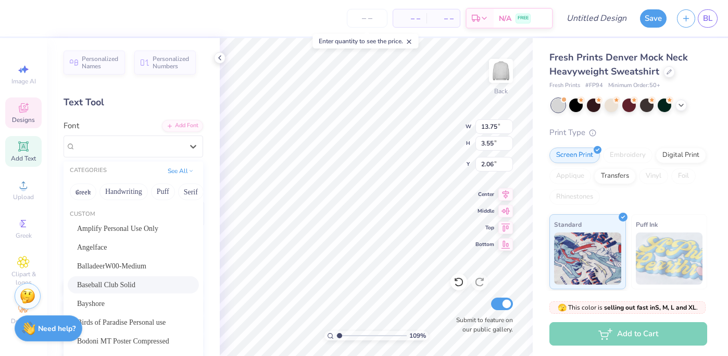
click at [114, 287] on span "Baseball Club Solid" at bounding box center [106, 284] width 58 height 11
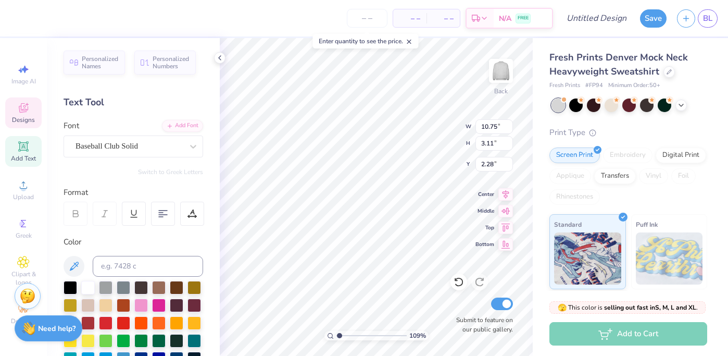
type input "10.75"
type input "3.11"
type input "2.28"
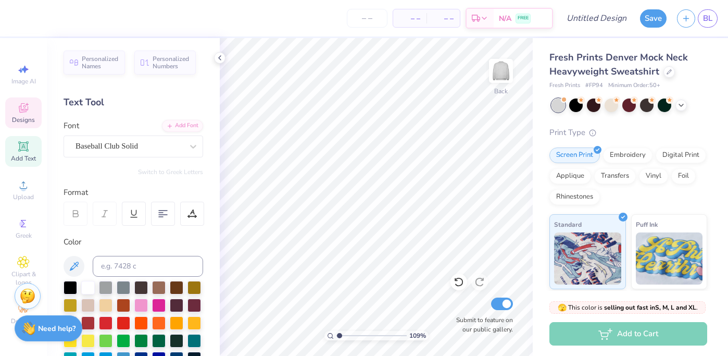
click at [29, 106] on icon at bounding box center [23, 108] width 12 height 12
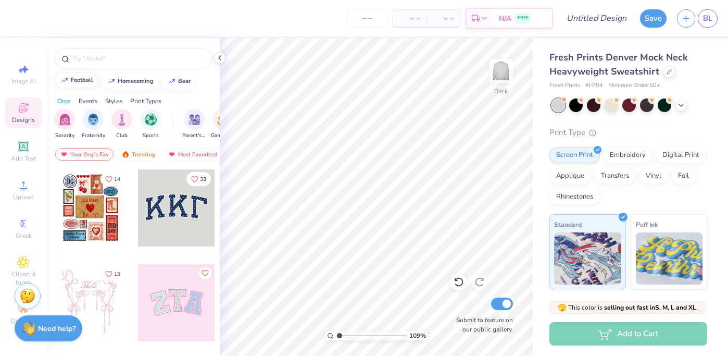
click at [77, 81] on div "football" at bounding box center [82, 80] width 22 height 6
type input "football"
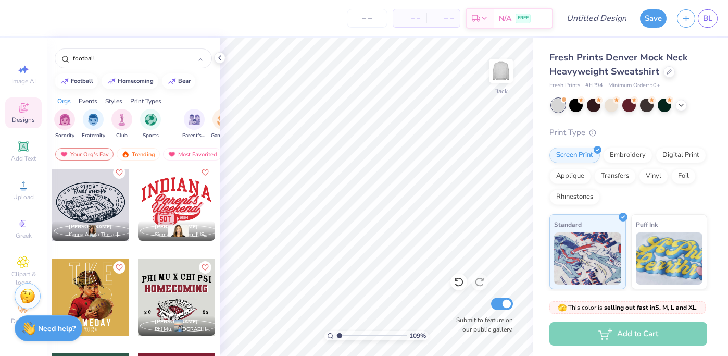
scroll to position [6449, 0]
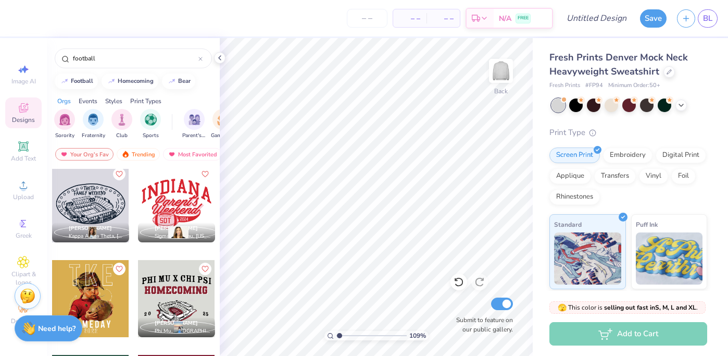
click at [184, 283] on div at bounding box center [176, 298] width 77 height 77
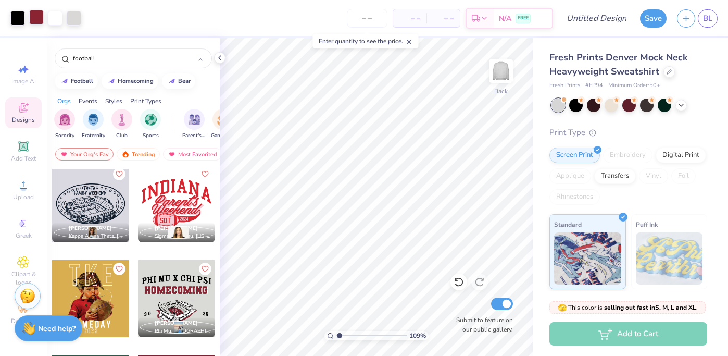
click at [40, 23] on div at bounding box center [36, 17] width 15 height 15
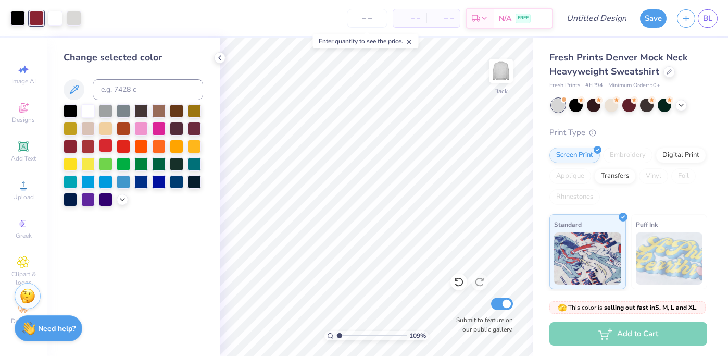
click at [103, 151] on div at bounding box center [106, 146] width 14 height 14
click at [124, 144] on div at bounding box center [124, 146] width 14 height 14
click at [21, 102] on icon at bounding box center [23, 108] width 12 height 12
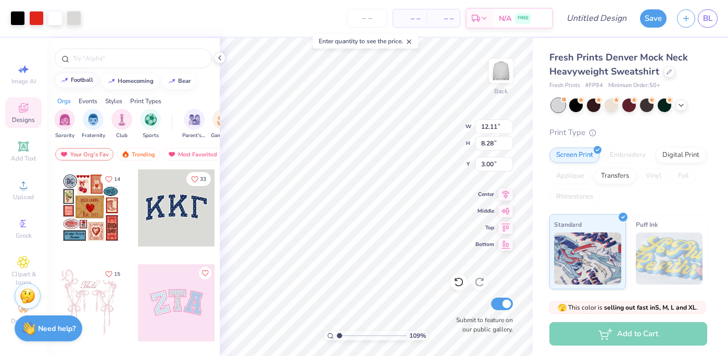
click at [75, 81] on div "football" at bounding box center [82, 80] width 22 height 6
type input "football"
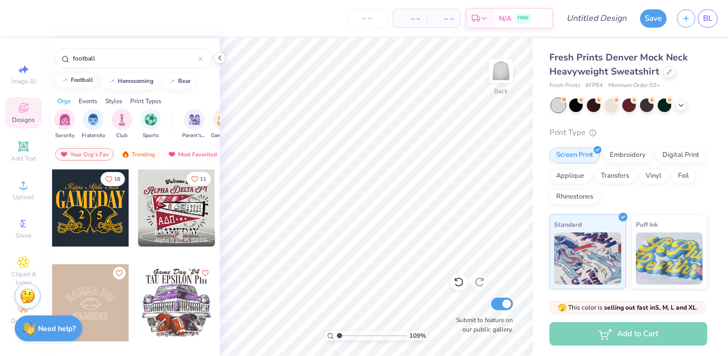
click at [75, 81] on div "football" at bounding box center [82, 80] width 22 height 6
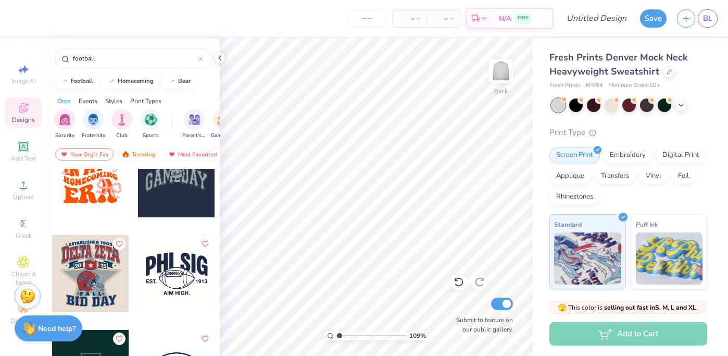
scroll to position [2780, 0]
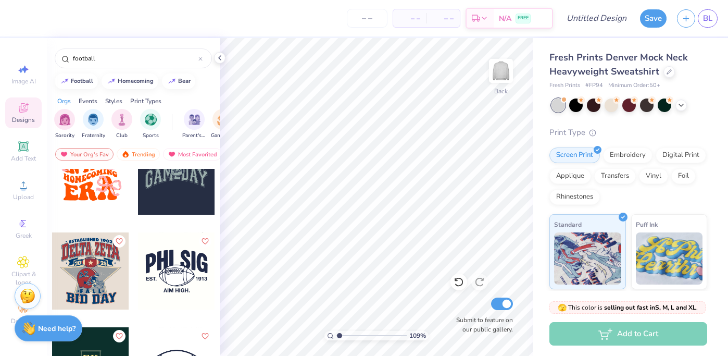
click at [170, 207] on div at bounding box center [176, 175] width 77 height 77
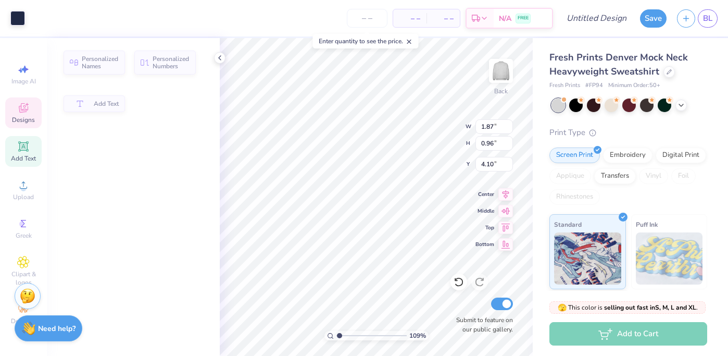
type input "1.87"
type input "0.96"
type input "4.10"
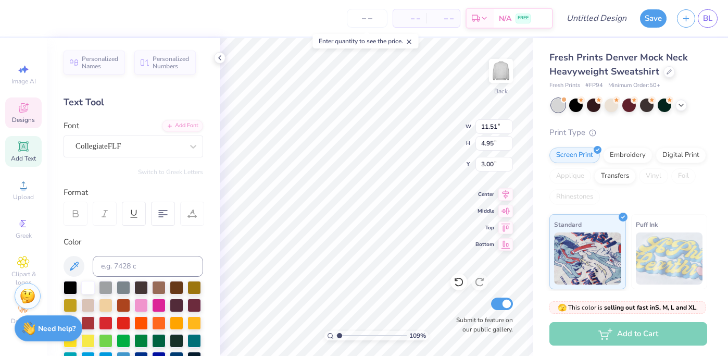
type input "3.02"
type input "1.59"
type input "3.78"
type input "11.51"
type input "4.95"
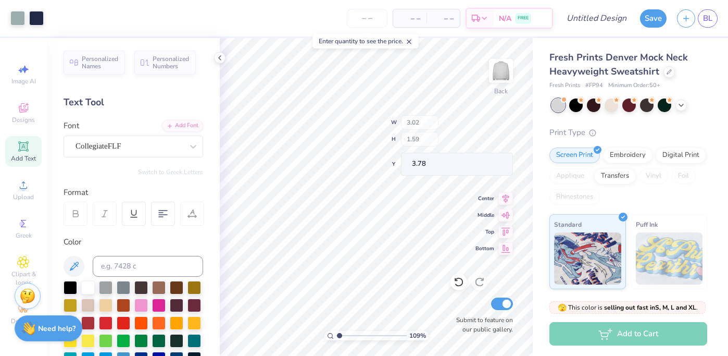
type input "3.00"
type input "0.35"
type input "1.10"
type input "4.03"
type input "3.50"
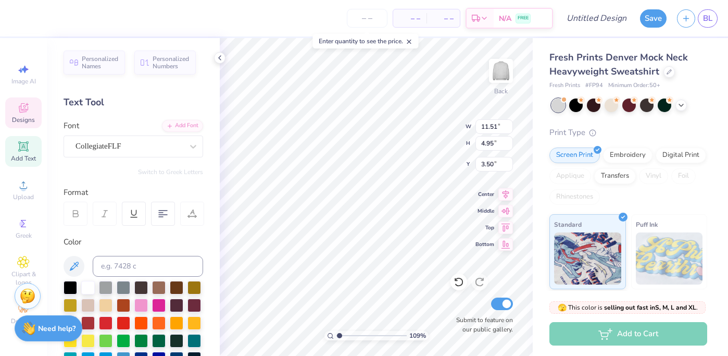
scroll to position [0, 2]
type textarea "HOMECOMING"
click at [105, 323] on div at bounding box center [106, 322] width 14 height 14
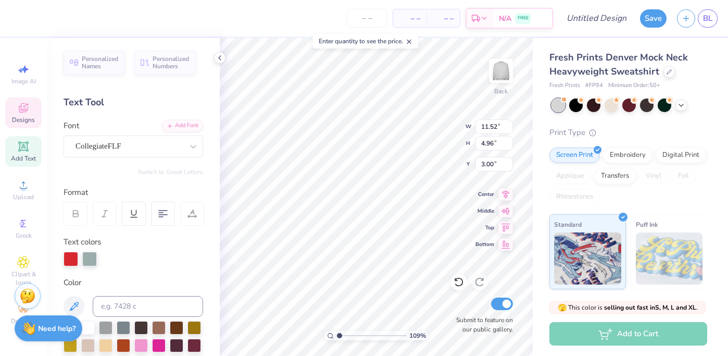
click at [20, 119] on span "Designs" at bounding box center [23, 120] width 23 height 8
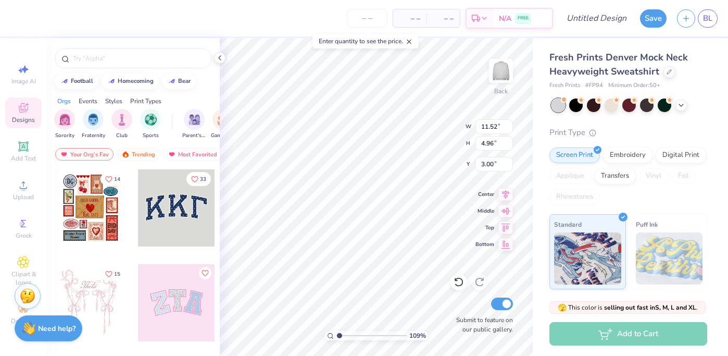
type input "1.24"
click at [125, 85] on button "homecoming" at bounding box center [130, 80] width 57 height 16
type input "homecoming"
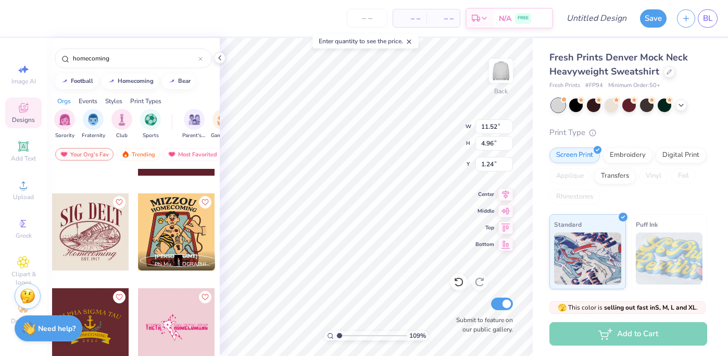
scroll to position [1114, 0]
click at [103, 229] on div at bounding box center [90, 231] width 77 height 77
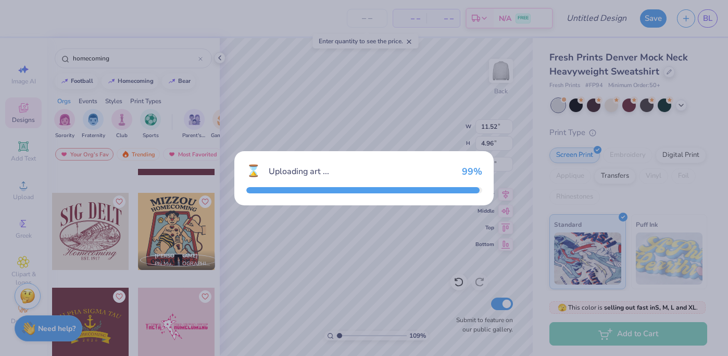
type input "10.31"
type input "9.61"
type input "3.00"
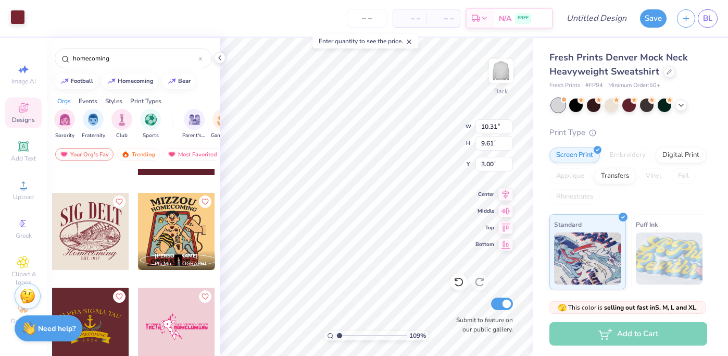
click at [14, 17] on div at bounding box center [17, 17] width 15 height 15
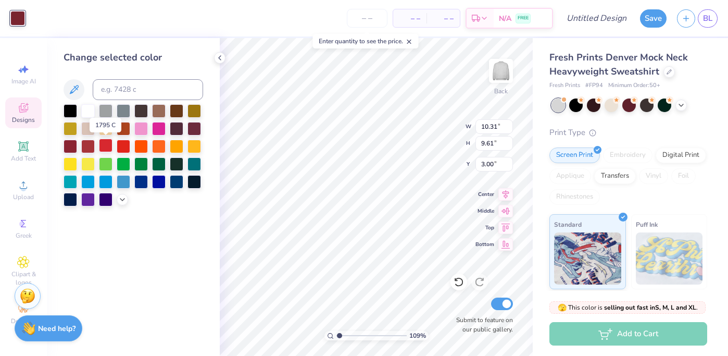
click at [105, 148] on div at bounding box center [106, 146] width 14 height 14
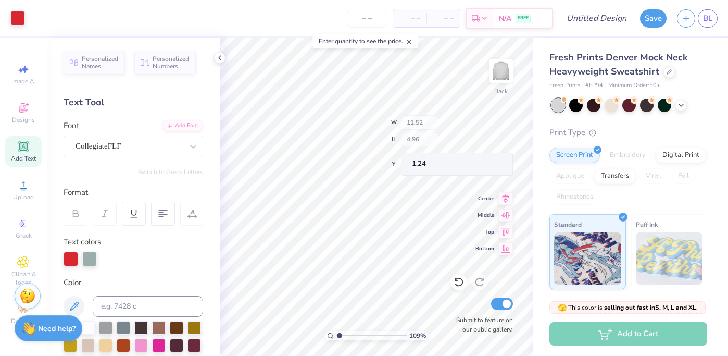
type input "0.52"
click at [64, 262] on div at bounding box center [71, 257] width 15 height 15
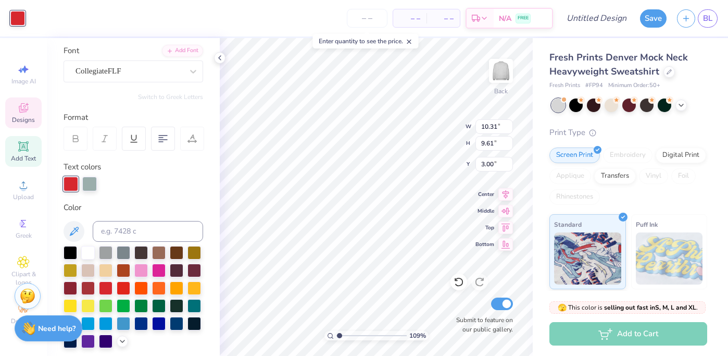
scroll to position [99, 0]
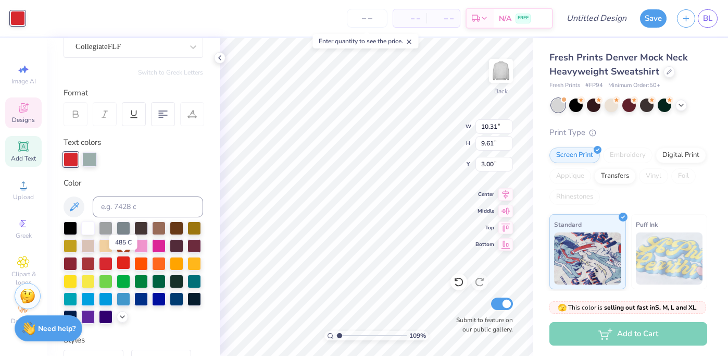
click at [127, 264] on div at bounding box center [124, 263] width 14 height 14
click at [121, 257] on div at bounding box center [124, 263] width 14 height 14
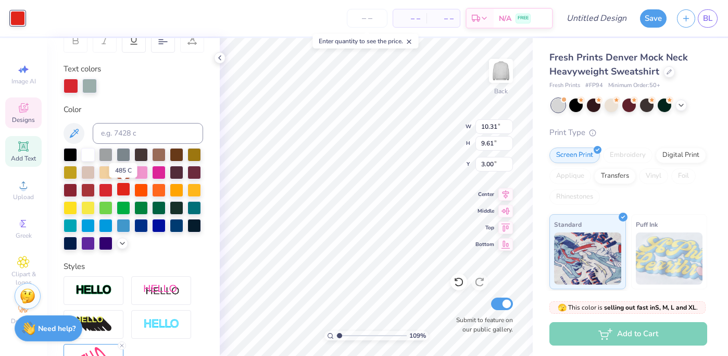
scroll to position [186, 0]
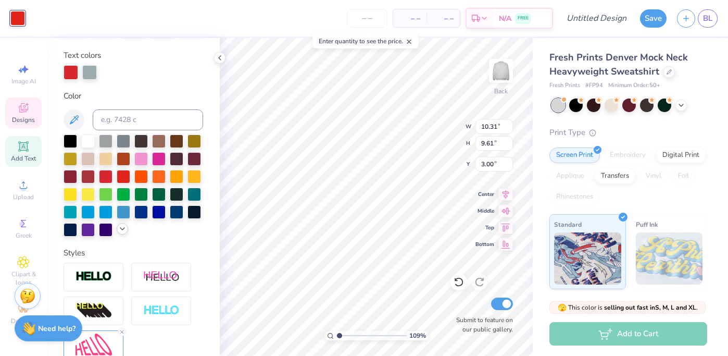
click at [120, 230] on icon at bounding box center [122, 228] width 8 height 8
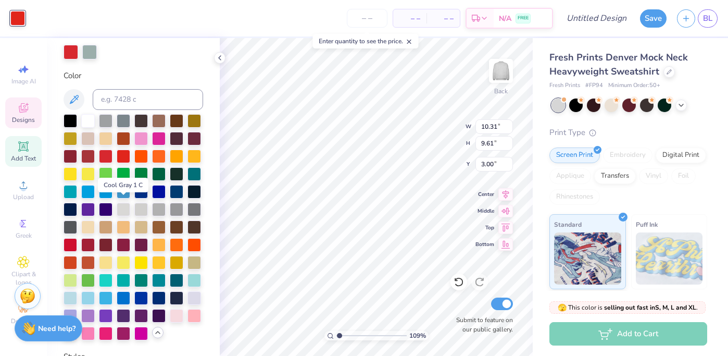
scroll to position [210, 0]
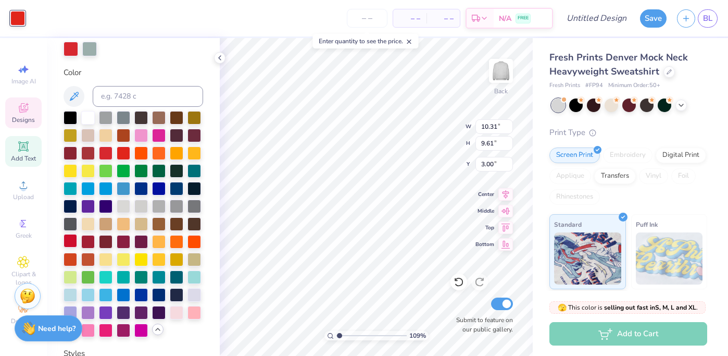
click at [70, 243] on div at bounding box center [71, 241] width 14 height 14
click at [72, 241] on div at bounding box center [71, 241] width 14 height 14
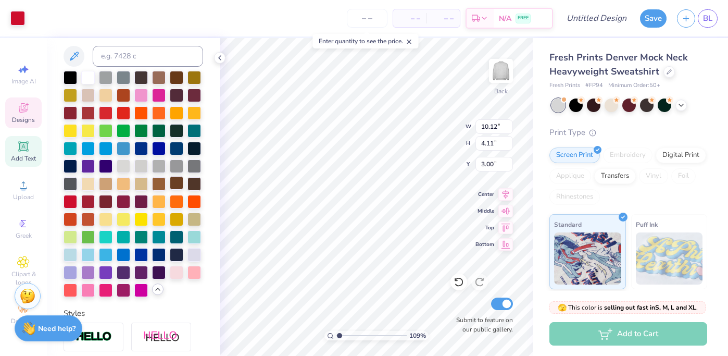
type input "10.12"
type input "4.11"
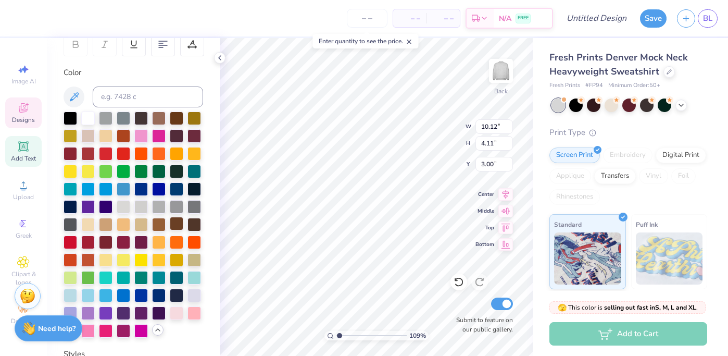
scroll to position [0, 3]
type textarea "HOMECOMING"
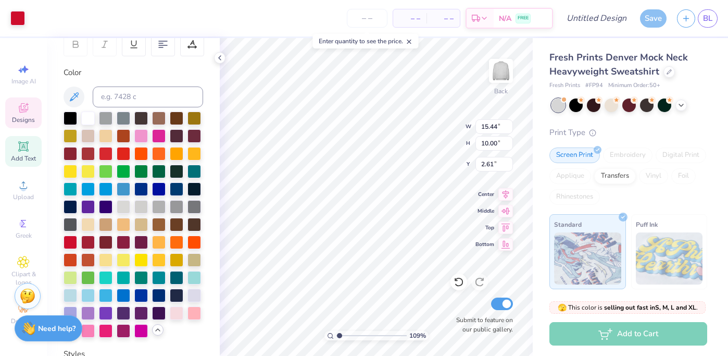
click at [20, 120] on span "Designs" at bounding box center [23, 120] width 23 height 8
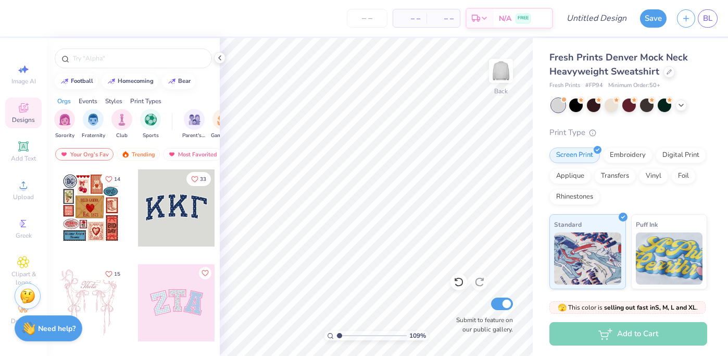
click at [21, 108] on icon at bounding box center [23, 107] width 9 height 9
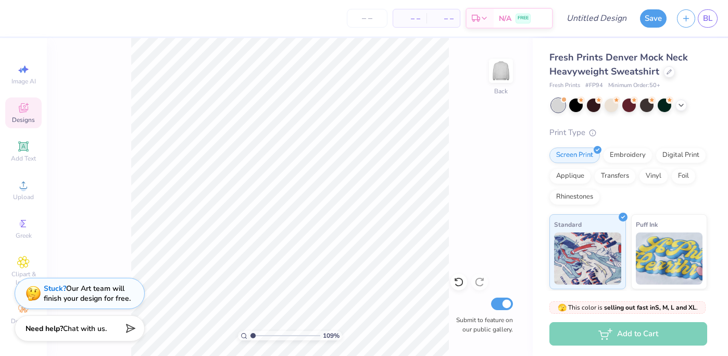
click at [10, 118] on div "Designs" at bounding box center [23, 112] width 36 height 31
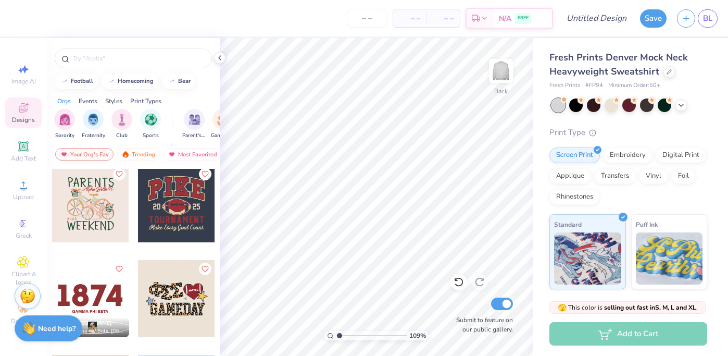
scroll to position [4134, 0]
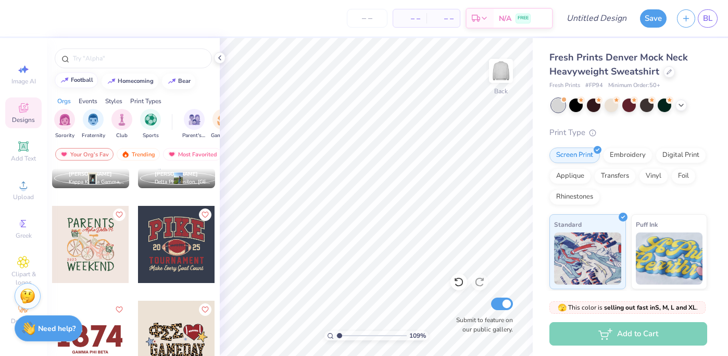
click at [86, 79] on div "football" at bounding box center [82, 80] width 22 height 6
type input "football"
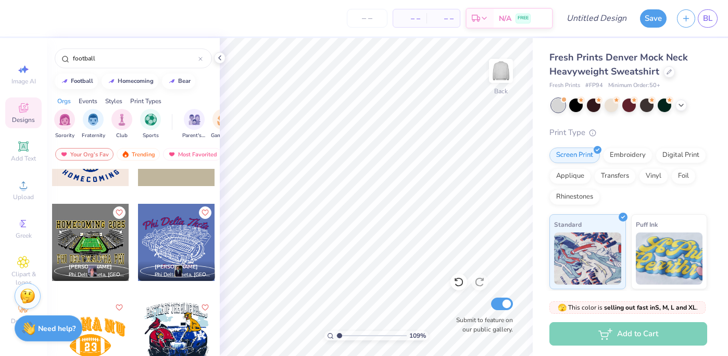
scroll to position [6224, 0]
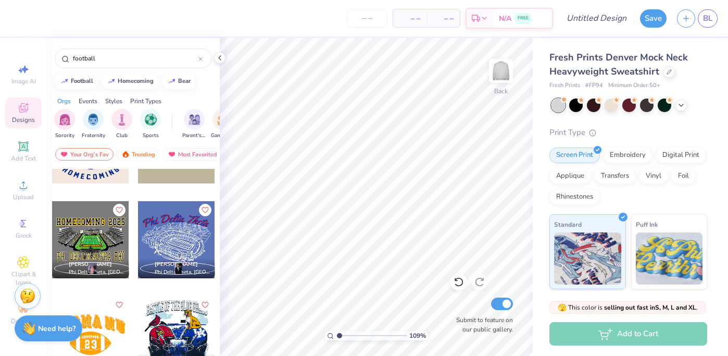
click at [90, 262] on span "Sam Miller" at bounding box center [90, 263] width 43 height 7
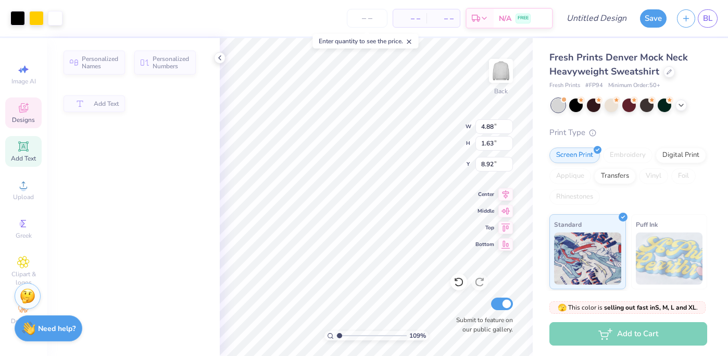
type input "4.88"
type input "1.63"
type input "8.92"
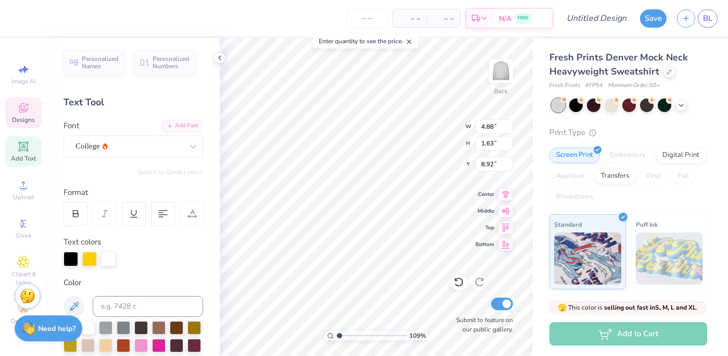
type input "5.68"
type input "1.94"
type input "8.77"
type input "4.88"
type input "1.63"
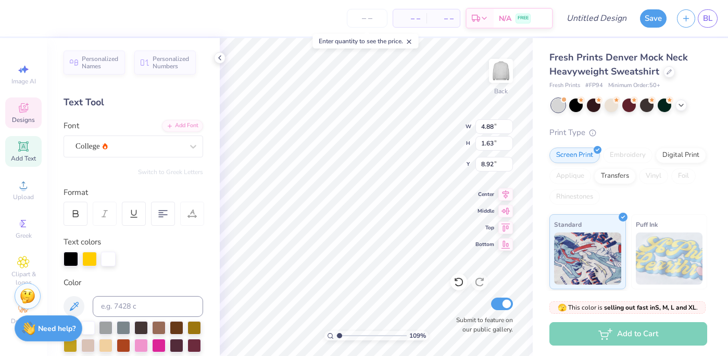
type input "8.92"
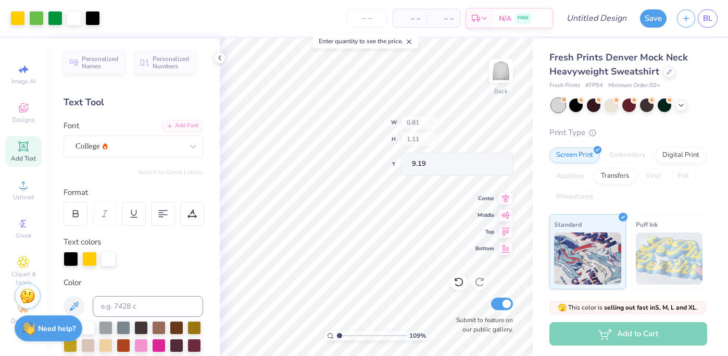
type input "12.04"
type input "14.28"
type input "7.24"
type input "3.00"
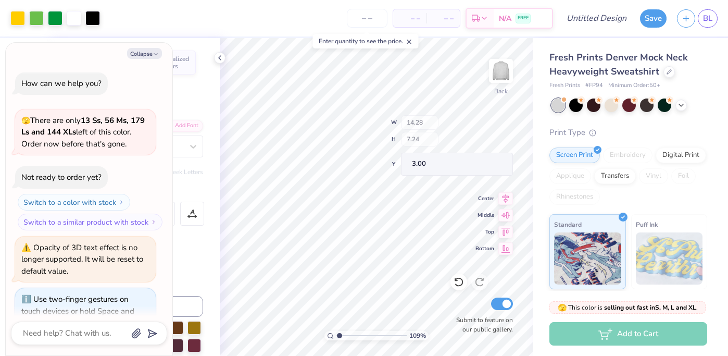
scroll to position [98, 0]
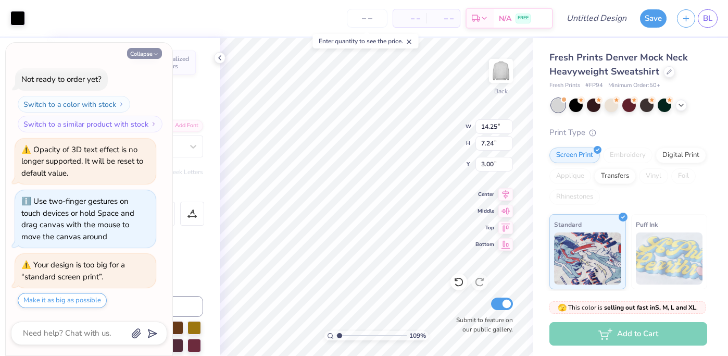
click at [147, 53] on button "Collapse" at bounding box center [144, 53] width 35 height 11
type textarea "x"
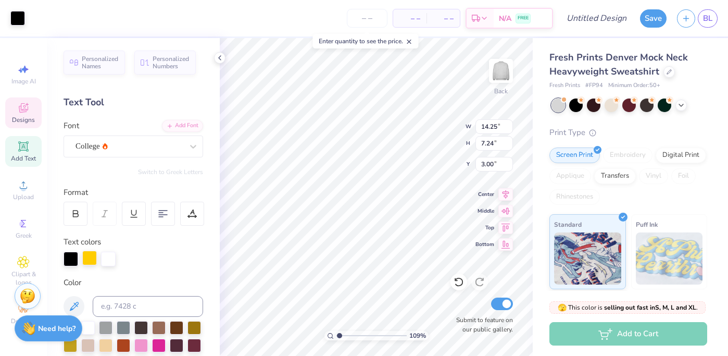
click at [90, 261] on div at bounding box center [89, 257] width 15 height 15
click at [17, 17] on div at bounding box center [17, 17] width 15 height 15
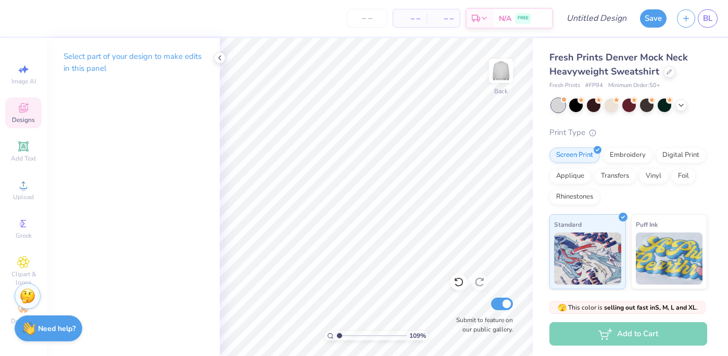
click at [23, 108] on icon at bounding box center [23, 108] width 12 height 12
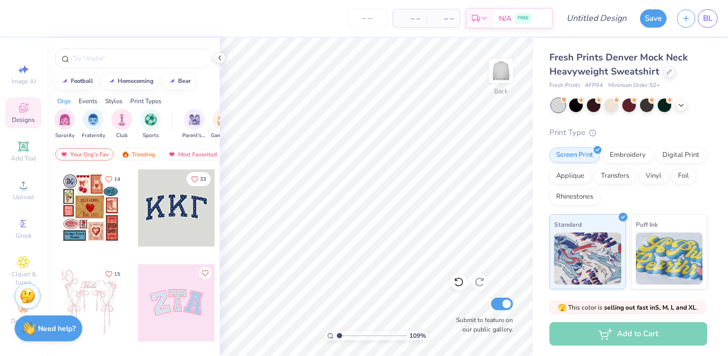
scroll to position [1, 0]
click at [79, 78] on div "football" at bounding box center [82, 80] width 22 height 6
type input "football"
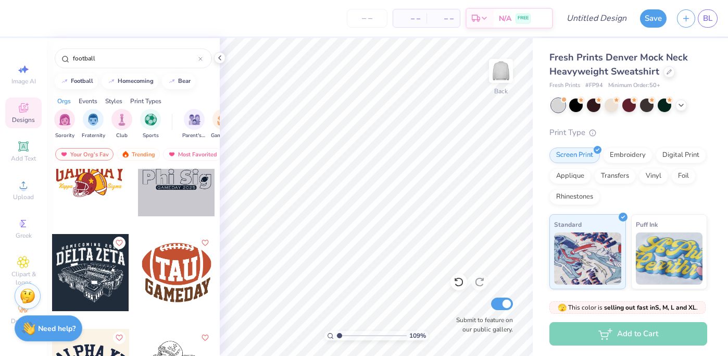
scroll to position [3533, 0]
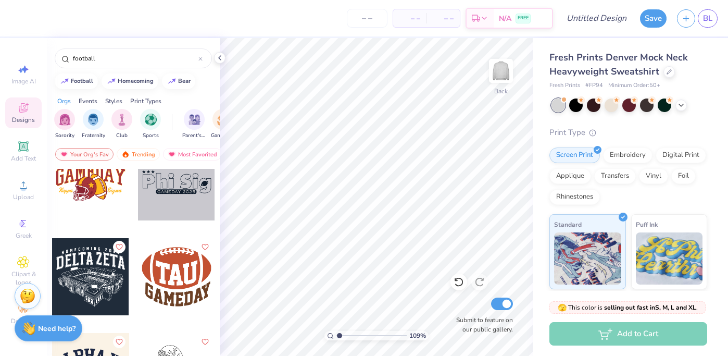
click at [109, 267] on div at bounding box center [90, 276] width 77 height 77
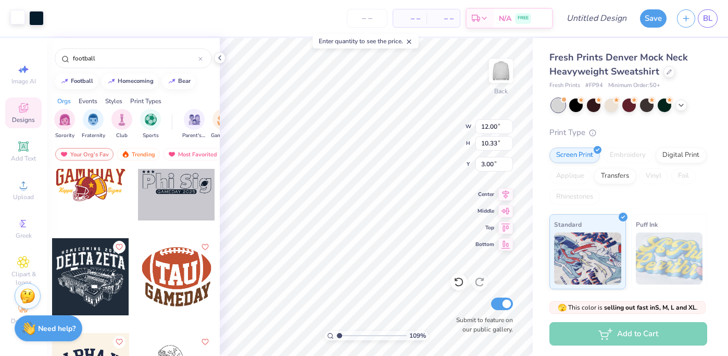
click at [19, 22] on div at bounding box center [17, 17] width 15 height 15
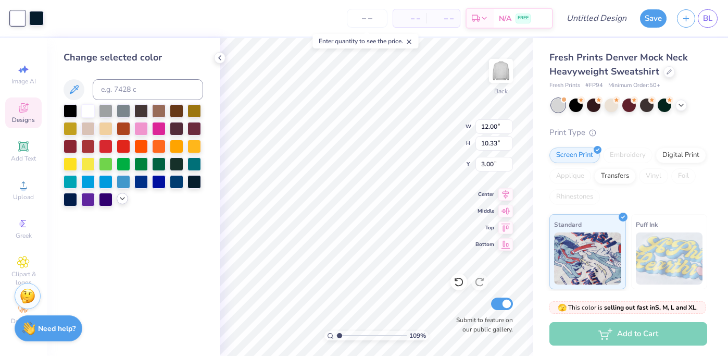
click at [122, 204] on div at bounding box center [134, 155] width 140 height 102
click at [120, 199] on icon at bounding box center [122, 198] width 8 height 8
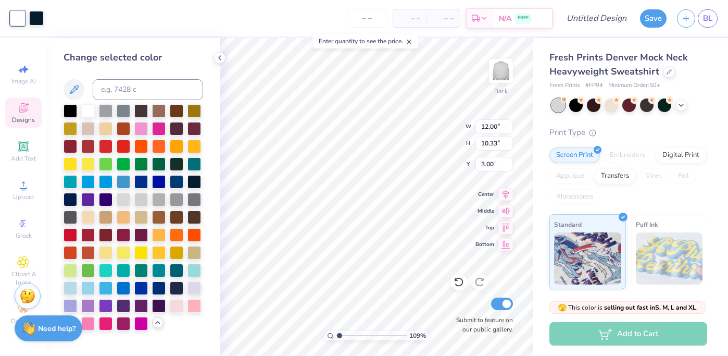
drag, startPoint x: 120, startPoint y: 199, endPoint x: 198, endPoint y: 343, distance: 163.4
click at [199, 347] on div "Change selected color" at bounding box center [133, 197] width 173 height 318
click at [67, 235] on div at bounding box center [71, 234] width 14 height 14
click at [37, 22] on div at bounding box center [36, 17] width 15 height 15
click at [89, 110] on div at bounding box center [88, 110] width 14 height 14
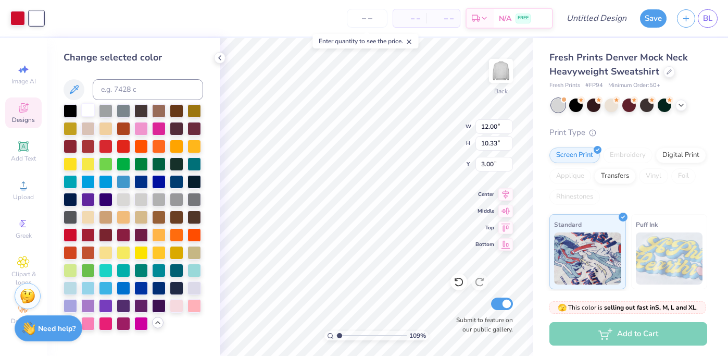
click at [87, 112] on div at bounding box center [88, 110] width 14 height 14
click at [67, 114] on div at bounding box center [71, 110] width 14 height 14
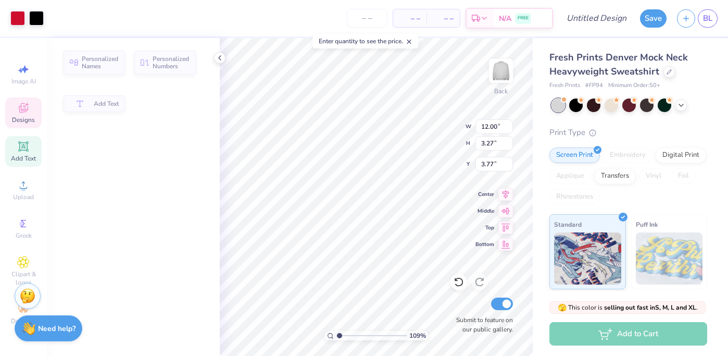
type input "3.27"
type input "3.77"
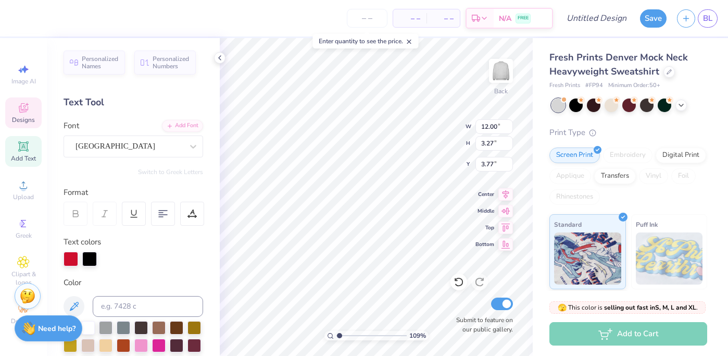
scroll to position [0, 0]
type textarea "HOMECOMING"
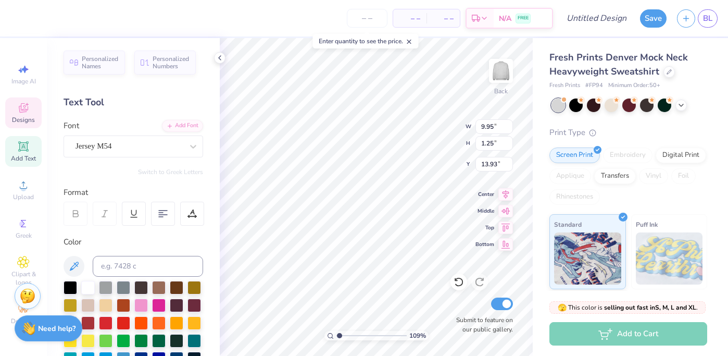
type input "13.93"
type textarea "PHISIG X CHIPHI"
click at [535, 192] on div "Fresh Prints Denver Mock Neck Heavyweight Sweatshirt Fresh Prints # FP94 Minimu…" at bounding box center [630, 243] width 195 height 411
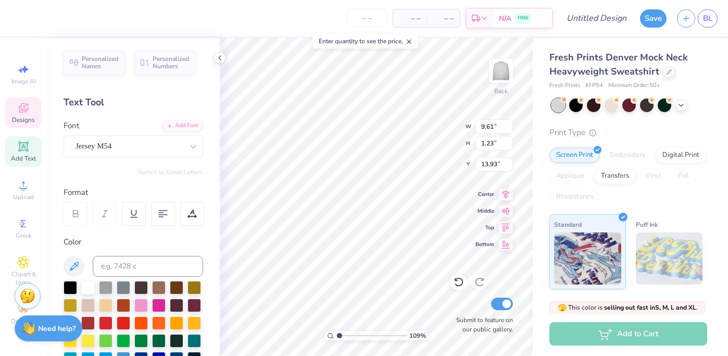
type input "9.61"
type input "1.23"
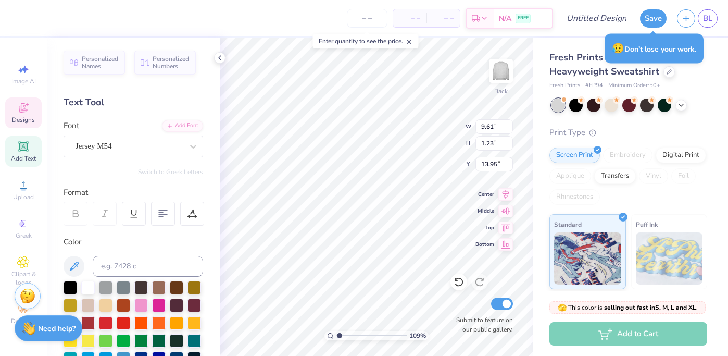
scroll to position [0, 3]
type input "15.24"
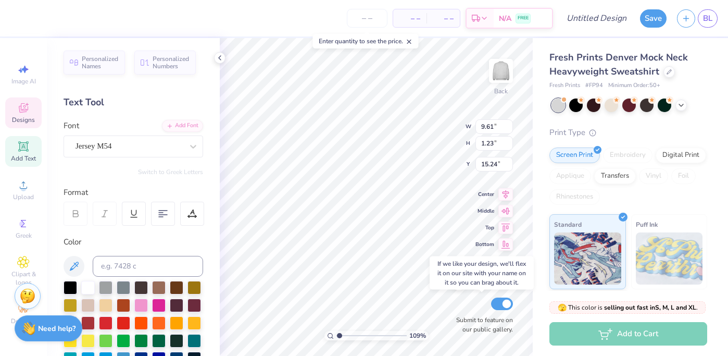
type textarea "PHI SIG X CHI PHI"
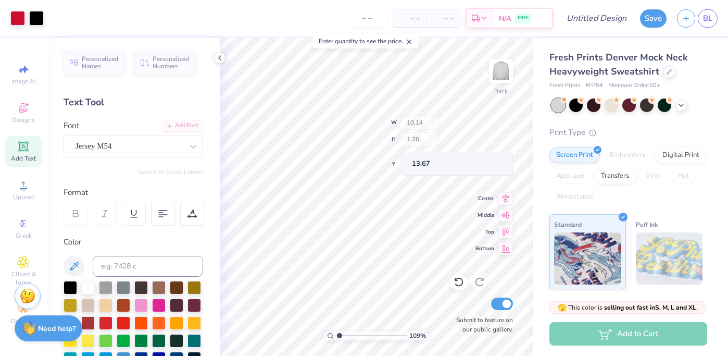
type input "13.67"
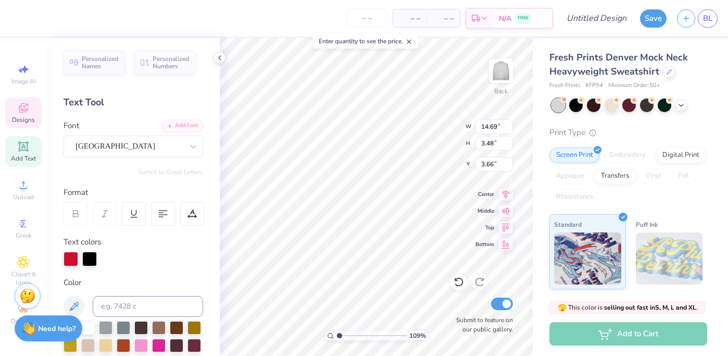
type input "2.59"
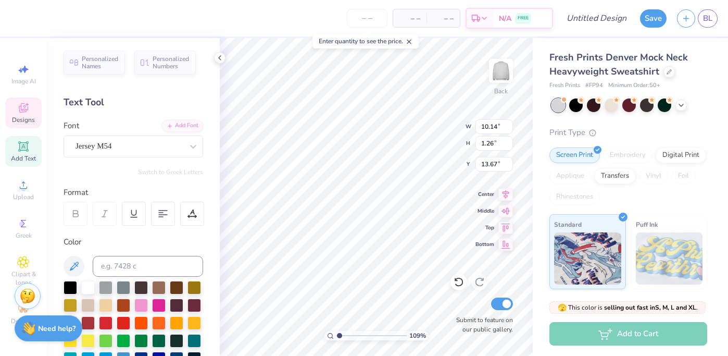
type input "13.86"
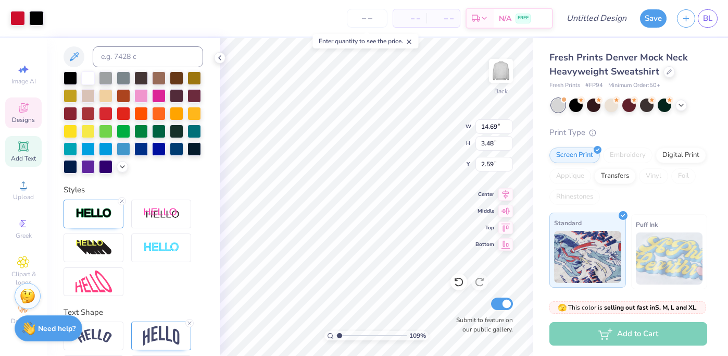
scroll to position [290, 0]
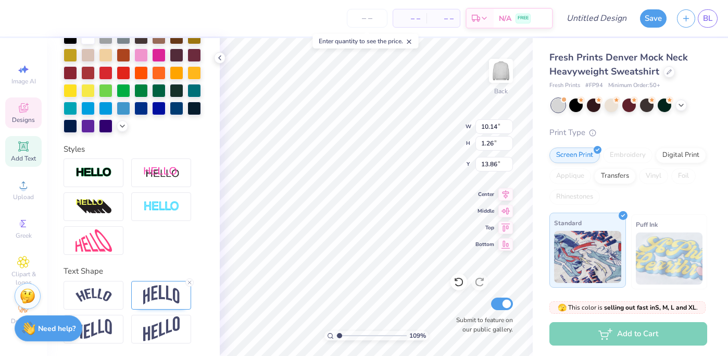
type input "10.14"
type input "1.26"
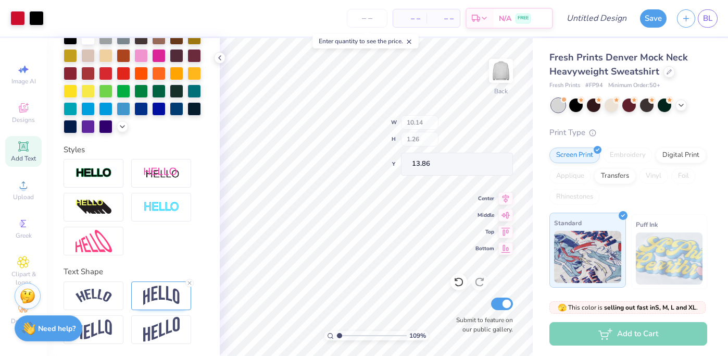
type input "2.64"
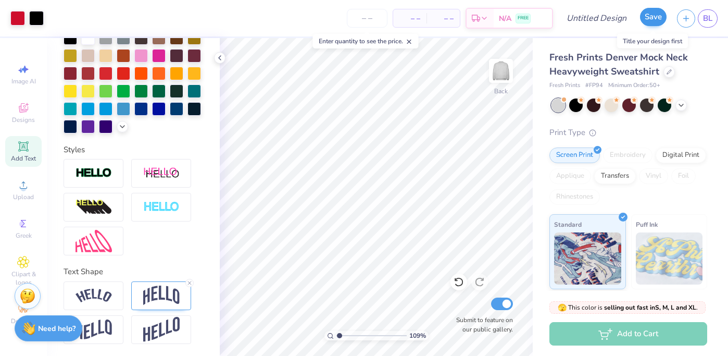
click at [652, 26] on div "Save" at bounding box center [653, 18] width 27 height 18
click at [650, 21] on button "Save" at bounding box center [653, 17] width 27 height 18
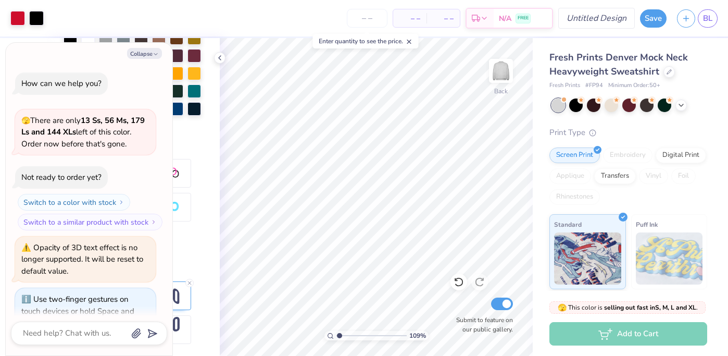
scroll to position [126, 0]
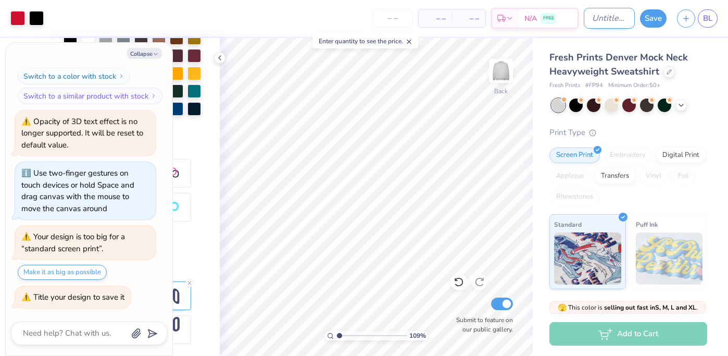
type textarea "x"
click at [605, 14] on input "Design Title" at bounding box center [609, 18] width 51 height 21
type input "homecoming"
click at [642, 13] on button "Save" at bounding box center [653, 17] width 27 height 18
click at [687, 21] on icon "button" at bounding box center [686, 16] width 9 height 9
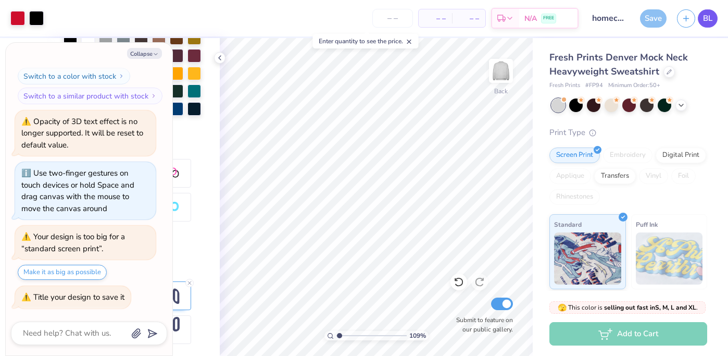
click at [707, 23] on span "BL" at bounding box center [707, 18] width 9 height 12
type textarea "x"
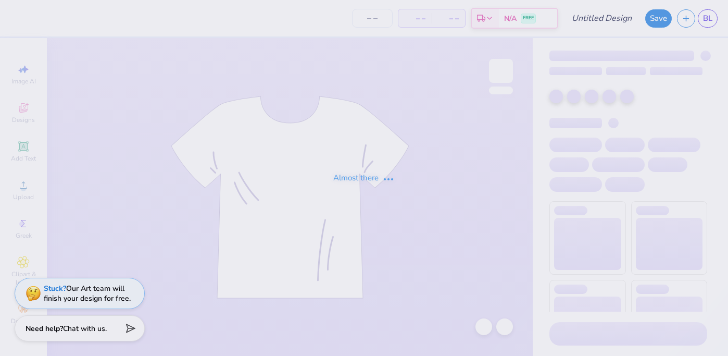
type input "homecoming"
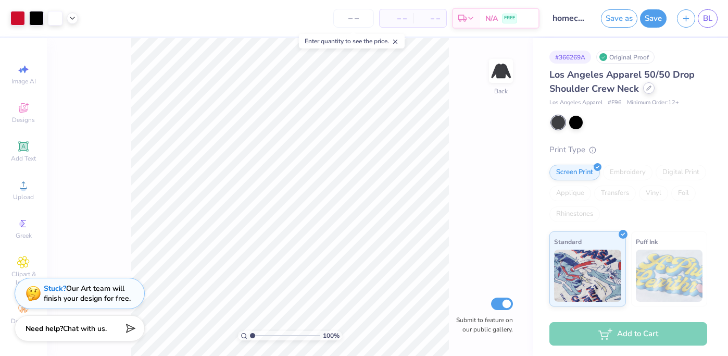
click at [650, 91] on div at bounding box center [648, 87] width 11 height 11
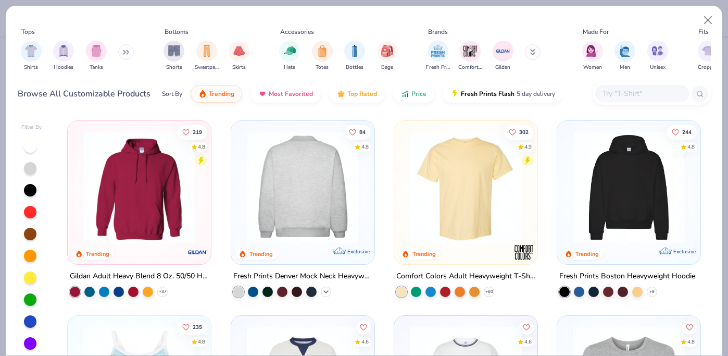
click at [325, 293] on icon at bounding box center [326, 291] width 8 height 8
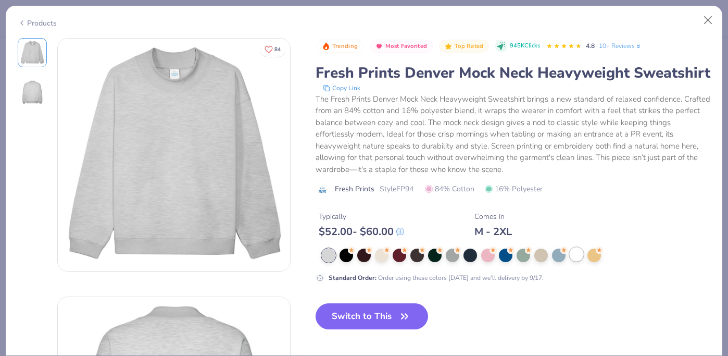
click at [577, 257] on div at bounding box center [577, 254] width 14 height 14
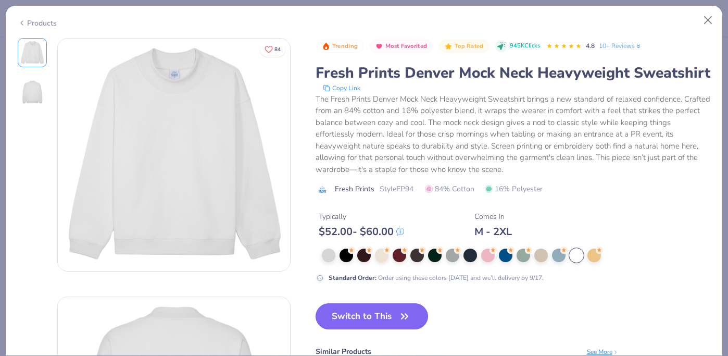
click at [368, 316] on button "Switch to This" at bounding box center [372, 316] width 113 height 26
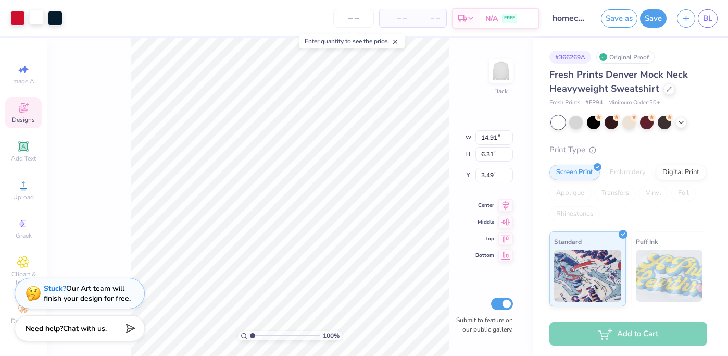
click at [39, 15] on div at bounding box center [36, 17] width 15 height 15
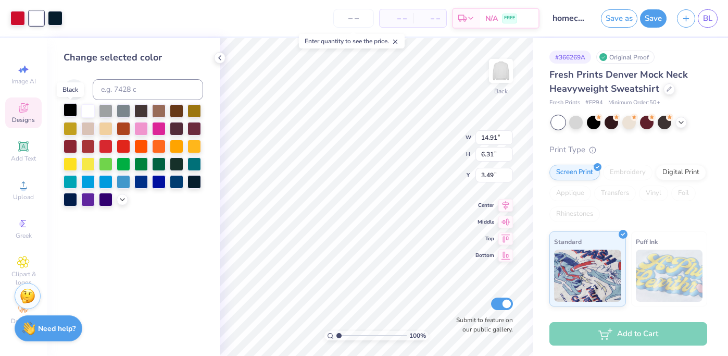
click at [72, 112] on div at bounding box center [71, 110] width 14 height 14
click at [72, 110] on div at bounding box center [71, 110] width 14 height 14
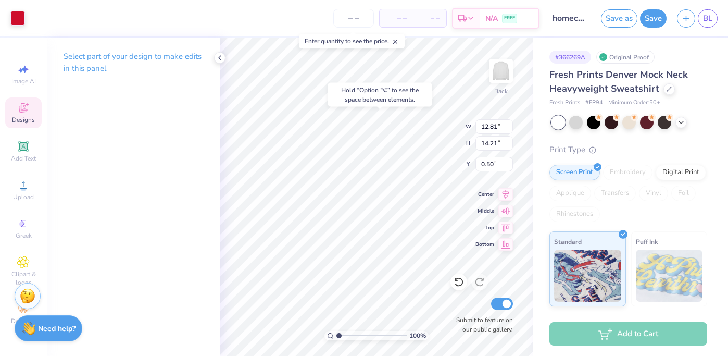
type input "0.50"
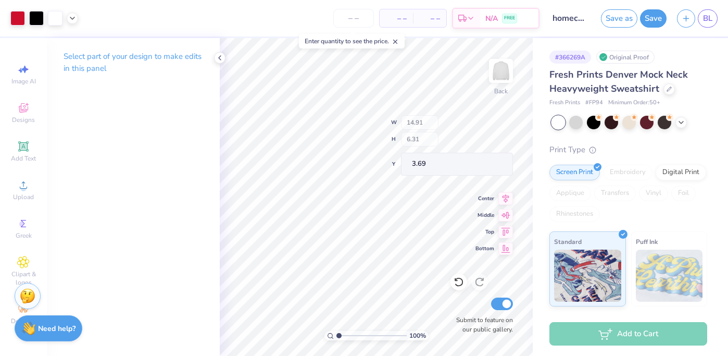
type input "3.69"
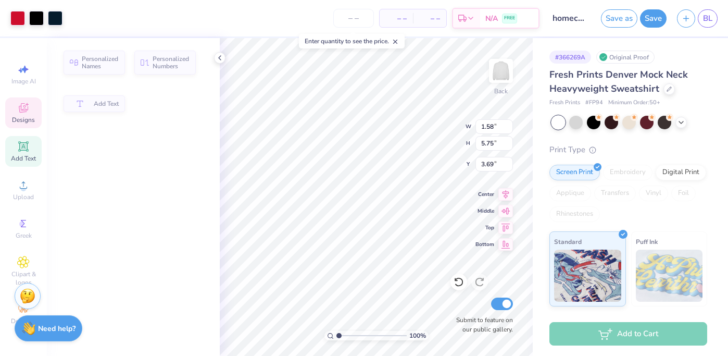
type input "1.58"
type input "5.75"
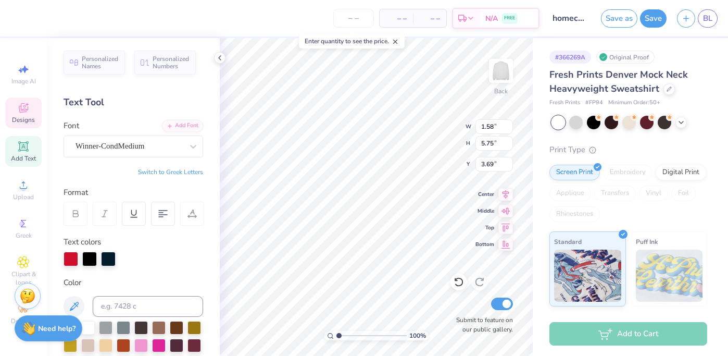
type input "1.50"
type input "5.46"
type input "3.99"
type input "2.34"
type input "6.17"
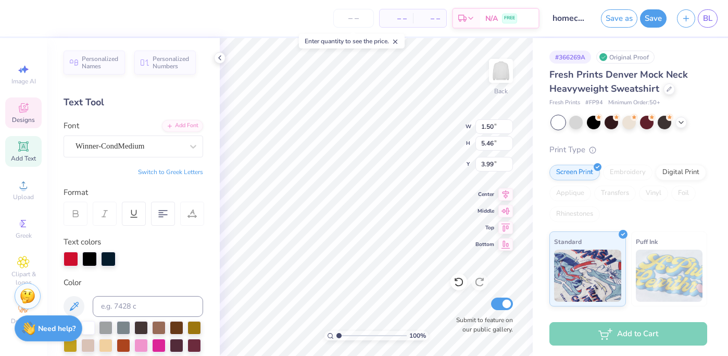
type input "3.83"
type input "2.19"
type input "5.79"
type input "4.21"
type input "1.50"
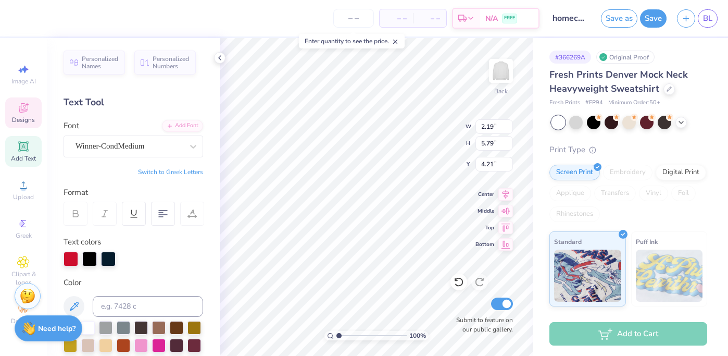
type input "5.46"
type input "3.99"
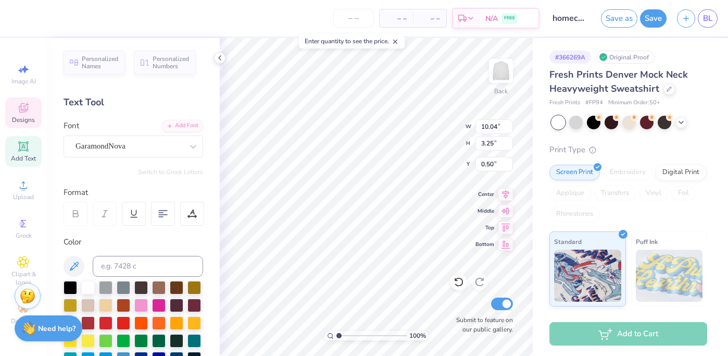
type input "1.38"
click at [19, 117] on span "Designs" at bounding box center [23, 120] width 23 height 8
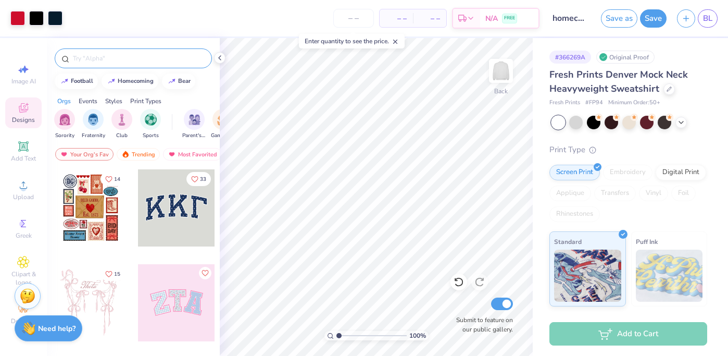
click at [120, 57] on input "text" at bounding box center [138, 58] width 133 height 10
type input "PHI SIG"
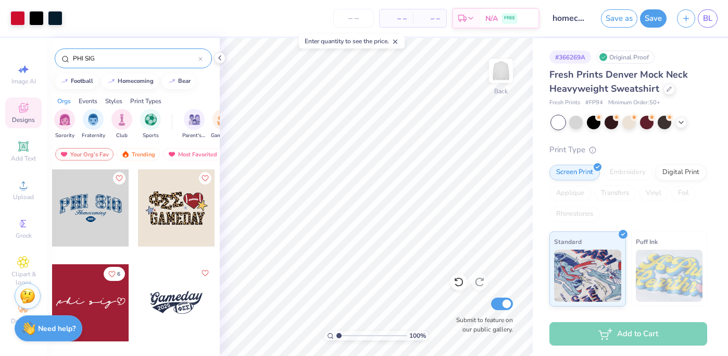
click at [197, 307] on div at bounding box center [176, 302] width 77 height 77
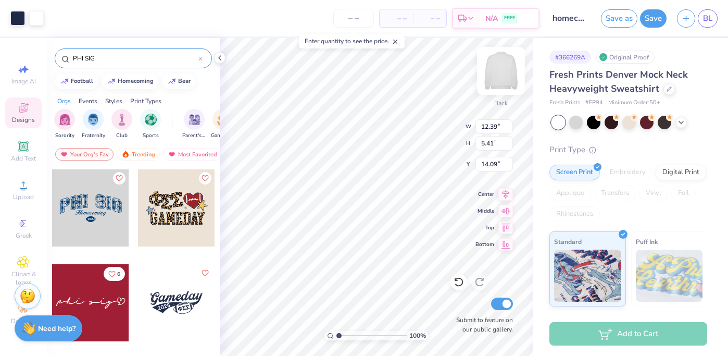
type input "14.09"
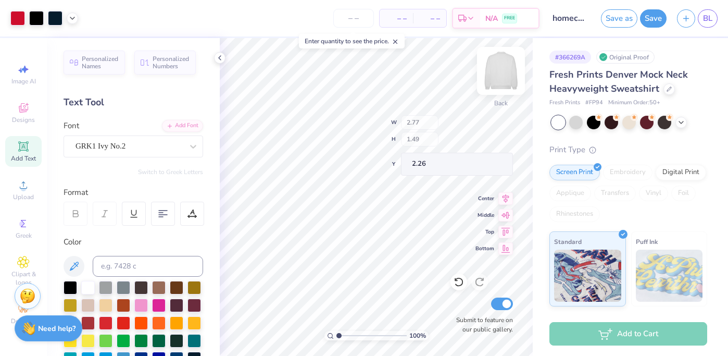
type input "2.26"
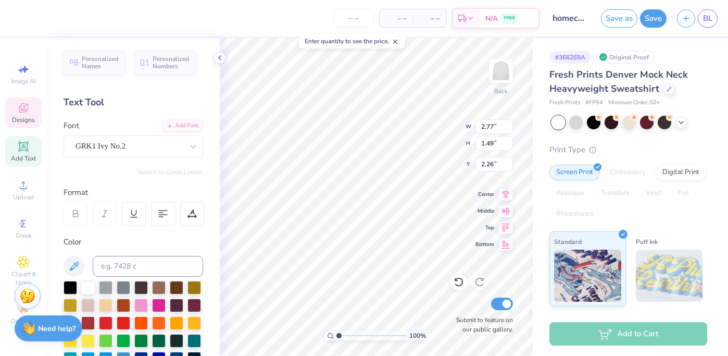
type input "13.32"
type input "13.22"
type input "2.68"
type input "1.99"
type input "12.46"
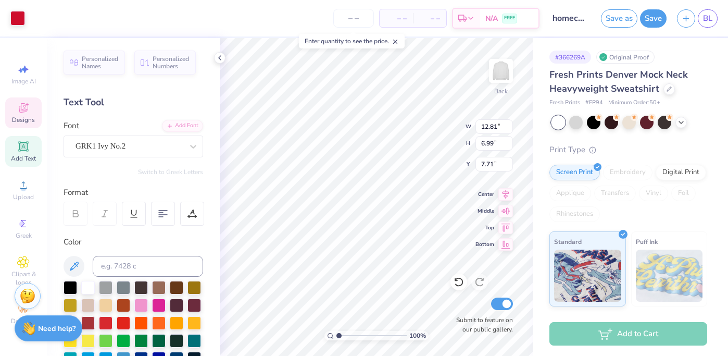
type input "10.04"
type input "3.25"
type input "1.38"
click at [65, 286] on div at bounding box center [71, 287] width 14 height 14
type input "7.23"
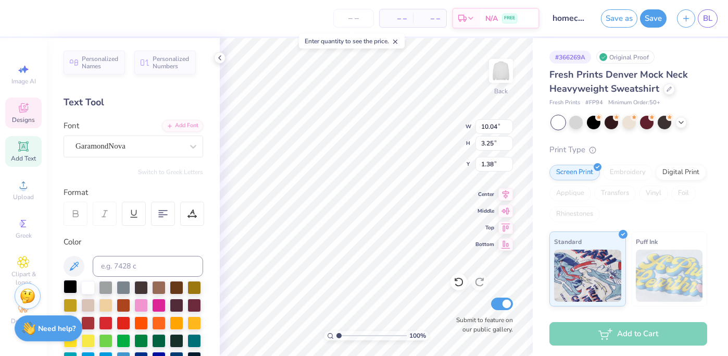
type input "2.34"
type input "1.83"
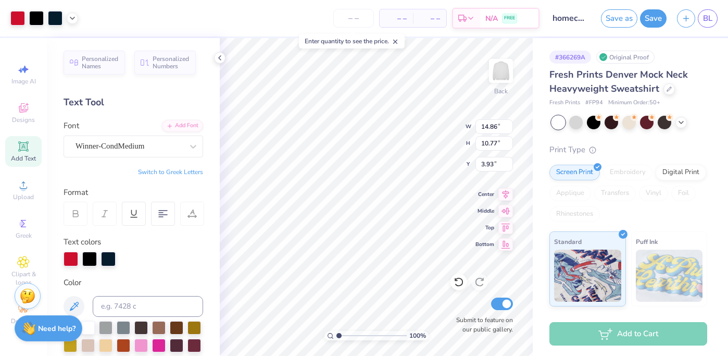
type input "1.99"
type input "3.00"
type input "7.45"
type input "2.27"
type input "1.46"
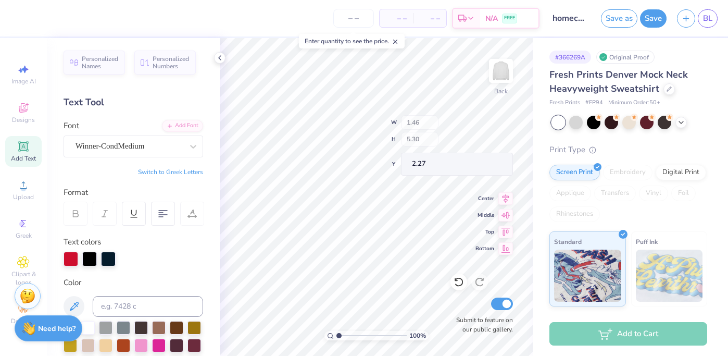
type input "5.30"
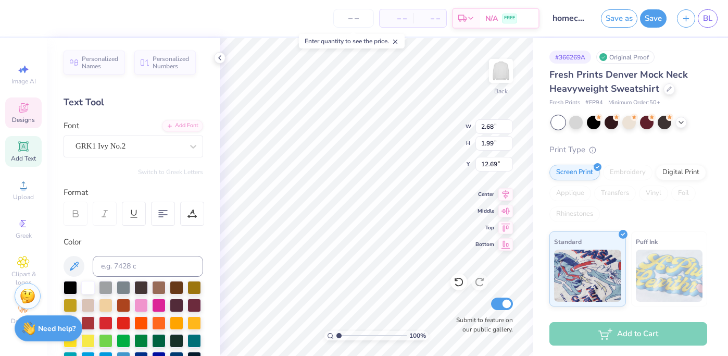
type input "12.69"
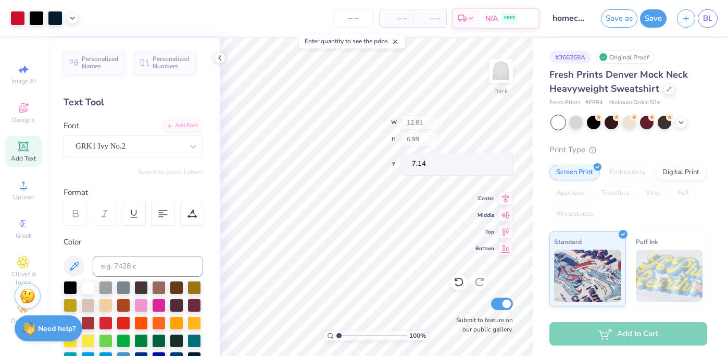
type input "7.14"
click at [18, 119] on span "Designs" at bounding box center [23, 120] width 23 height 8
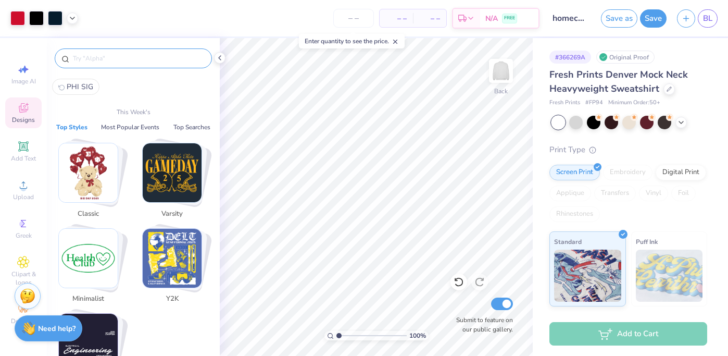
click at [120, 55] on input "text" at bounding box center [138, 58] width 133 height 10
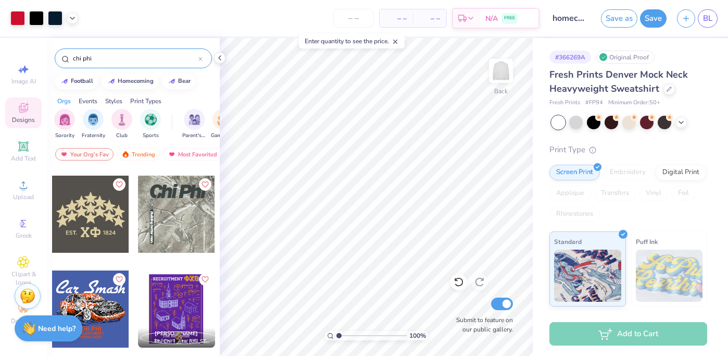
scroll to position [132, 0]
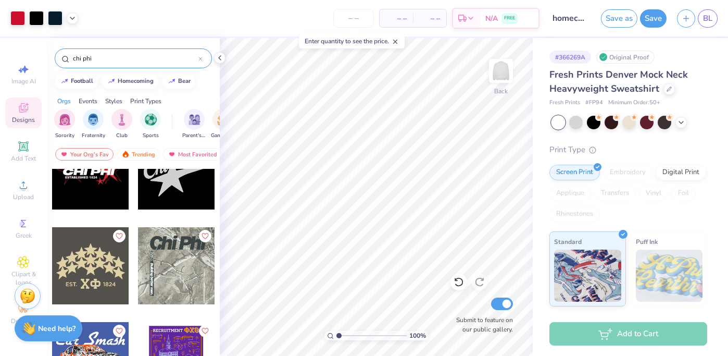
type input "chi phi"
click at [86, 271] on div at bounding box center [90, 265] width 77 height 77
type input "9.18"
type input "9.58"
type input "9.18"
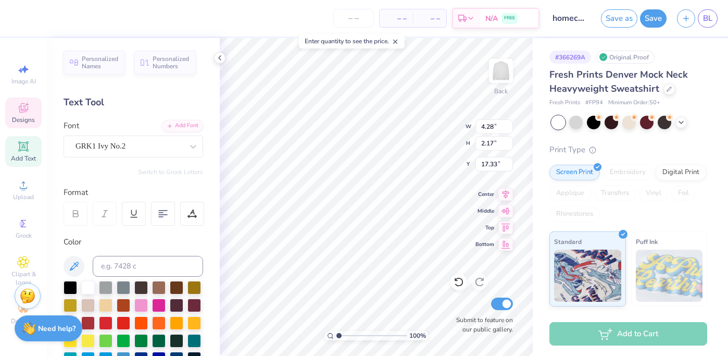
type input "17.33"
type input "16.00"
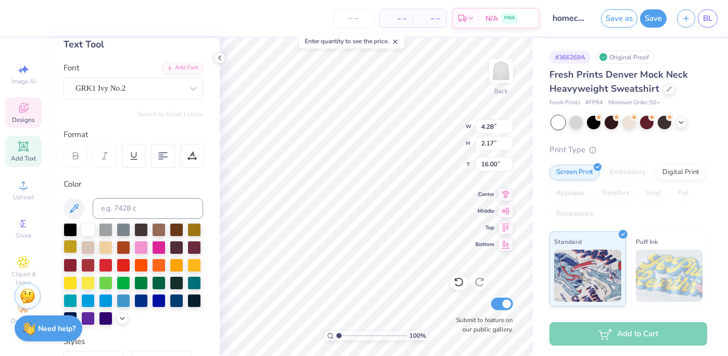
scroll to position [100, 0]
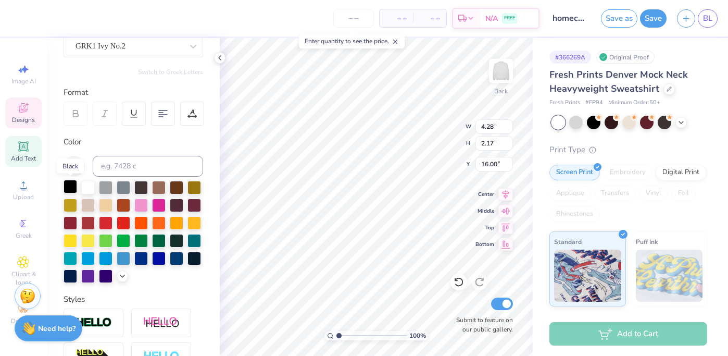
click at [67, 183] on div at bounding box center [71, 187] width 14 height 14
type input "4.25"
type input "2.13"
type input "16.25"
type input "2.02"
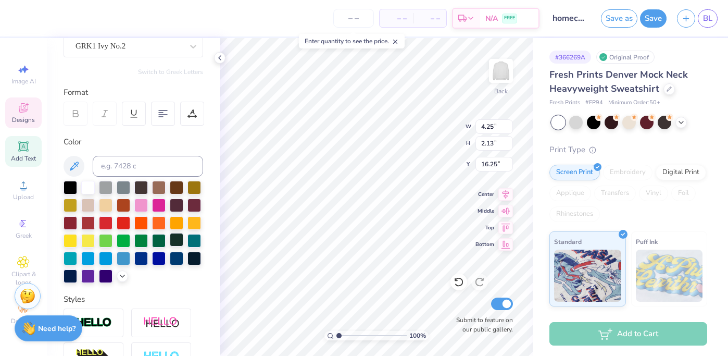
type input "1.02"
type input "2.10"
type input "1.25"
type input "13.69"
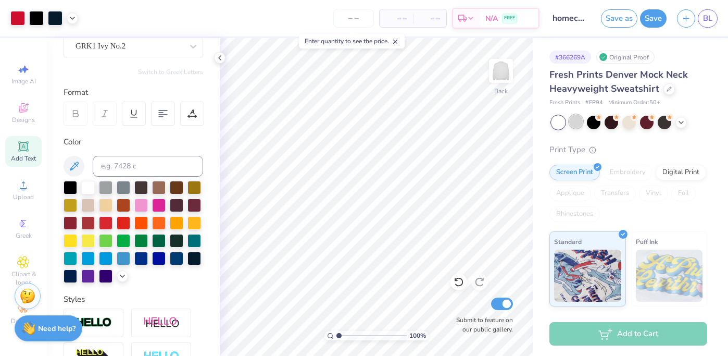
click at [576, 120] on div at bounding box center [576, 122] width 14 height 14
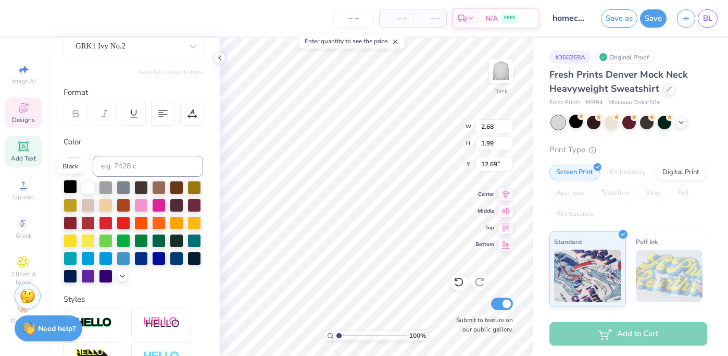
click at [70, 186] on div at bounding box center [71, 187] width 14 height 14
type input "2.65"
type input "1.97"
type input "12.81"
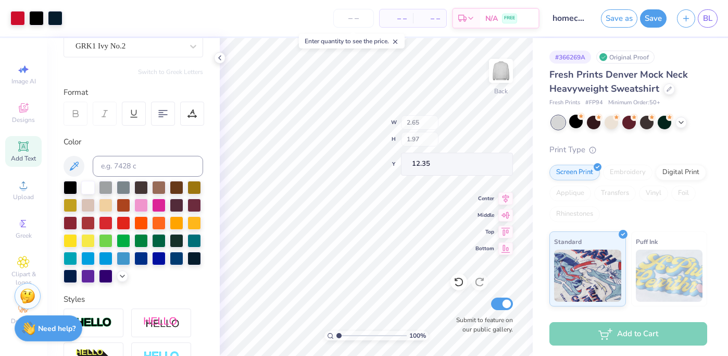
type input "12.35"
click at [690, 21] on button "button" at bounding box center [686, 17] width 18 height 18
click at [615, 17] on button "Save as" at bounding box center [619, 17] width 36 height 18
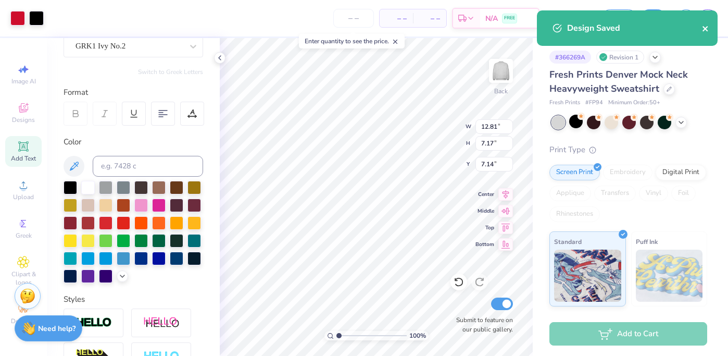
click at [704, 26] on icon "close" at bounding box center [705, 28] width 7 height 8
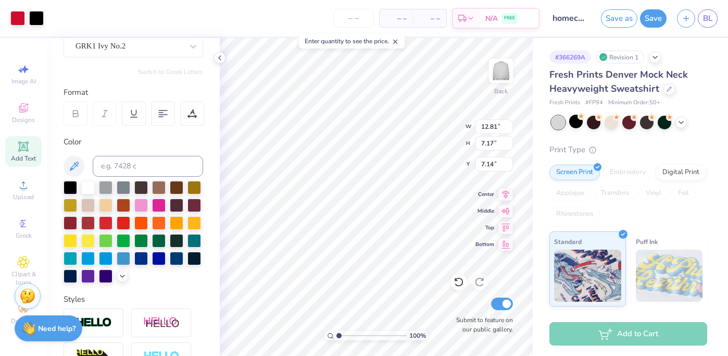
click at [708, 14] on body "Art colors – – Per Item – – Total Est. Delivery N/A FREE Design Title homecomin…" at bounding box center [364, 178] width 728 height 356
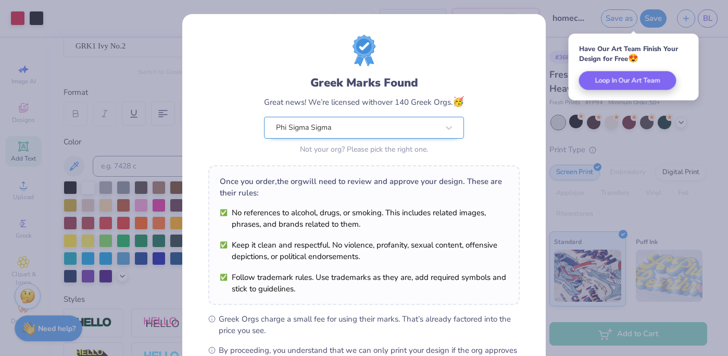
scroll to position [132, 0]
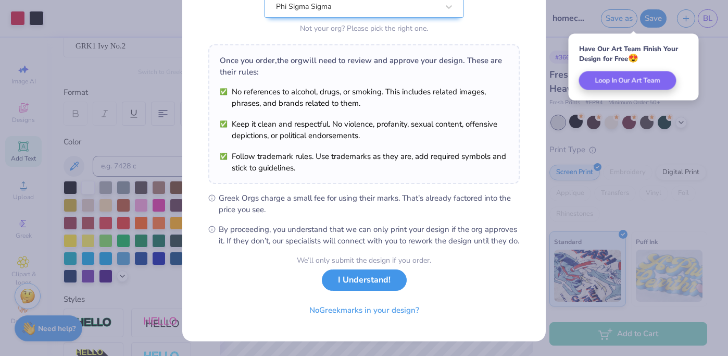
click at [358, 276] on button "I Understand!" at bounding box center [364, 279] width 85 height 21
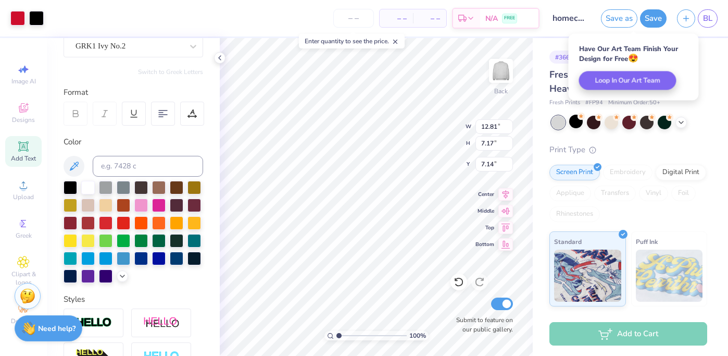
scroll to position [0, 0]
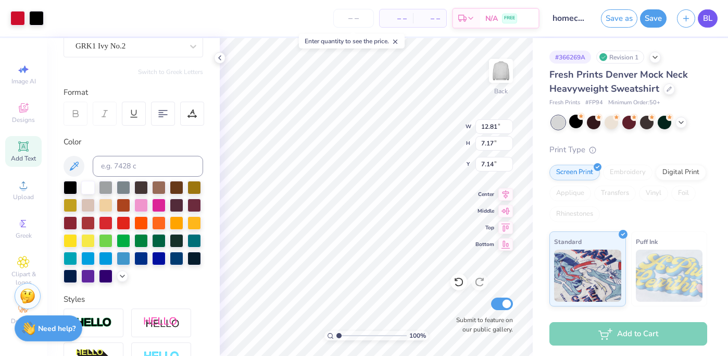
click at [699, 24] on link "BL" at bounding box center [708, 18] width 20 height 18
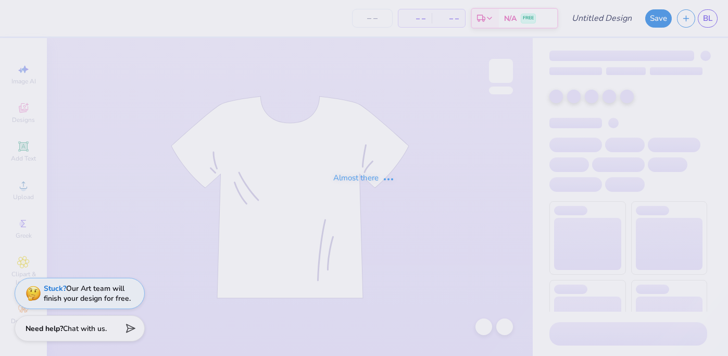
type input "homecoming"
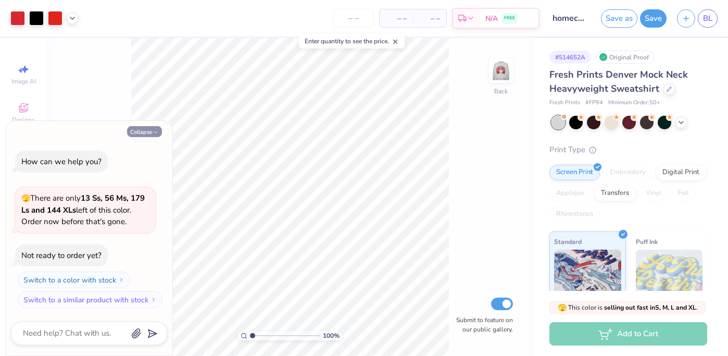
click at [151, 128] on button "Collapse" at bounding box center [144, 131] width 35 height 11
type textarea "x"
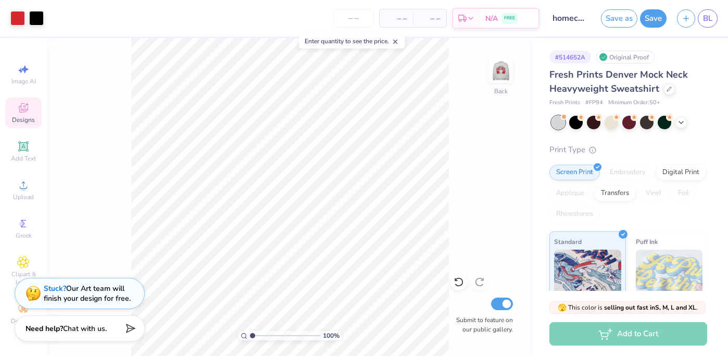
click at [26, 114] on div "Designs" at bounding box center [23, 112] width 36 height 31
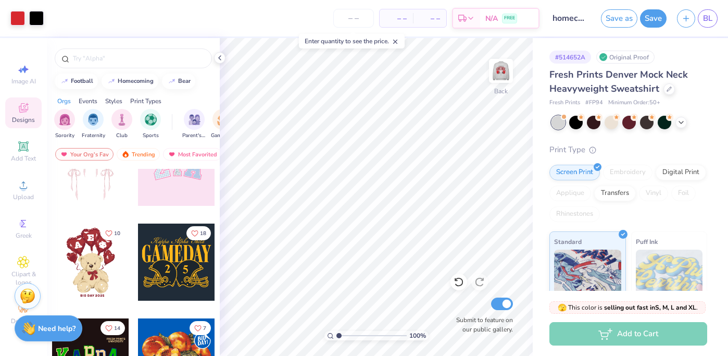
scroll to position [165, 0]
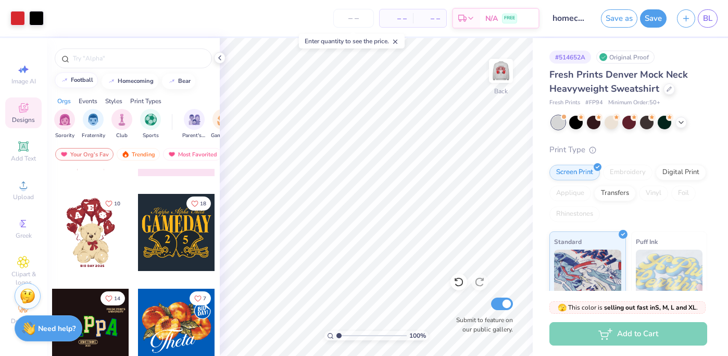
click at [76, 85] on button "football" at bounding box center [76, 80] width 43 height 16
type input "football"
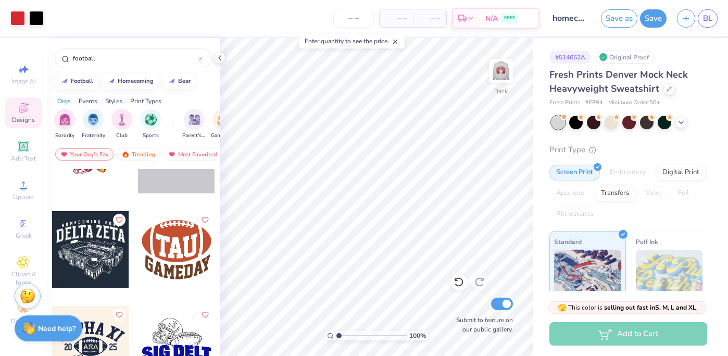
scroll to position [3544, 0]
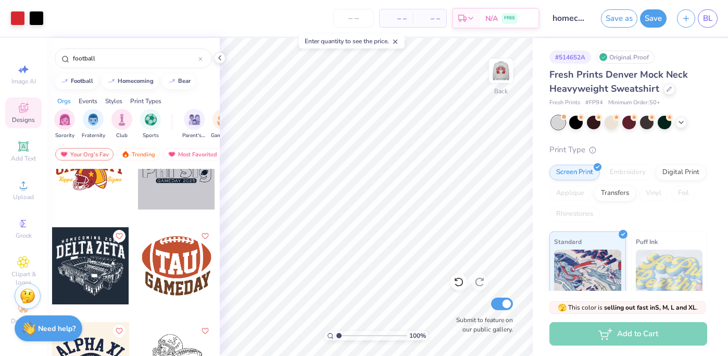
click at [112, 285] on div at bounding box center [90, 265] width 77 height 77
click at [14, 13] on div at bounding box center [17, 17] width 15 height 15
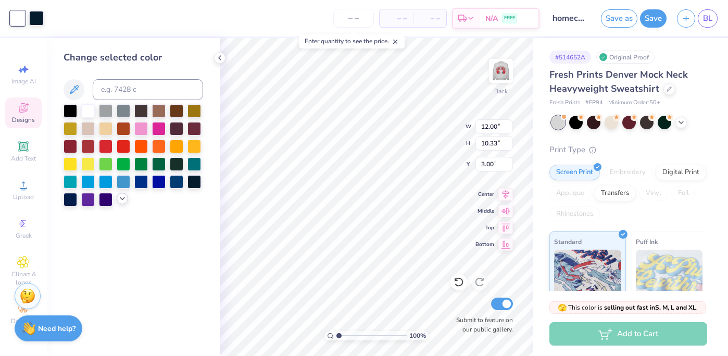
click at [121, 203] on div at bounding box center [122, 198] width 11 height 11
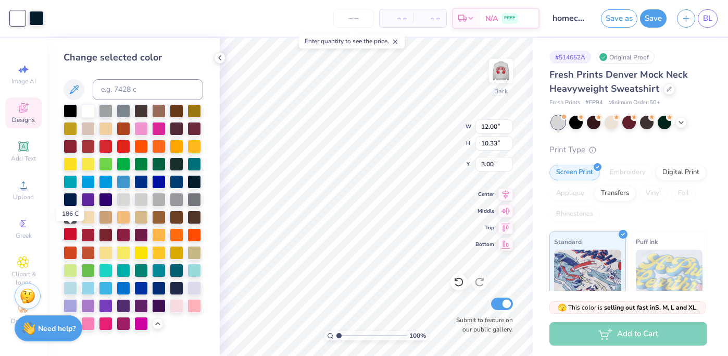
click at [67, 232] on div at bounding box center [71, 234] width 14 height 14
type input "6.98"
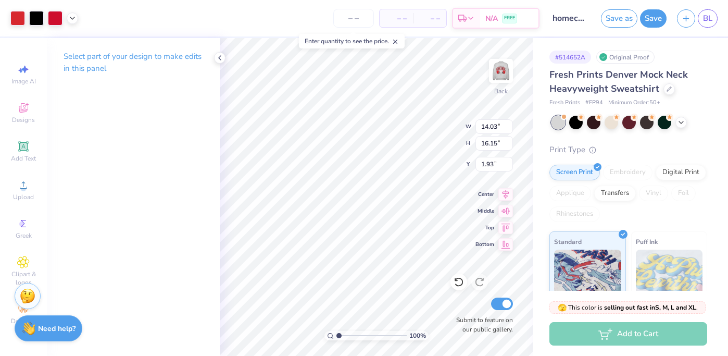
type input "1.65"
type input "1.16"
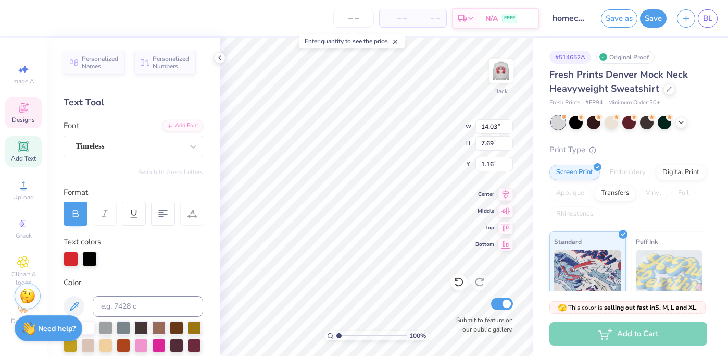
type input "12.00"
type input "10.33"
type input "6.98"
type input "14.03"
type input "7.69"
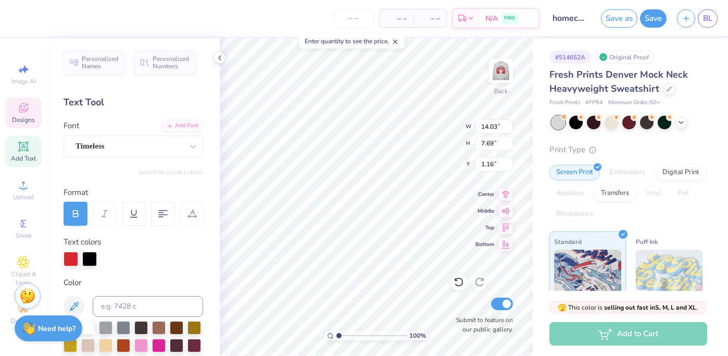
type input "0.50"
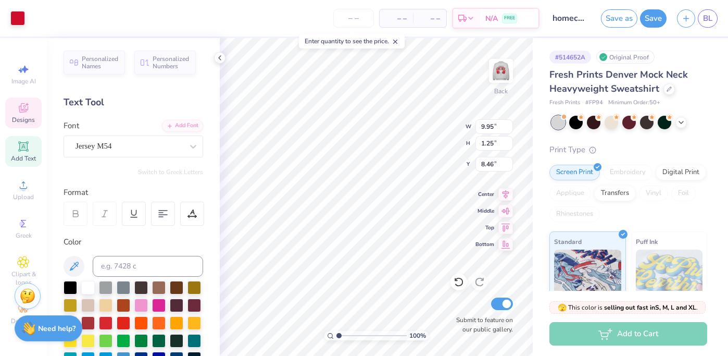
type input "9.95"
type input "1.25"
type textarea "5"
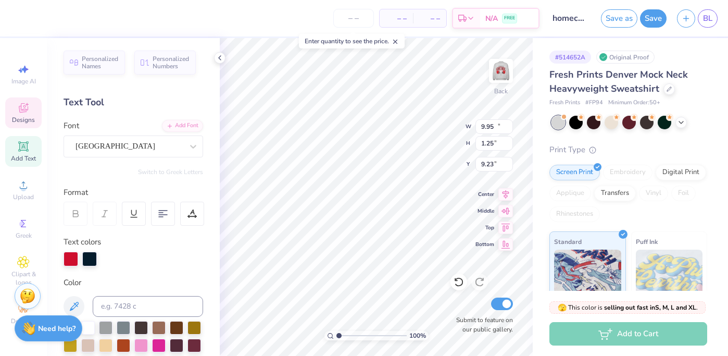
type input "12.00"
type input "3.27"
type input "9.23"
type textarea "E"
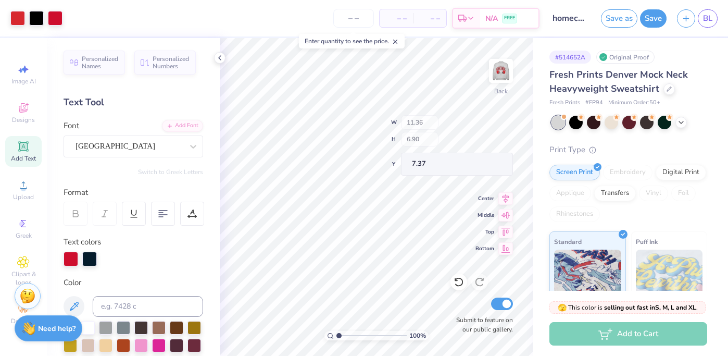
type input "7.37"
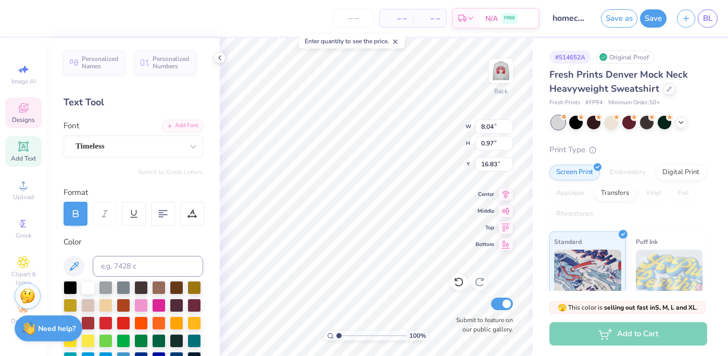
type input "14.75"
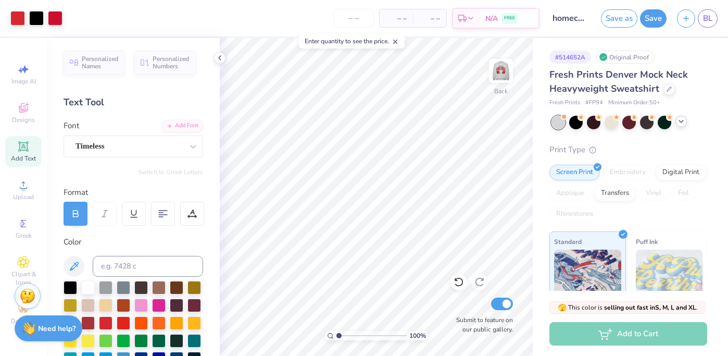
click at [683, 122] on icon at bounding box center [681, 121] width 8 height 8
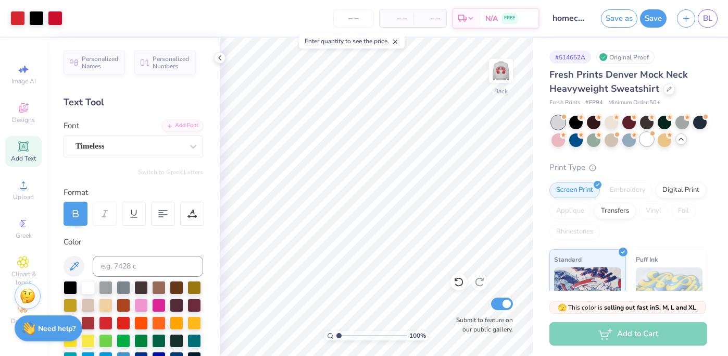
click at [649, 141] on div at bounding box center [647, 139] width 14 height 14
click at [647, 160] on div "Fresh Prints Denver Mock Neck Heavyweight Sweatshirt Fresh Prints # FP94 Minimu…" at bounding box center [628, 276] width 158 height 417
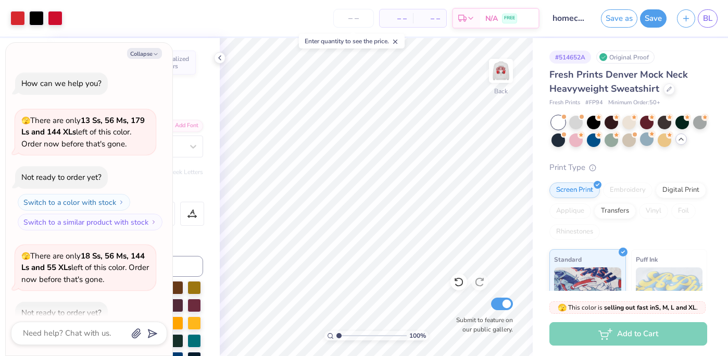
scroll to position [57, 0]
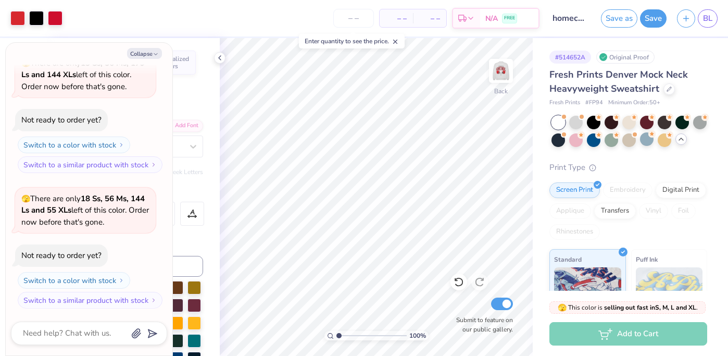
click at [166, 53] on div "Collapse" at bounding box center [89, 53] width 156 height 11
click at [158, 53] on icon "button" at bounding box center [156, 54] width 6 height 6
type textarea "x"
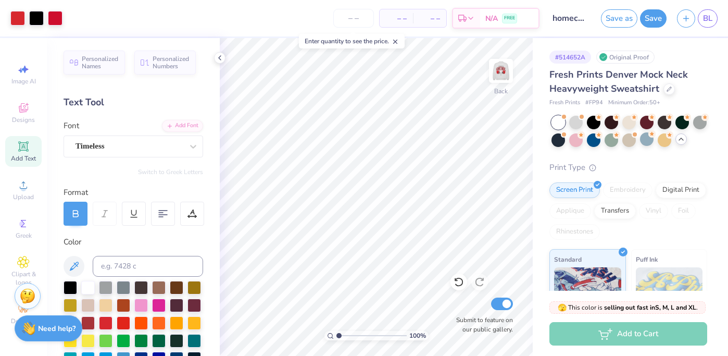
drag, startPoint x: 626, startPoint y: 18, endPoint x: 496, endPoint y: 4, distance: 130.9
click at [628, 16] on button "Save as" at bounding box center [619, 18] width 36 height 18
